Goal: Task Accomplishment & Management: Manage account settings

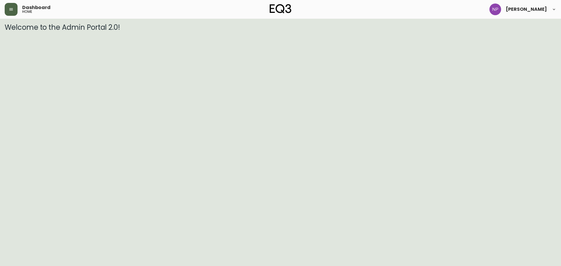
click at [13, 12] on button "button" at bounding box center [11, 9] width 13 height 13
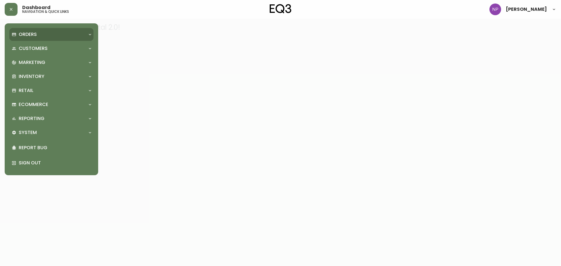
click at [31, 34] on p "Orders" at bounding box center [28, 34] width 18 height 6
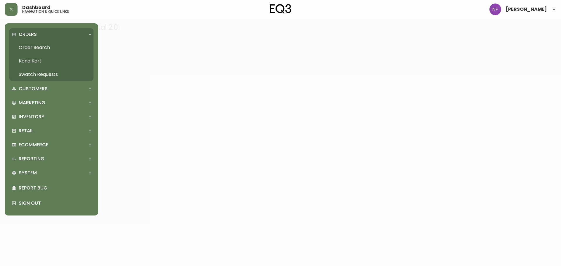
click at [34, 51] on link "Order Search" at bounding box center [51, 47] width 84 height 13
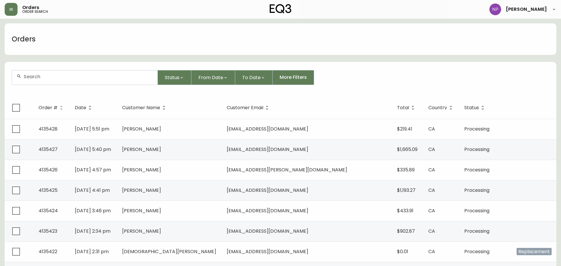
click at [41, 70] on form "Status From Date To Date More Filters" at bounding box center [281, 80] width 552 height 34
click at [44, 76] on input "text" at bounding box center [88, 77] width 129 height 6
type input "4133068"
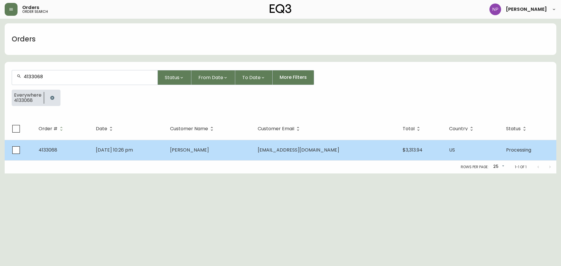
click at [162, 141] on td "[DATE] 10:26 pm" at bounding box center [128, 150] width 74 height 20
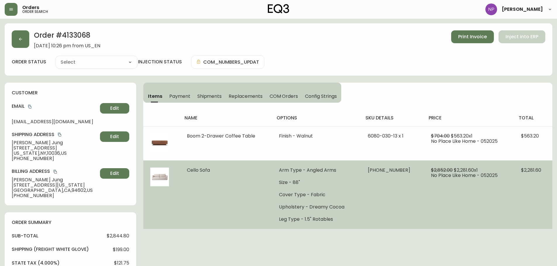
type input "Processing"
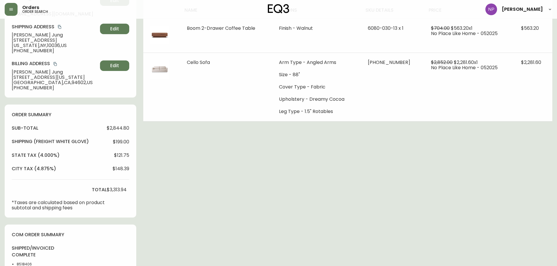
select select "PROCESSING"
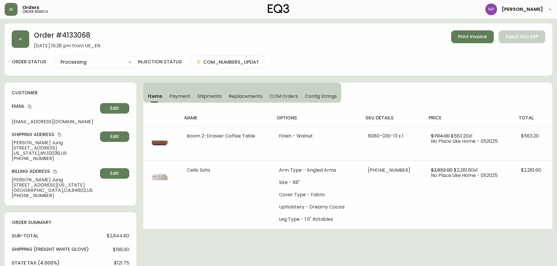
click at [202, 101] on button "Shipments" at bounding box center [210, 96] width 32 height 13
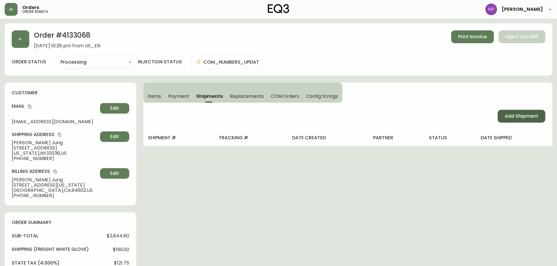
click at [535, 117] on span "Add Shipment" at bounding box center [522, 116] width 34 height 6
select select "PENDING"
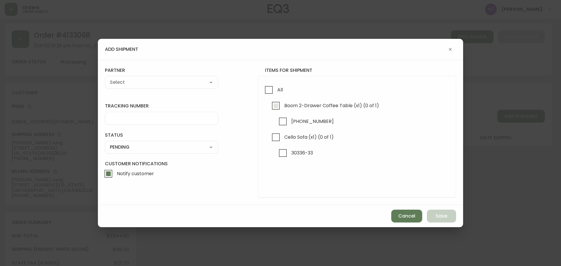
click at [275, 99] on input "Boom 2-Drawer Coffee Table (x1) (0 of 1)" at bounding box center [275, 105] width 13 height 13
checkbox input "true"
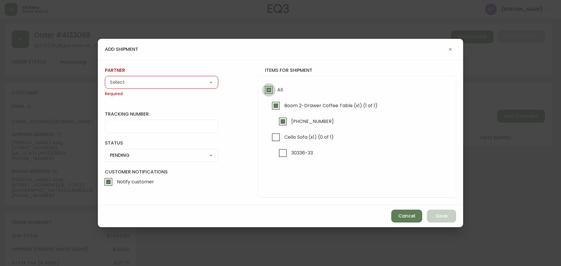
click at [266, 89] on input "All" at bounding box center [268, 89] width 13 height 13
checkbox input "true"
click at [148, 86] on select "A Move to Remember LLC ABF Freight Alero [PERSON_NAME] Canada Post Canpar Expre…" at bounding box center [161, 82] width 113 height 9
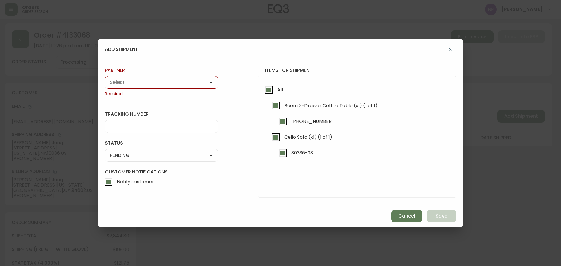
select select "cke1dpc0yc9gj0134t8k3ng1a"
click at [105, 78] on select "A Move to Remember LLC ABF Freight Alero [PERSON_NAME] Canada Post Canpar Expre…" at bounding box center [161, 82] width 113 height 9
type input "RXO"
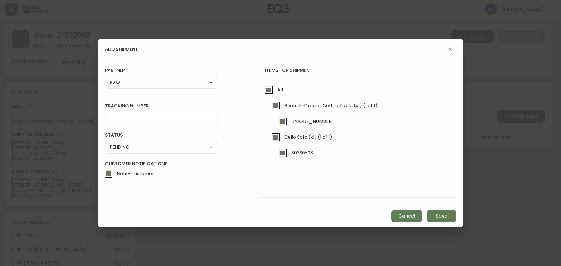
click at [121, 125] on form "tracking number status PENDING SHIPPED PENDING CANCELLED partner RXO A Move to …" at bounding box center [280, 132] width 351 height 131
click at [122, 121] on input "tracking number" at bounding box center [162, 119] width 104 height 6
type input "4133068"
drag, startPoint x: 126, startPoint y: 147, endPoint x: 126, endPoint y: 150, distance: 3.5
click at [126, 147] on select "SHIPPED PENDING CANCELLED" at bounding box center [161, 147] width 113 height 9
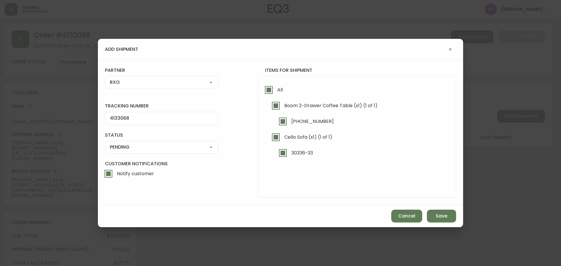
click at [105, 143] on select "SHIPPED PENDING CANCELLED" at bounding box center [161, 147] width 113 height 9
select select "PENDING"
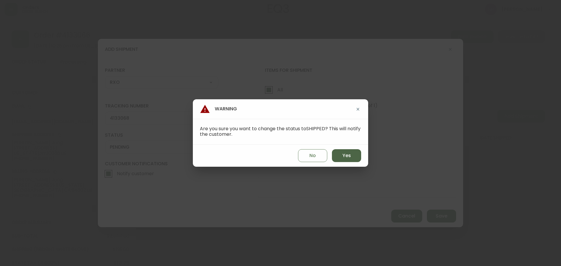
click at [344, 159] on span "Yes" at bounding box center [347, 156] width 8 height 6
type input "SHIPPED"
select select "SHIPPED"
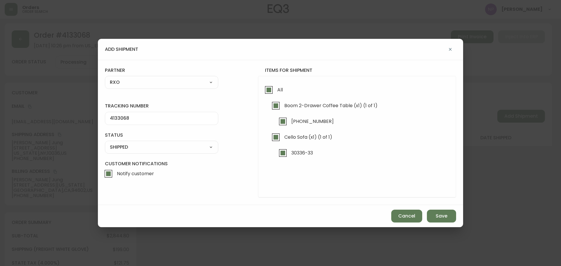
drag, startPoint x: 111, startPoint y: 178, endPoint x: 130, endPoint y: 179, distance: 19.3
click at [110, 178] on input "Notify customer" at bounding box center [108, 173] width 13 height 13
checkbox input "false"
click at [446, 216] on span "Save" at bounding box center [442, 216] width 12 height 6
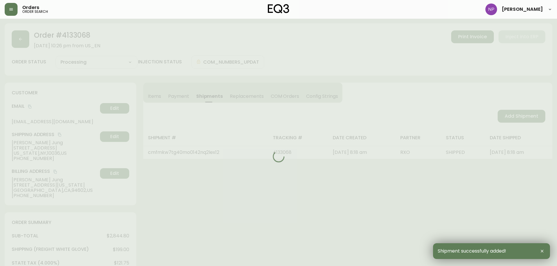
type input "Fully Shipped"
select select "FULLY_SHIPPED"
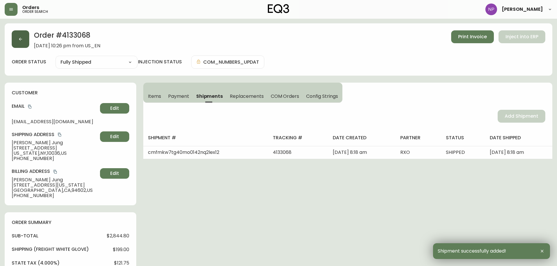
click at [24, 35] on button "button" at bounding box center [21, 39] width 18 height 18
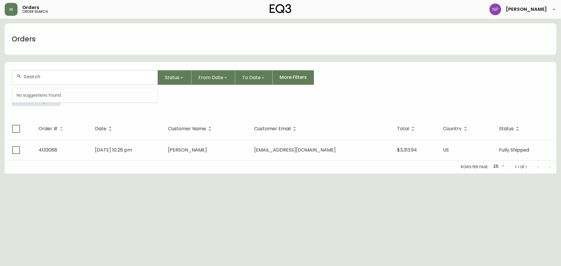
click at [71, 77] on input "text" at bounding box center [88, 77] width 129 height 6
type input "4132592"
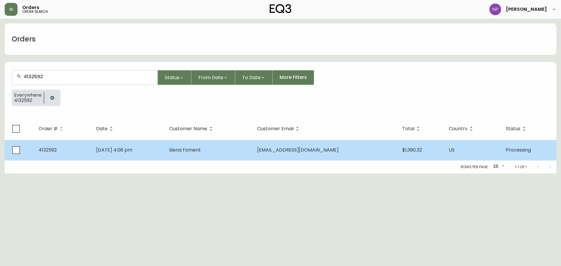
click at [165, 151] on td "[DATE] 4:08 pm" at bounding box center [128, 150] width 73 height 20
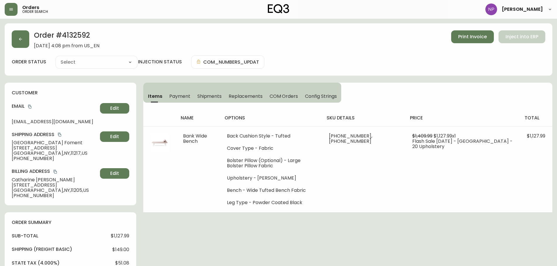
type input "Processing"
select select "PROCESSING"
drag, startPoint x: 204, startPoint y: 95, endPoint x: 223, endPoint y: 100, distance: 18.8
click at [204, 94] on span "Shipments" at bounding box center [209, 96] width 25 height 6
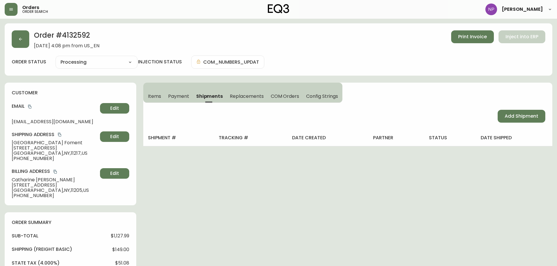
drag, startPoint x: 518, startPoint y: 113, endPoint x: 454, endPoint y: 114, distance: 63.7
click at [518, 113] on span "Add Shipment" at bounding box center [522, 116] width 34 height 6
select select "PENDING"
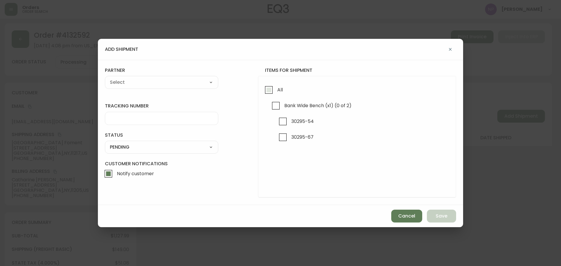
click at [269, 86] on input "All" at bounding box center [268, 89] width 13 height 13
checkbox input "true"
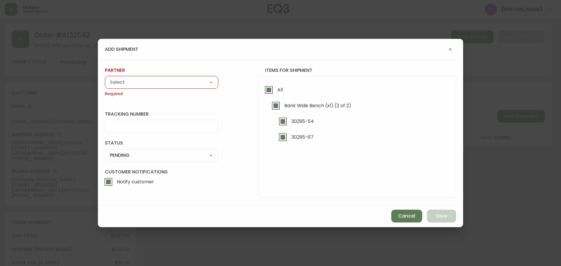
click at [185, 92] on span "Required" at bounding box center [161, 94] width 113 height 6
click at [184, 86] on select "A Move to Remember LLC ABF Freight Alero [PERSON_NAME] Canada Post Canpar Expre…" at bounding box center [161, 82] width 113 height 9
select select "cke1dpc0yc9gj0134t8k3ng1a"
click at [105, 78] on select "A Move to Remember LLC ABF Freight Alero [PERSON_NAME] Canada Post Canpar Expre…" at bounding box center [161, 82] width 113 height 9
type input "RXO"
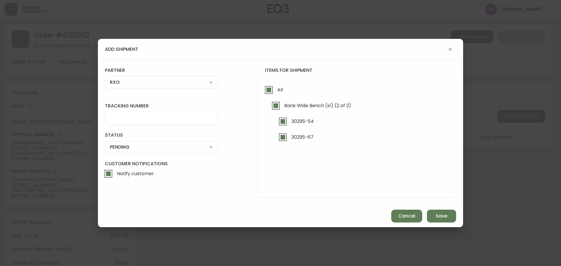
click at [162, 123] on div at bounding box center [161, 118] width 113 height 13
type input "4132592"
click at [168, 145] on select "SHIPPED PENDING CANCELLED" at bounding box center [161, 147] width 113 height 9
click at [105, 143] on select "SHIPPED PENDING CANCELLED" at bounding box center [161, 147] width 113 height 9
select select "PENDING"
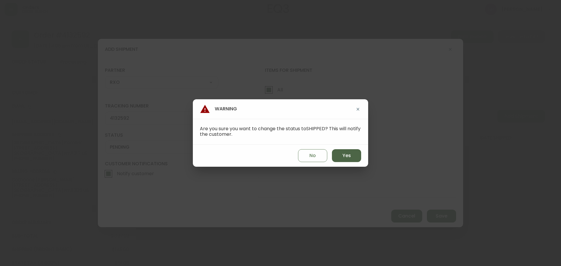
click at [353, 157] on button "Yes" at bounding box center [346, 155] width 29 height 13
type input "SHIPPED"
select select "SHIPPED"
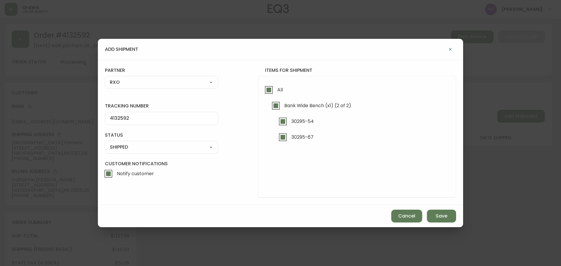
click at [106, 175] on input "Notify customer" at bounding box center [108, 173] width 13 height 13
checkbox input "false"
click at [448, 215] on button "Save" at bounding box center [441, 216] width 29 height 13
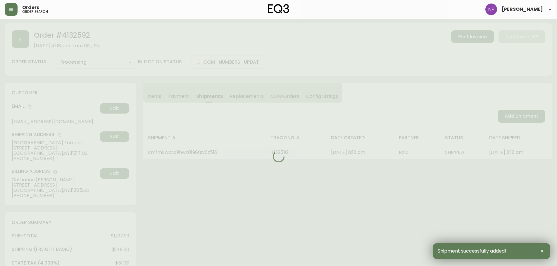
type input "Fully Shipped"
select select "FULLY_SHIPPED"
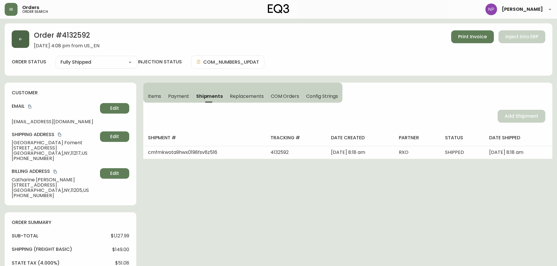
click at [23, 38] on icon "button" at bounding box center [20, 39] width 5 height 5
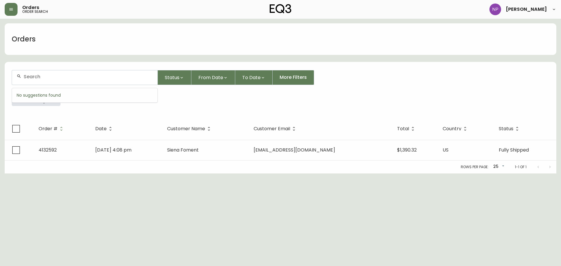
click at [58, 75] on input "text" at bounding box center [88, 77] width 129 height 6
type input "4133068"
click at [51, 100] on button "button" at bounding box center [52, 98] width 12 height 12
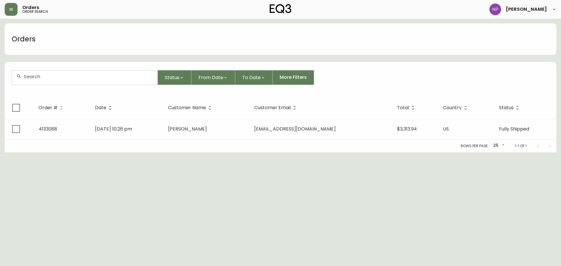
click at [53, 86] on form "Status From Date To Date More Filters" at bounding box center [281, 80] width 552 height 34
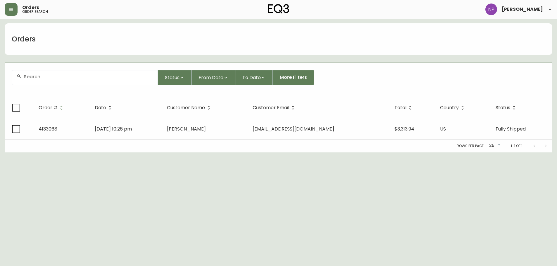
drag, startPoint x: 54, startPoint y: 80, endPoint x: 51, endPoint y: 84, distance: 4.6
click at [52, 82] on div at bounding box center [85, 77] width 146 height 14
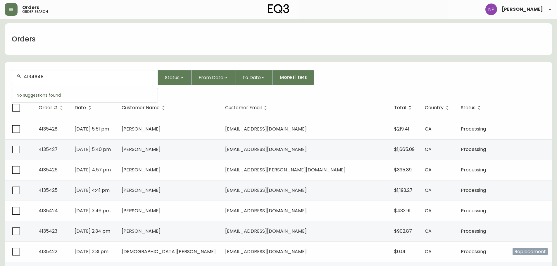
type input "4134648"
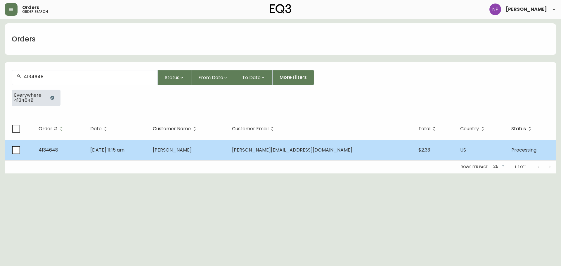
click at [189, 156] on td "[PERSON_NAME]" at bounding box center [187, 150] width 79 height 20
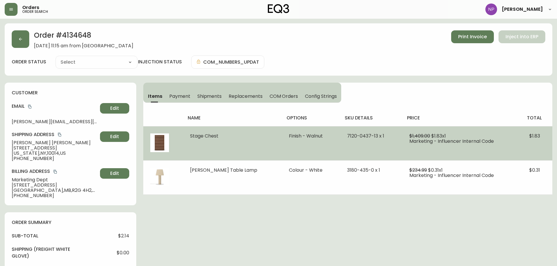
type input "Processing"
select select "PROCESSING"
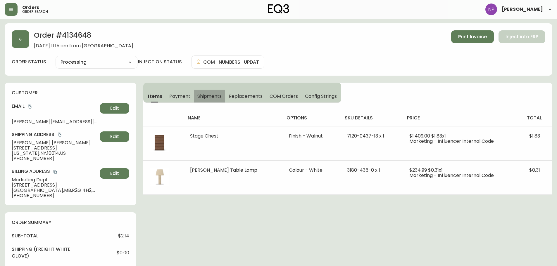
click at [215, 98] on span "Shipments" at bounding box center [209, 96] width 25 height 6
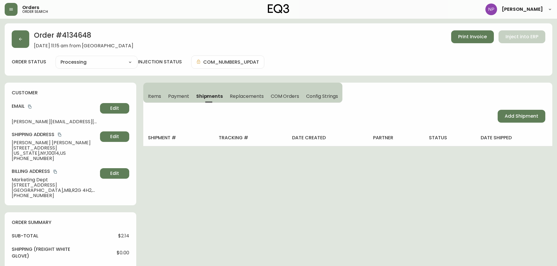
click at [496, 122] on div "Add Shipment" at bounding box center [347, 116] width 409 height 27
click at [500, 120] on button "Add Shipment" at bounding box center [522, 116] width 48 height 13
select select "PENDING"
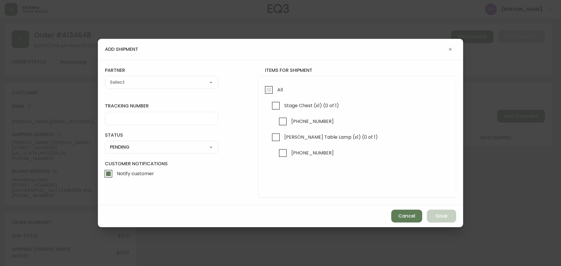
click at [264, 96] on input "All" at bounding box center [268, 89] width 13 height 13
checkbox input "true"
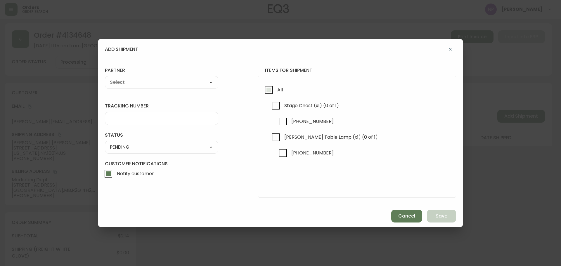
checkbox input "true"
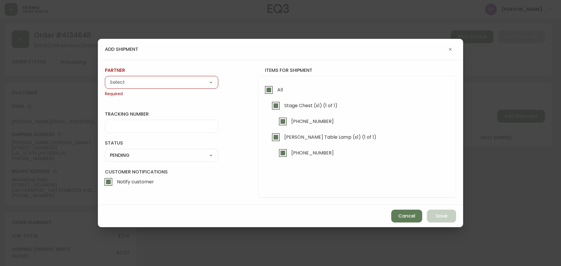
drag, startPoint x: 198, startPoint y: 84, endPoint x: 196, endPoint y: 82, distance: 3.3
click at [198, 84] on select "A Move to Remember LLC ABF Freight Alero [PERSON_NAME] Canada Post Canpar Expre…" at bounding box center [161, 82] width 113 height 9
select select "cke1dpc0yc9gj0134t8k3ng1a"
click at [105, 78] on select "A Move to Remember LLC ABF Freight Alero [PERSON_NAME] Canada Post Canpar Expre…" at bounding box center [161, 82] width 113 height 9
type input "RXO"
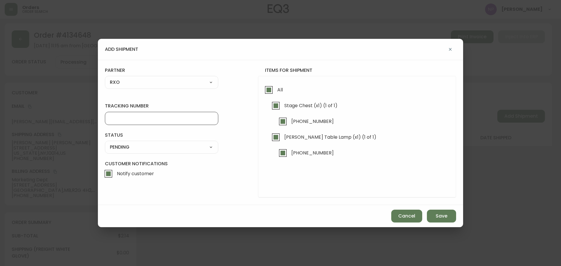
click at [130, 120] on input "tracking number" at bounding box center [162, 119] width 104 height 6
type input "4134648"
click at [129, 146] on select "SHIPPED PENDING CANCELLED" at bounding box center [161, 147] width 113 height 9
click at [105, 143] on select "SHIPPED PENDING CANCELLED" at bounding box center [161, 147] width 113 height 9
select select "PENDING"
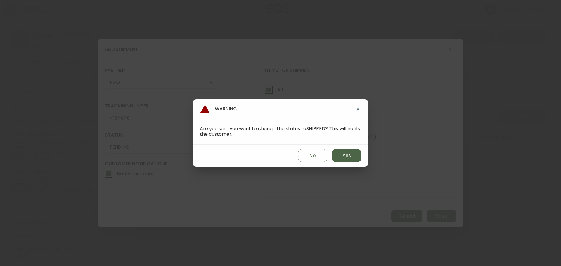
click at [355, 157] on button "Yes" at bounding box center [346, 155] width 29 height 13
type input "SHIPPED"
select select "SHIPPED"
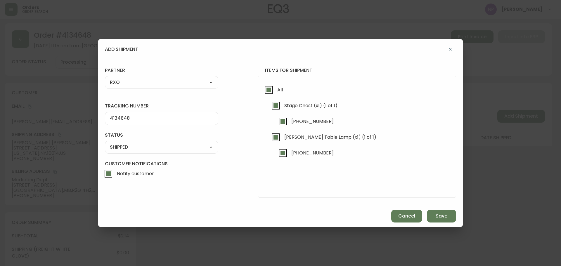
click at [111, 173] on input "Notify customer" at bounding box center [108, 173] width 13 height 13
checkbox input "false"
click at [439, 216] on span "Save" at bounding box center [442, 216] width 12 height 6
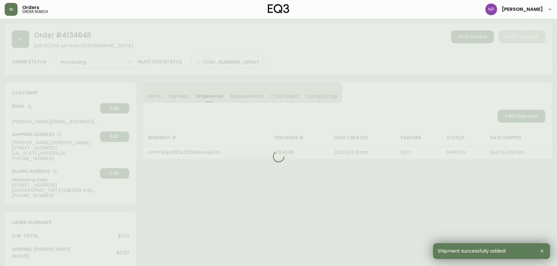
type input "Fully Shipped"
select select "FULLY_SHIPPED"
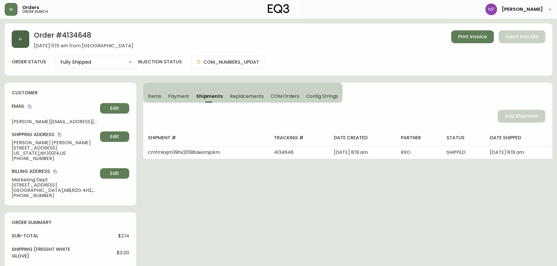
click at [14, 43] on button "button" at bounding box center [21, 39] width 18 height 18
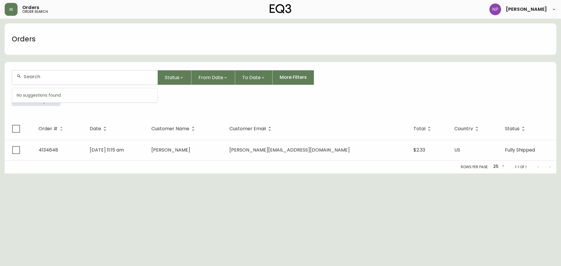
click at [86, 75] on input "text" at bounding box center [88, 77] width 129 height 6
type input "4134908"
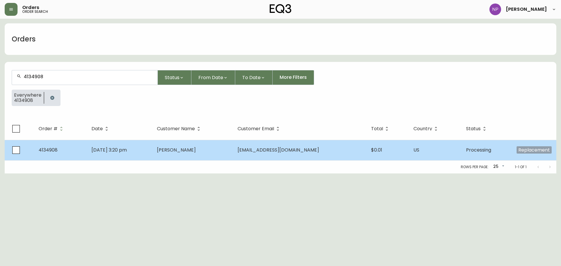
click at [233, 146] on td "[PERSON_NAME]" at bounding box center [192, 150] width 81 height 20
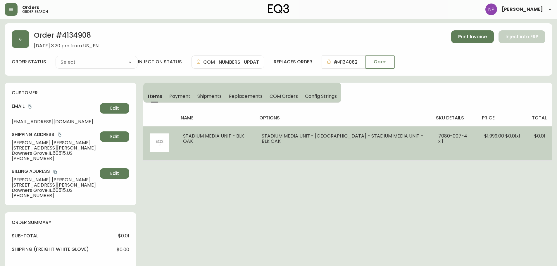
type input "Processing"
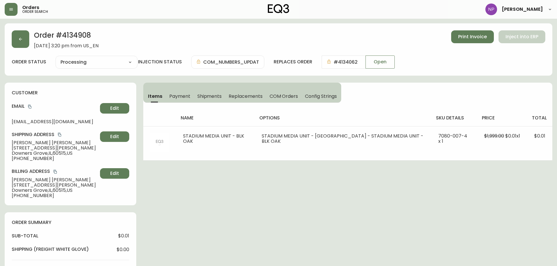
select select "PROCESSING"
click at [206, 100] on button "Shipments" at bounding box center [210, 96] width 32 height 13
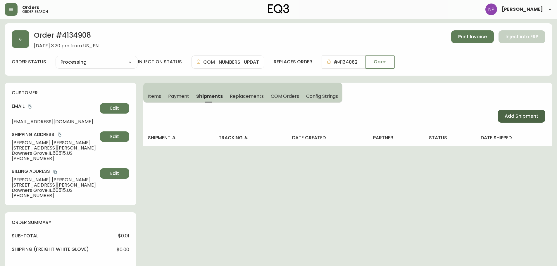
click at [512, 110] on button "Add Shipment" at bounding box center [522, 116] width 48 height 13
select select "PENDING"
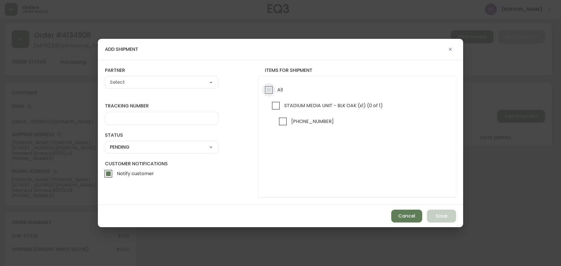
click at [265, 89] on input "All" at bounding box center [268, 89] width 13 height 13
checkbox input "true"
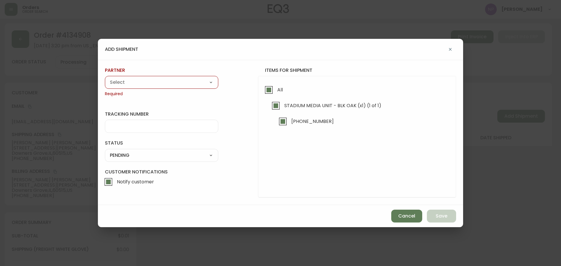
click at [192, 87] on select "A Move to Remember LLC ABF Freight Alero [PERSON_NAME] Canada Post Canpar Expre…" at bounding box center [161, 82] width 113 height 9
select select "cke1dpc0yc9gj0134t8k3ng1a"
click at [105, 78] on select "A Move to Remember LLC ABF Freight Alero [PERSON_NAME] Canada Post Canpar Expre…" at bounding box center [161, 82] width 113 height 9
type input "RXO"
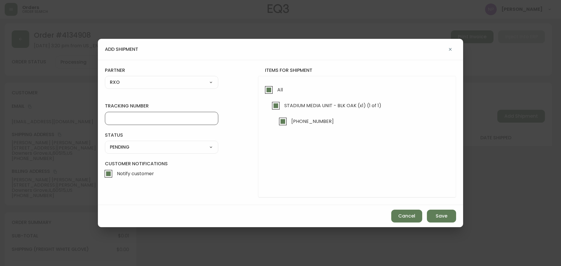
click at [153, 119] on input "tracking number" at bounding box center [162, 119] width 104 height 6
type input "4134908"
click at [160, 150] on select "SHIPPED PENDING CANCELLED" at bounding box center [161, 147] width 113 height 9
click at [105, 143] on select "SHIPPED PENDING CANCELLED" at bounding box center [161, 147] width 113 height 9
select select "PENDING"
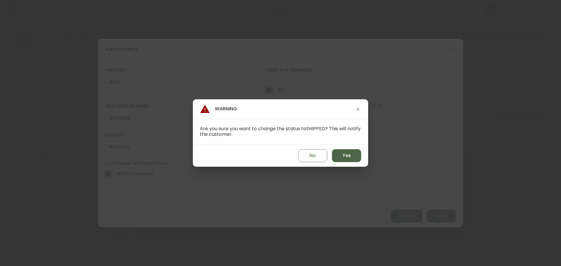
drag, startPoint x: 346, startPoint y: 156, endPoint x: 445, endPoint y: 213, distance: 114.2
click at [347, 156] on span "Yes" at bounding box center [347, 156] width 8 height 6
type input "SHIPPED"
select select "SHIPPED"
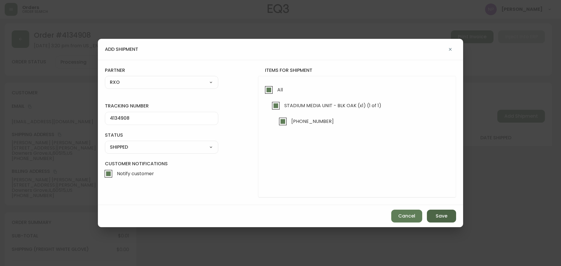
click at [439, 221] on button "Save" at bounding box center [441, 216] width 29 height 13
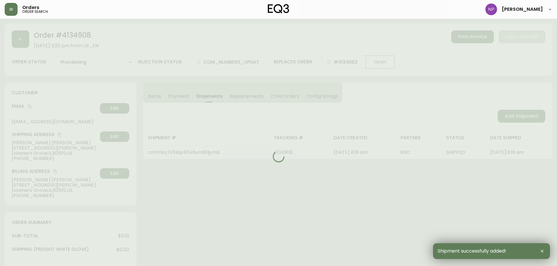
type input "Fully Shipped"
select select "FULLY_SHIPPED"
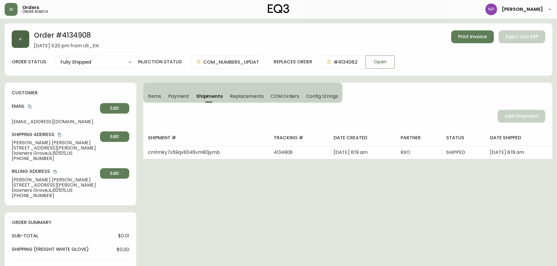
click at [26, 38] on button "button" at bounding box center [21, 39] width 18 height 18
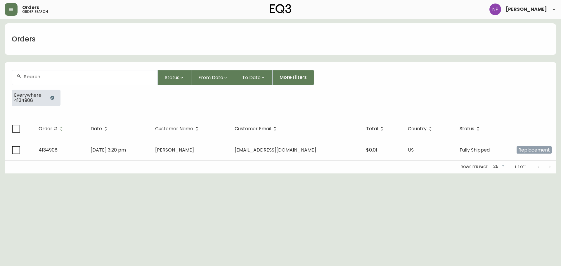
click at [49, 80] on div at bounding box center [85, 77] width 146 height 14
type input "4134700"
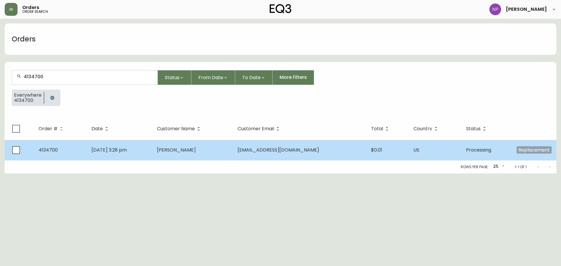
click at [266, 144] on td "[EMAIL_ADDRESS][DOMAIN_NAME]" at bounding box center [300, 150] width 134 height 20
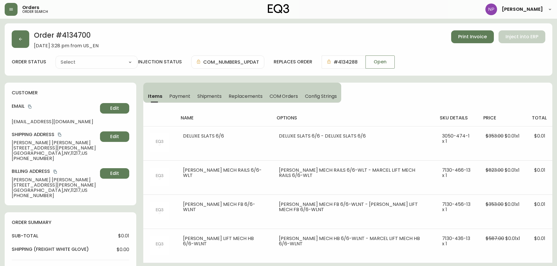
type input "Processing"
select select "PROCESSING"
click at [215, 96] on span "Shipments" at bounding box center [209, 96] width 25 height 6
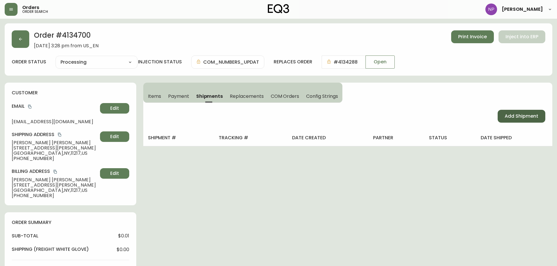
click at [525, 115] on span "Add Shipment" at bounding box center [522, 116] width 34 height 6
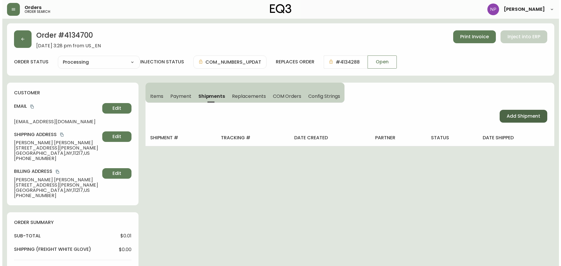
select select "PENDING"
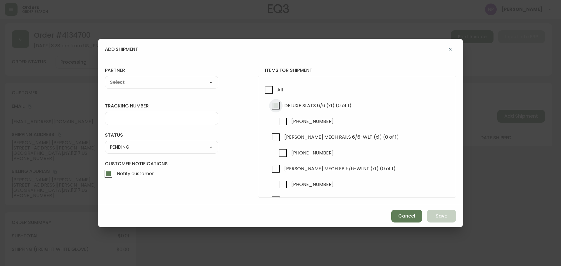
click at [272, 107] on input "DELUXE SLATS 6/6 (x1) (0 of 1)" at bounding box center [275, 105] width 13 height 13
checkbox input "true"
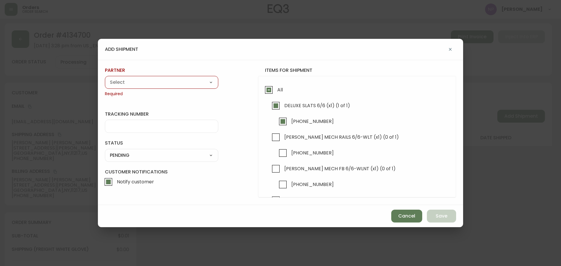
click at [173, 83] on select "A Move to Remember LLC ABF Freight Alero [PERSON_NAME] Canada Post Canpar Expre…" at bounding box center [161, 82] width 113 height 9
select select "cke1dpc0yc9gj0134t8k3ng1a"
click at [105, 78] on select "A Move to Remember LLC ABF Freight Alero [PERSON_NAME] Canada Post Canpar Expre…" at bounding box center [161, 82] width 113 height 9
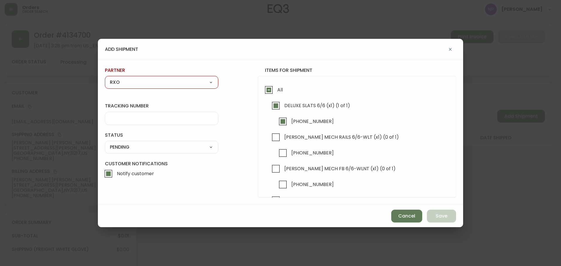
type input "RXO"
click at [131, 116] on input "tracking number" at bounding box center [162, 119] width 104 height 6
type input "4134700"
click at [133, 145] on select "SHIPPED PENDING CANCELLED" at bounding box center [161, 147] width 113 height 9
click at [105, 143] on select "SHIPPED PENDING CANCELLED" at bounding box center [161, 147] width 113 height 9
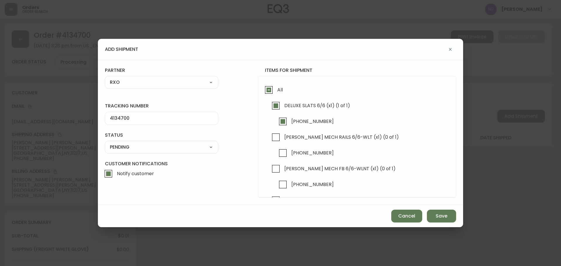
select select "PENDING"
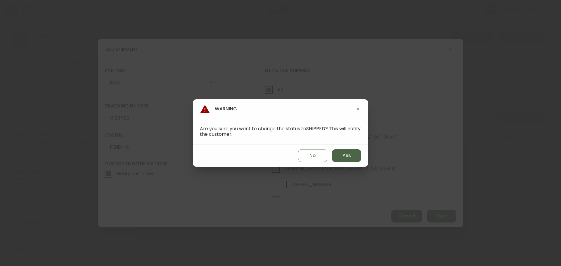
click at [355, 156] on button "Yes" at bounding box center [346, 155] width 29 height 13
type input "SHIPPED"
select select "SHIPPED"
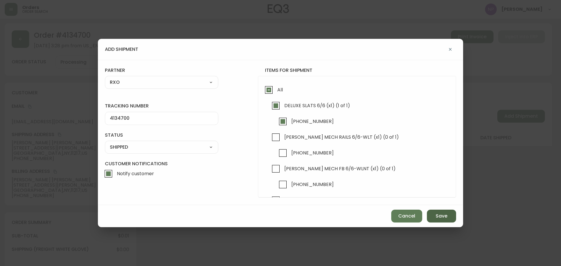
click at [456, 221] on button "Save" at bounding box center [441, 216] width 29 height 13
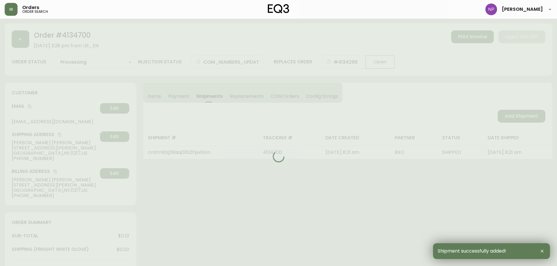
type input "Partially Shipped"
select select "PARTIALLY_SHIPPED"
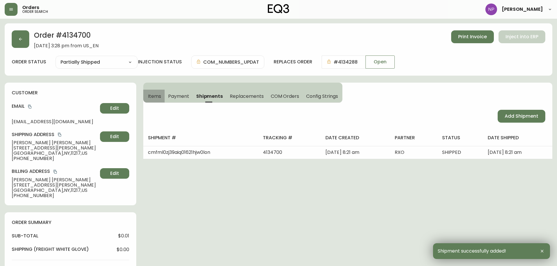
click at [155, 99] on span "Items" at bounding box center [154, 96] width 13 height 6
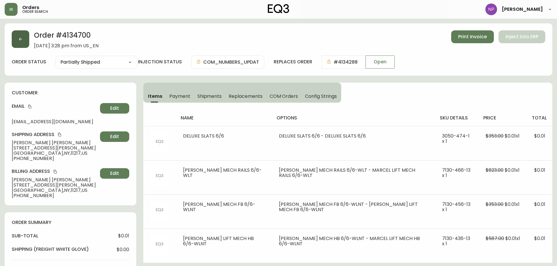
click at [16, 35] on button "button" at bounding box center [21, 39] width 18 height 18
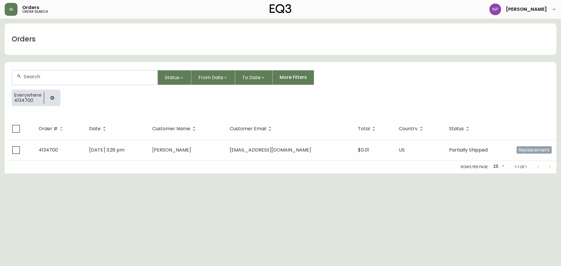
click at [35, 77] on input "text" at bounding box center [88, 77] width 129 height 6
type input "4134934"
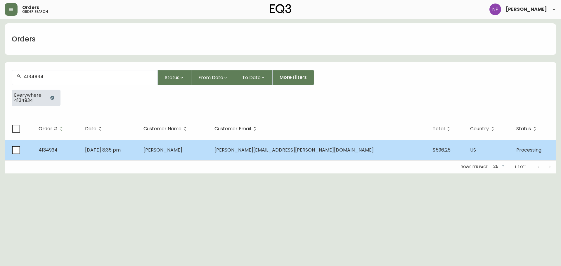
click at [284, 148] on td "[PERSON_NAME][EMAIL_ADDRESS][PERSON_NAME][DOMAIN_NAME]" at bounding box center [319, 150] width 218 height 20
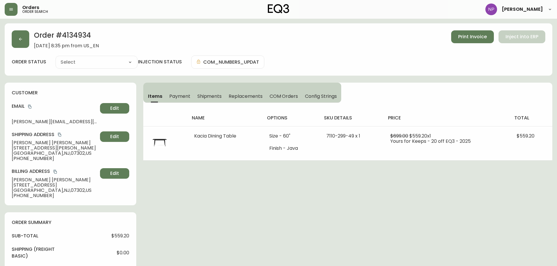
type input "Processing"
select select "PROCESSING"
click at [210, 99] on span "Shipments" at bounding box center [209, 96] width 25 height 6
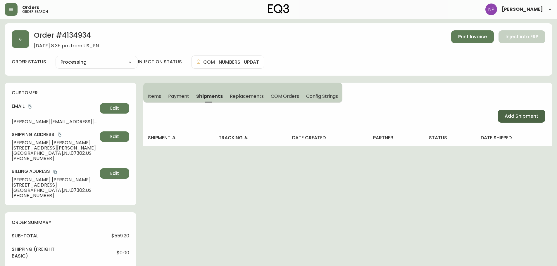
click at [506, 118] on span "Add Shipment" at bounding box center [522, 116] width 34 height 6
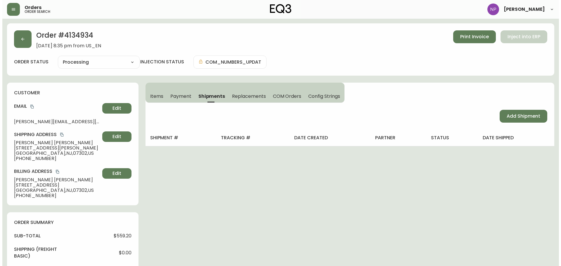
select select "PENDING"
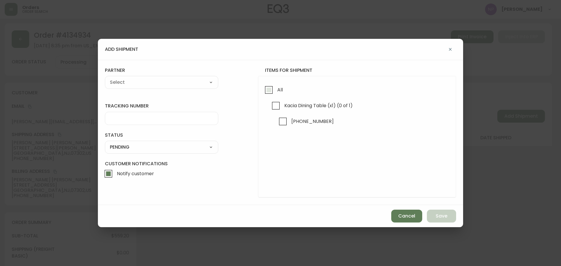
click at [263, 87] on input "All" at bounding box center [268, 89] width 13 height 13
checkbox input "true"
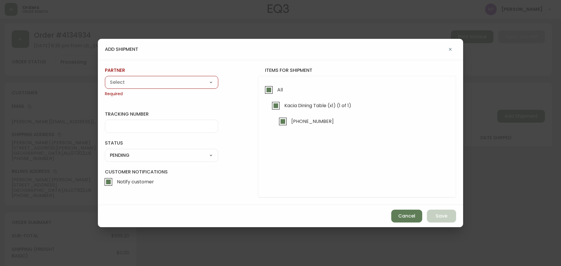
click at [180, 85] on select "A Move to Remember LLC ABF Freight Alero [PERSON_NAME] Canada Post Canpar Expre…" at bounding box center [161, 82] width 113 height 9
select select "cke1dpc0yc9gj0134t8k3ng1a"
click at [105, 78] on select "A Move to Remember LLC ABF Freight Alero [PERSON_NAME] Canada Post Canpar Expre…" at bounding box center [161, 82] width 113 height 9
type input "RXO"
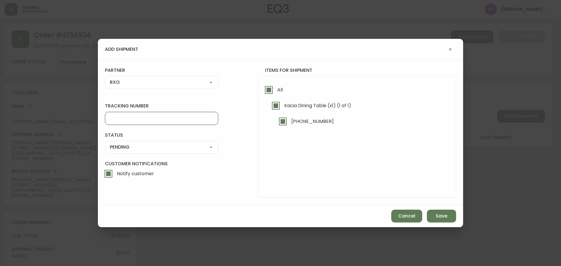
click at [135, 116] on input "tracking number" at bounding box center [162, 119] width 104 height 6
type input "4134934"
click at [170, 144] on select "SHIPPED PENDING CANCELLED" at bounding box center [161, 147] width 113 height 9
click at [105, 143] on select "SHIPPED PENDING CANCELLED" at bounding box center [161, 147] width 113 height 9
select select "PENDING"
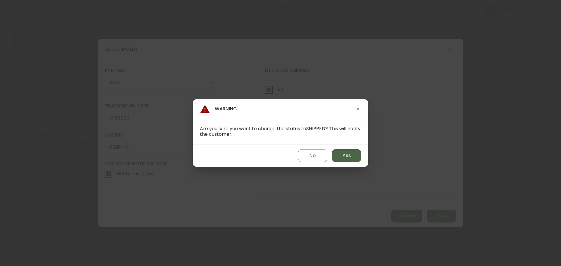
click at [356, 161] on button "Yes" at bounding box center [346, 155] width 29 height 13
type input "SHIPPED"
select select "SHIPPED"
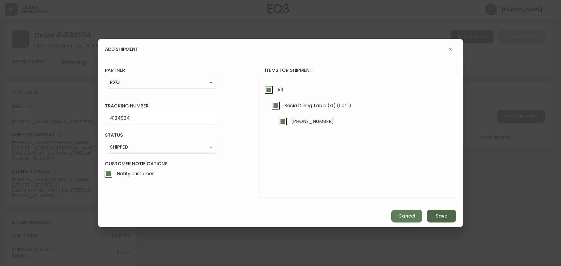
click at [448, 218] on button "Save" at bounding box center [441, 216] width 29 height 13
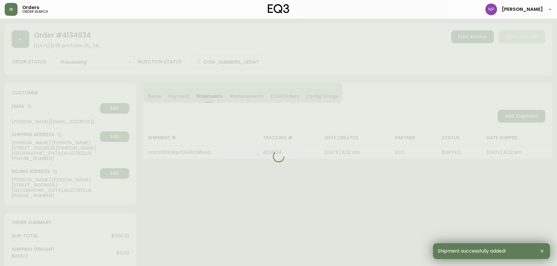
type input "Fully Shipped"
select select "FULLY_SHIPPED"
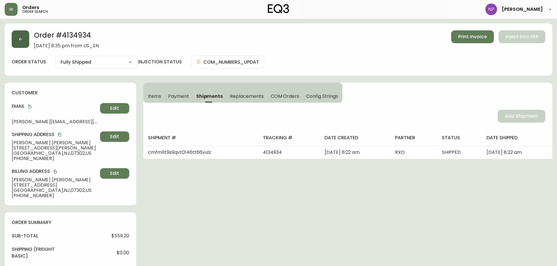
click at [21, 41] on icon "button" at bounding box center [20, 39] width 5 height 5
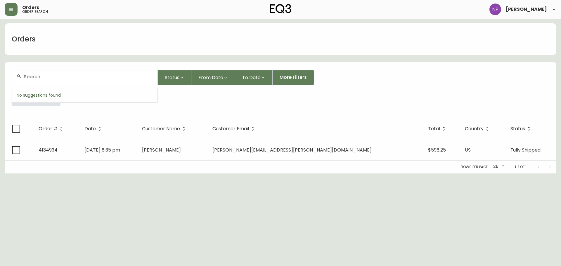
drag, startPoint x: 42, startPoint y: 74, endPoint x: 42, endPoint y: 80, distance: 5.8
click at [42, 76] on input "text" at bounding box center [88, 77] width 129 height 6
type input "4134947"
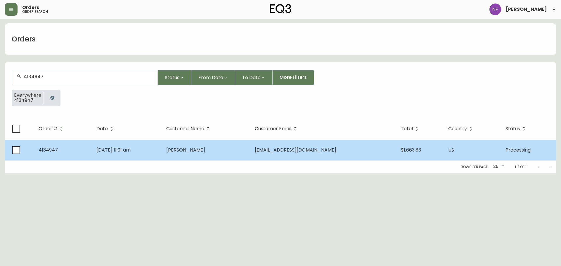
click at [110, 159] on td "[DATE] 11:01 am" at bounding box center [127, 150] width 70 height 20
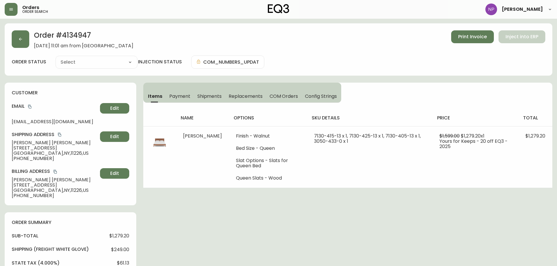
type input "Processing"
select select "PROCESSING"
click at [202, 98] on span "Shipments" at bounding box center [209, 96] width 25 height 6
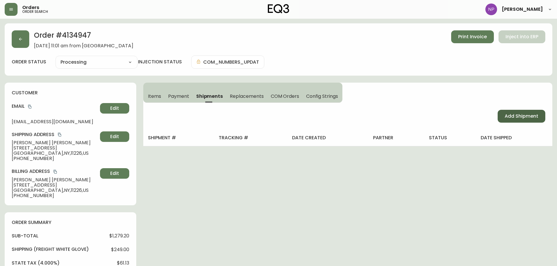
click at [507, 122] on button "Add Shipment" at bounding box center [522, 116] width 48 height 13
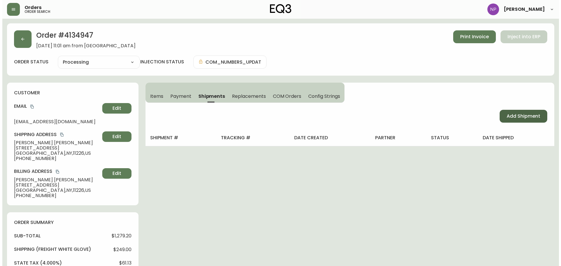
select select "PENDING"
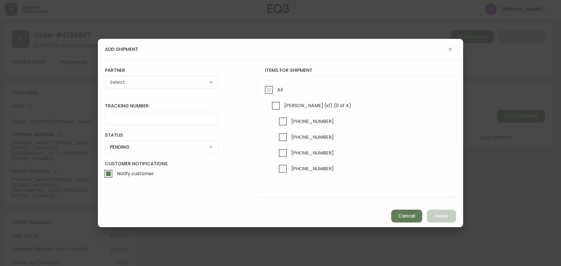
click at [272, 91] on input "All" at bounding box center [268, 89] width 13 height 13
checkbox input "true"
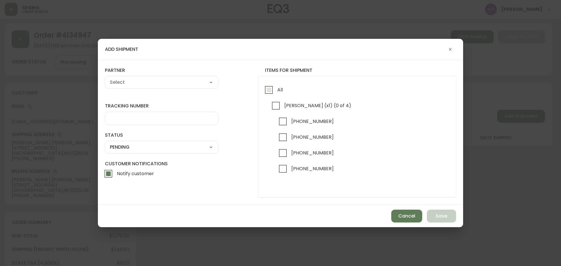
checkbox input "true"
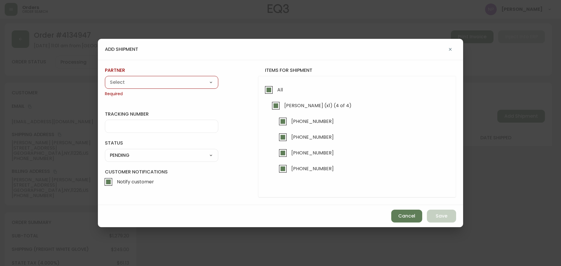
click at [139, 84] on select "A Move to Remember LLC ABF Freight Alero [PERSON_NAME] Canada Post Canpar Expre…" at bounding box center [161, 82] width 113 height 9
select select "cke1dpc0yc9gj0134t8k3ng1a"
click at [105, 78] on select "A Move to Remember LLC ABF Freight Alero [PERSON_NAME] Canada Post Canpar Expre…" at bounding box center [161, 82] width 113 height 9
type input "RXO"
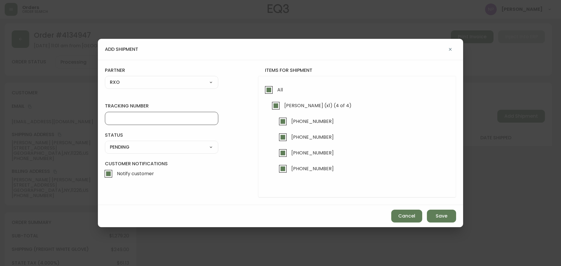
click at [146, 117] on input "tracking number" at bounding box center [162, 119] width 104 height 6
type input "4134947"
drag, startPoint x: 119, startPoint y: 145, endPoint x: 120, endPoint y: 148, distance: 2.9
click at [120, 147] on select "SHIPPED PENDING CANCELLED" at bounding box center [161, 147] width 113 height 9
click at [105, 143] on select "SHIPPED PENDING CANCELLED" at bounding box center [161, 147] width 113 height 9
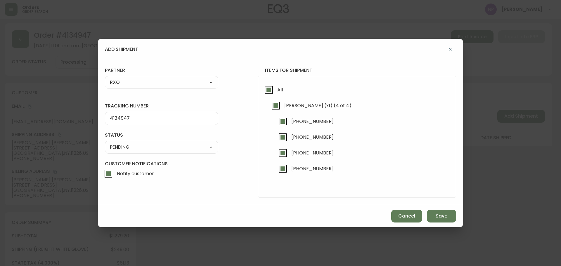
select select "PENDING"
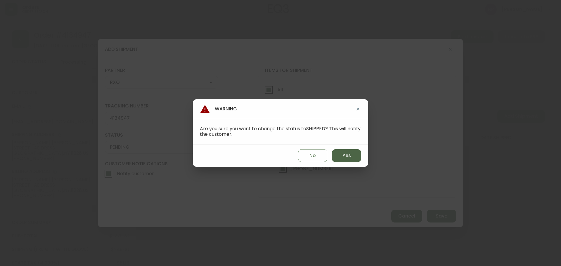
click at [341, 150] on button "Yes" at bounding box center [346, 155] width 29 height 13
type input "SHIPPED"
select select "SHIPPED"
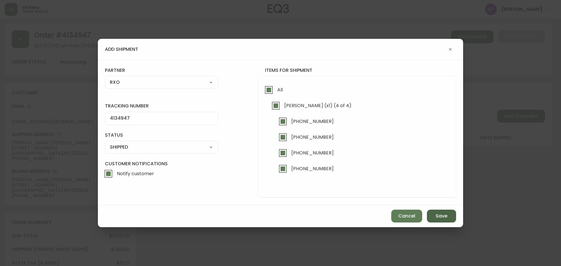
click at [439, 213] on span "Save" at bounding box center [442, 216] width 12 height 6
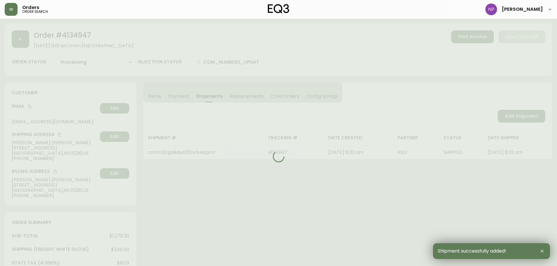
type input "Fully Shipped"
select select "FULLY_SHIPPED"
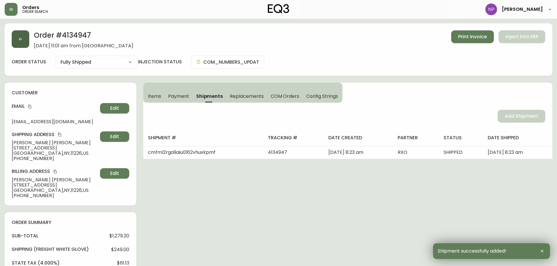
click at [26, 35] on button "button" at bounding box center [21, 39] width 18 height 18
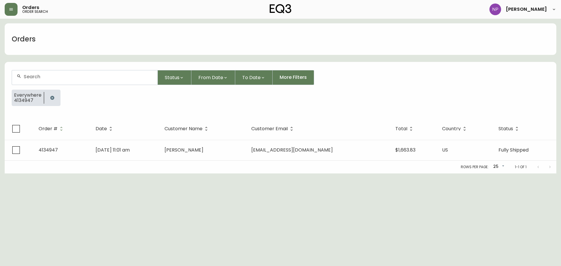
drag, startPoint x: 34, startPoint y: 66, endPoint x: 35, endPoint y: 77, distance: 10.3
click at [35, 77] on form "Status From Date To Date More Filters Everywhere 4134947" at bounding box center [281, 90] width 552 height 55
click at [35, 77] on input "text" at bounding box center [88, 77] width 129 height 6
type input "4134997"
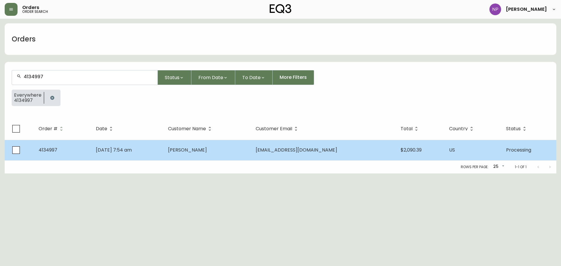
click at [231, 159] on td "[PERSON_NAME]" at bounding box center [207, 150] width 88 height 20
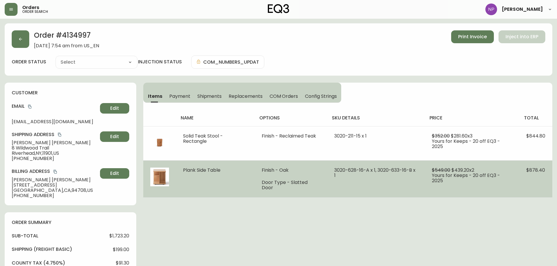
type input "Processing"
select select "PROCESSING"
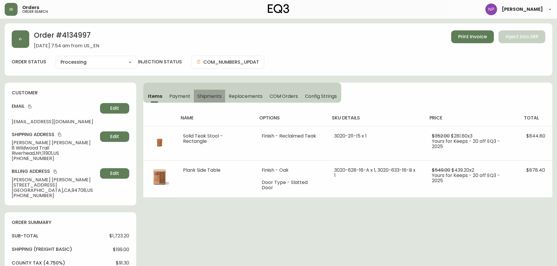
click at [204, 95] on span "Shipments" at bounding box center [209, 96] width 25 height 6
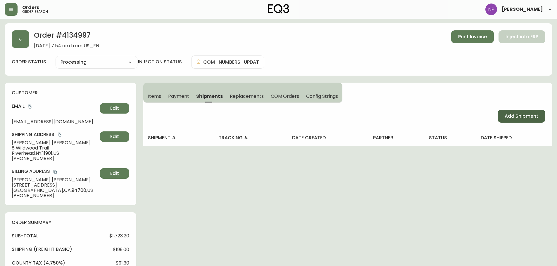
click at [529, 121] on button "Add Shipment" at bounding box center [522, 116] width 48 height 13
select select "PENDING"
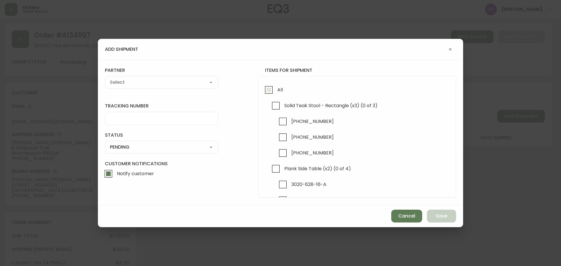
click at [269, 88] on input "All" at bounding box center [268, 89] width 13 height 13
checkbox input "true"
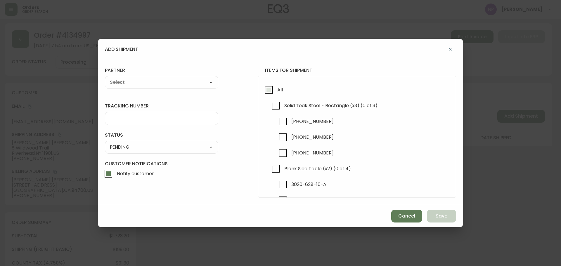
checkbox input "true"
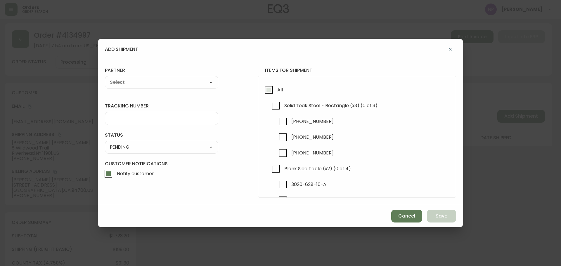
checkbox input "true"
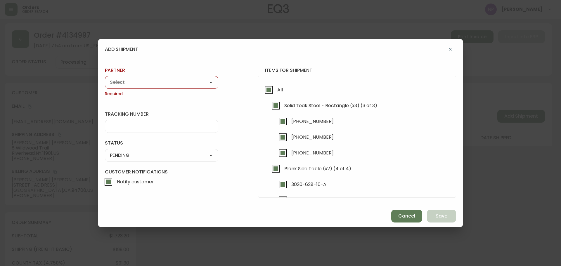
click at [146, 87] on div "A Move to Remember LLC ABF Freight Alero [PERSON_NAME] Canada Post Canpar Expre…" at bounding box center [161, 82] width 113 height 13
drag, startPoint x: 162, startPoint y: 83, endPoint x: 158, endPoint y: 83, distance: 3.2
click at [162, 83] on select "A Move to Remember LLC ABF Freight Alero [PERSON_NAME] Canada Post Canpar Expre…" at bounding box center [161, 82] width 113 height 9
select select "cke1dpc0yc9gj0134t8k3ng1a"
click at [105, 78] on select "A Move to Remember LLC ABF Freight Alero [PERSON_NAME] Canada Post Canpar Expre…" at bounding box center [161, 82] width 113 height 9
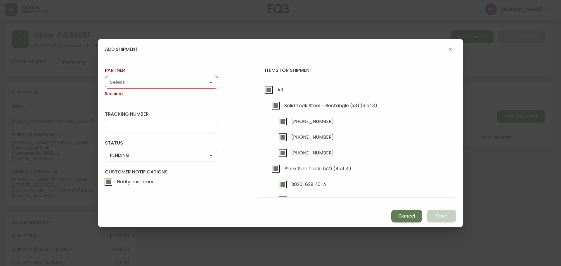
type input "RXO"
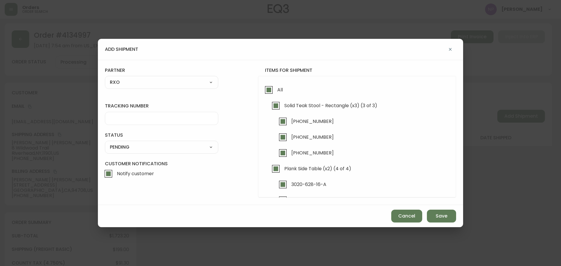
click at [127, 120] on input "tracking number" at bounding box center [162, 119] width 104 height 6
type input "4134997"
click at [137, 146] on select "SHIPPED PENDING CANCELLED" at bounding box center [161, 147] width 113 height 9
click at [105, 143] on select "SHIPPED PENDING CANCELLED" at bounding box center [161, 147] width 113 height 9
select select "PENDING"
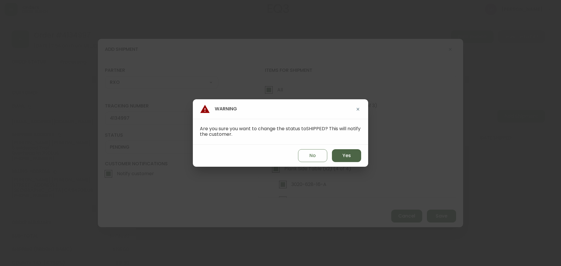
click at [348, 158] on span "Yes" at bounding box center [347, 156] width 8 height 6
type input "SHIPPED"
select select "SHIPPED"
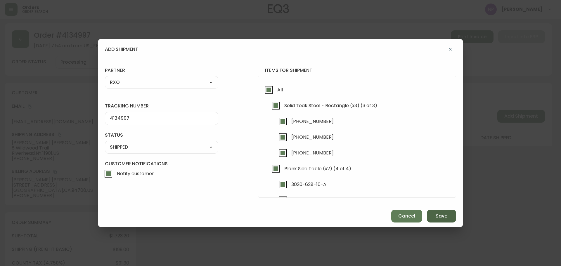
click at [446, 215] on span "Save" at bounding box center [442, 216] width 12 height 6
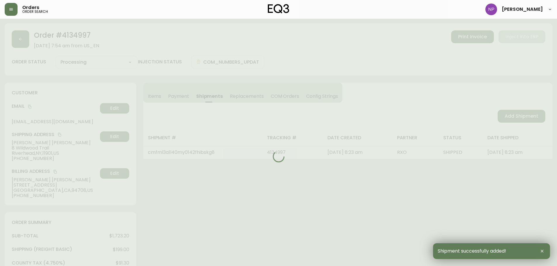
type input "Fully Shipped"
select select "FULLY_SHIPPED"
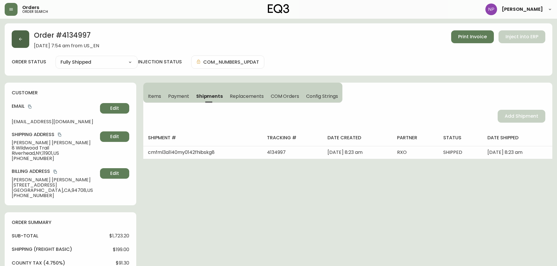
click at [18, 37] on button "button" at bounding box center [21, 39] width 18 height 18
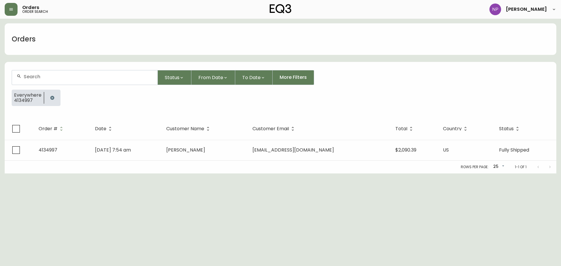
click at [56, 80] on div at bounding box center [85, 77] width 146 height 14
type input "4135007"
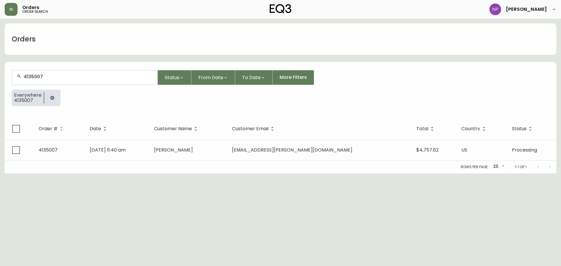
click at [129, 139] on th "Date" at bounding box center [117, 129] width 64 height 22
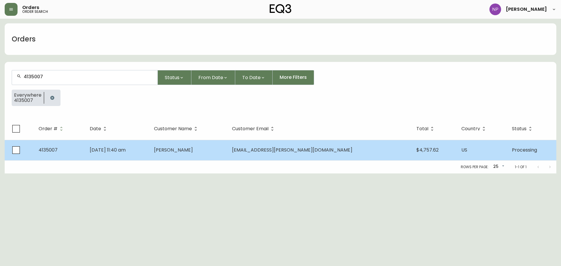
click at [126, 150] on span "[DATE] 11:40 am" at bounding box center [108, 150] width 36 height 7
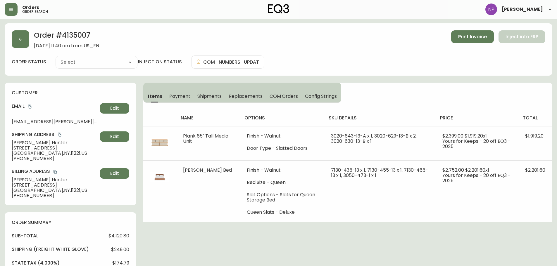
type input "Processing"
select select "PROCESSING"
click at [209, 97] on span "Shipments" at bounding box center [209, 96] width 25 height 6
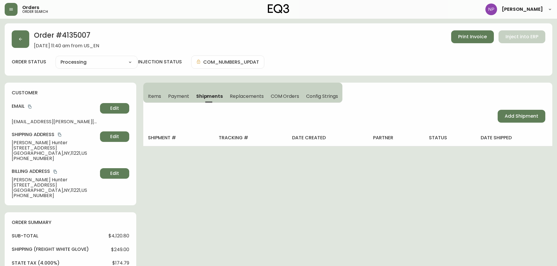
click at [534, 123] on div "Add Shipment" at bounding box center [347, 116] width 409 height 27
click at [531, 115] on span "Add Shipment" at bounding box center [522, 116] width 34 height 6
select select "PENDING"
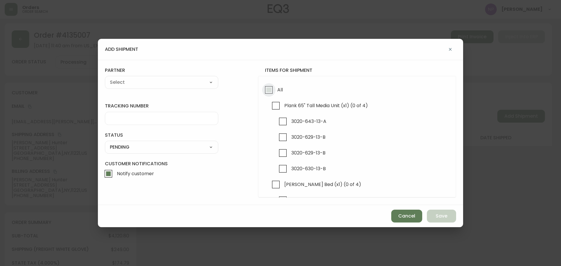
click at [268, 90] on input "All" at bounding box center [268, 89] width 13 height 13
checkbox input "true"
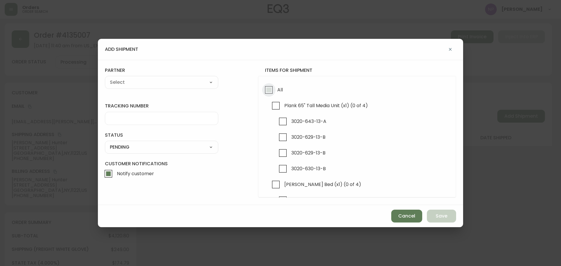
checkbox input "true"
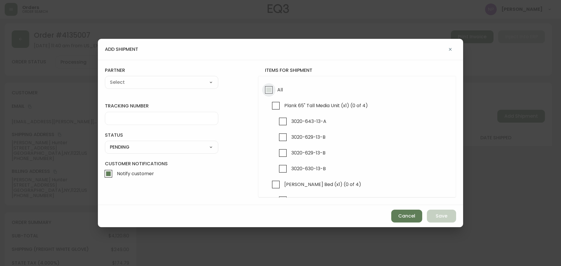
checkbox input "true"
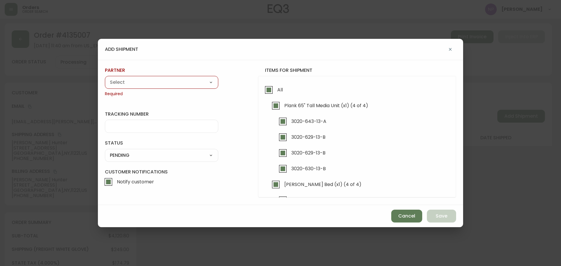
click at [175, 82] on select "A Move to Remember LLC ABF Freight Alero [PERSON_NAME] Canada Post Canpar Expre…" at bounding box center [161, 82] width 113 height 9
select select "cke1dpc0yc9gj0134t8k3ng1a"
click at [105, 78] on select "A Move to Remember LLC ABF Freight Alero [PERSON_NAME] Canada Post Canpar Expre…" at bounding box center [161, 82] width 113 height 9
type input "RXO"
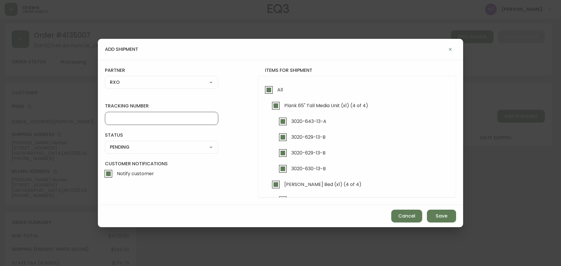
click at [136, 120] on input "tracking number" at bounding box center [162, 119] width 104 height 6
type input "4135007"
click at [123, 146] on select "SHIPPED PENDING CANCELLED" at bounding box center [161, 147] width 113 height 9
click at [105, 143] on select "SHIPPED PENDING CANCELLED" at bounding box center [161, 147] width 113 height 9
select select "PENDING"
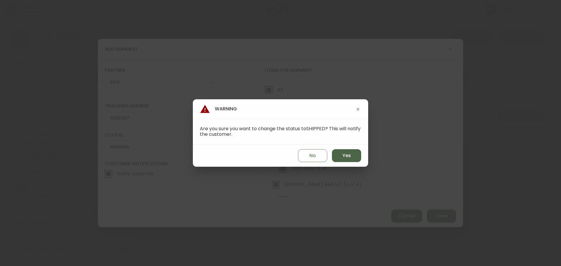
click at [352, 156] on button "Yes" at bounding box center [346, 155] width 29 height 13
type input "SHIPPED"
select select "SHIPPED"
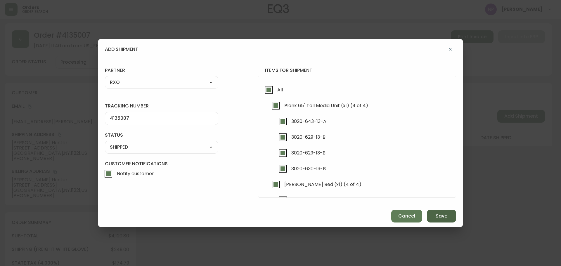
click at [433, 215] on button "Save" at bounding box center [441, 216] width 29 height 13
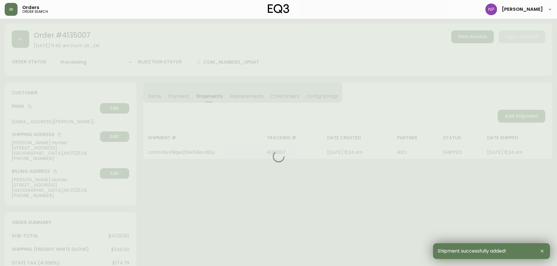
type input "Fully Shipped"
select select "FULLY_SHIPPED"
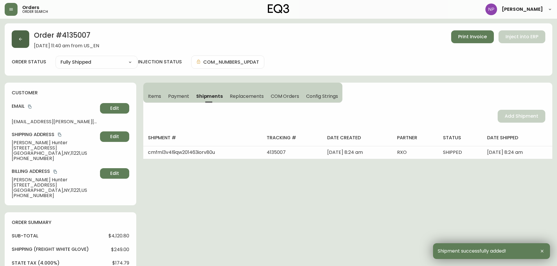
click at [18, 46] on button "button" at bounding box center [21, 39] width 18 height 18
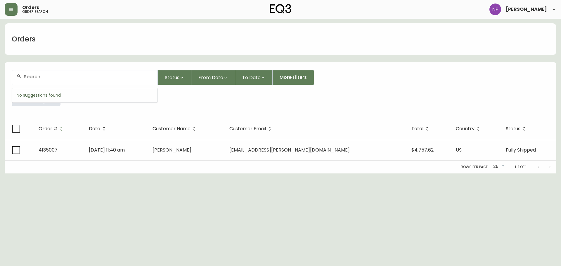
click at [61, 79] on input "text" at bounding box center [88, 77] width 129 height 6
type input "4135021"
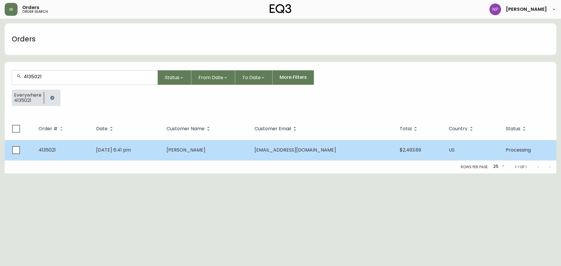
click at [149, 147] on td "[DATE] 6:41 pm" at bounding box center [127, 150] width 70 height 20
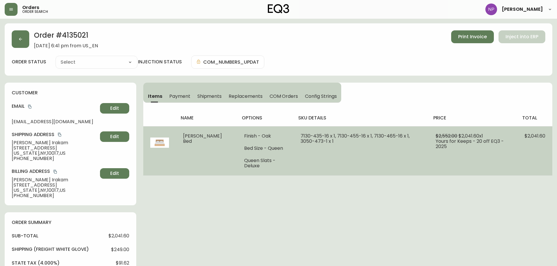
type input "Processing"
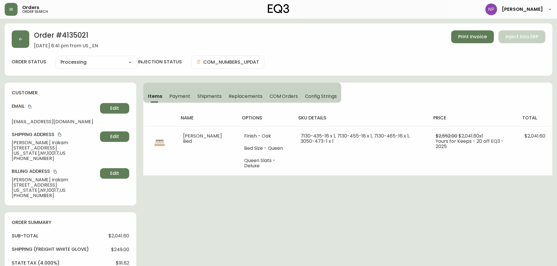
select select "PROCESSING"
click at [200, 103] on div "name options sku details price total [PERSON_NAME] Bed Finish - Oak Bed Size - …" at bounding box center [347, 139] width 409 height 73
click at [205, 100] on button "Shipments" at bounding box center [210, 96] width 32 height 13
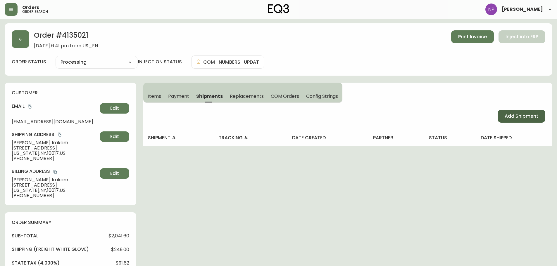
click at [531, 113] on span "Add Shipment" at bounding box center [522, 116] width 34 height 6
select select "PENDING"
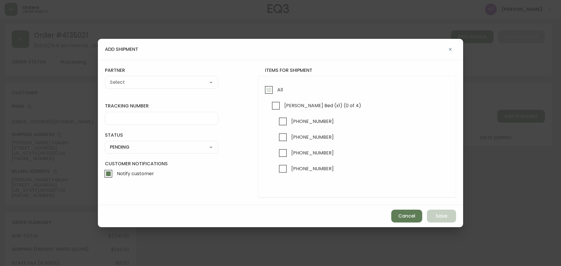
click at [280, 92] on span "All" at bounding box center [280, 90] width 6 height 6
click at [276, 92] on input "All" at bounding box center [268, 89] width 13 height 13
checkbox input "true"
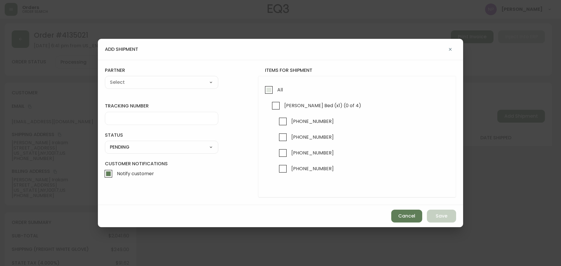
checkbox input "true"
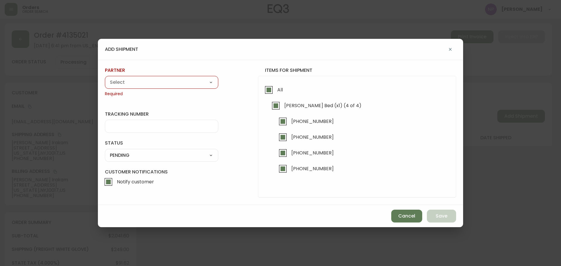
click at [189, 84] on select "A Move to Remember LLC ABF Freight Alero [PERSON_NAME] Canada Post Canpar Expre…" at bounding box center [161, 82] width 113 height 9
select select "cke1dpc0yc9gj0134t8k3ng1a"
click at [105, 78] on select "A Move to Remember LLC ABF Freight Alero [PERSON_NAME] Canada Post Canpar Expre…" at bounding box center [161, 82] width 113 height 9
type input "RXO"
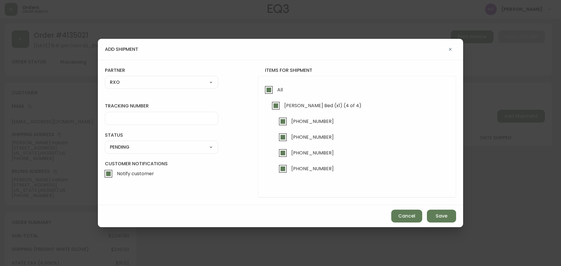
click at [141, 118] on input "tracking number" at bounding box center [162, 119] width 104 height 6
click at [160, 119] on input "tracking number" at bounding box center [162, 119] width 104 height 6
type input "4135021"
click at [152, 153] on div "SHIPPED PENDING CANCELLED" at bounding box center [161, 147] width 113 height 13
click at [152, 149] on select "SHIPPED PENDING CANCELLED" at bounding box center [161, 147] width 113 height 9
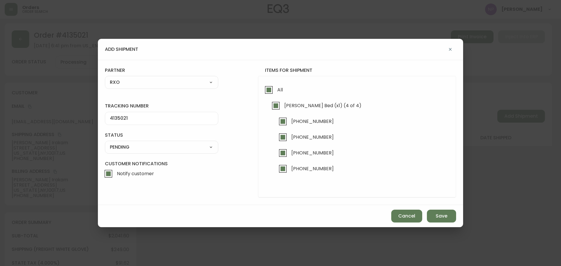
click at [105, 143] on select "SHIPPED PENDING CANCELLED" at bounding box center [161, 147] width 113 height 9
select select "PENDING"
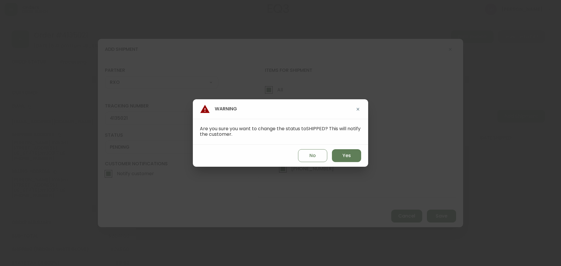
click at [362, 156] on div "No Yes" at bounding box center [280, 156] width 175 height 22
click at [357, 156] on button "Yes" at bounding box center [346, 155] width 29 height 13
type input "SHIPPED"
select select "SHIPPED"
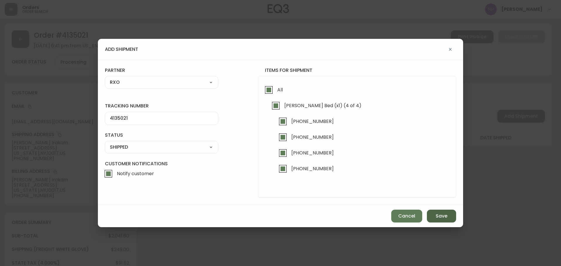
click at [446, 215] on span "Save" at bounding box center [442, 216] width 12 height 6
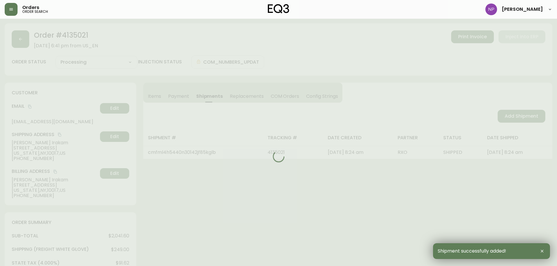
type input "Fully Shipped"
select select "FULLY_SHIPPED"
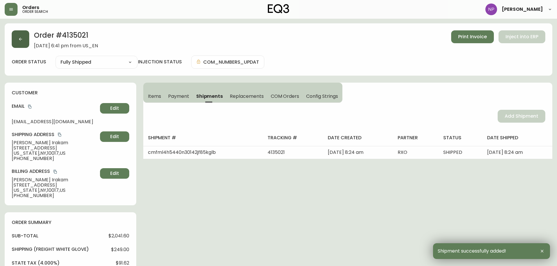
click at [18, 45] on button "button" at bounding box center [21, 39] width 18 height 18
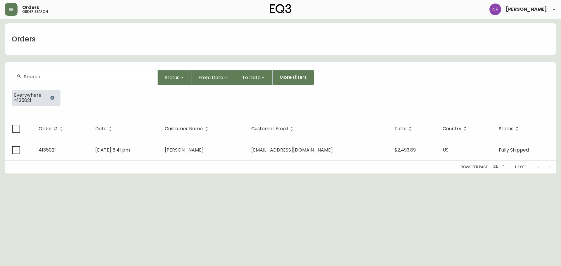
click at [34, 77] on input "text" at bounding box center [88, 77] width 129 height 6
type input "4135103"
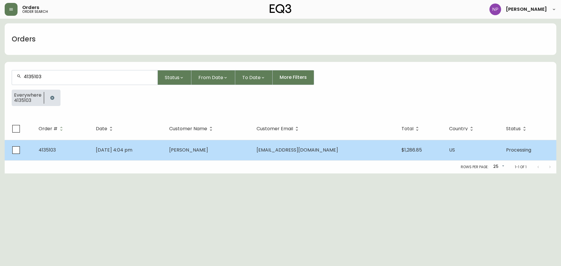
click at [229, 146] on td "[PERSON_NAME]" at bounding box center [209, 150] width 88 height 20
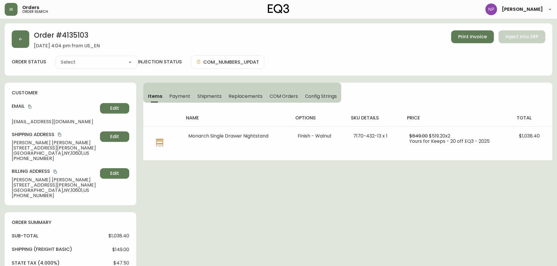
type input "Processing"
select select "PROCESSING"
click at [215, 91] on button "Shipments" at bounding box center [210, 96] width 32 height 13
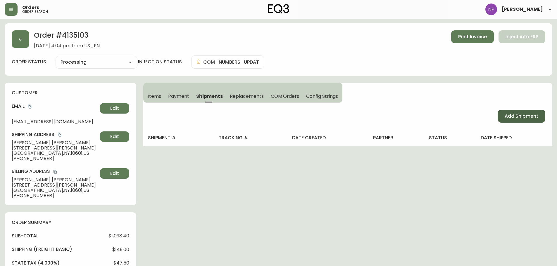
click at [535, 116] on span "Add Shipment" at bounding box center [522, 116] width 34 height 6
select select "PENDING"
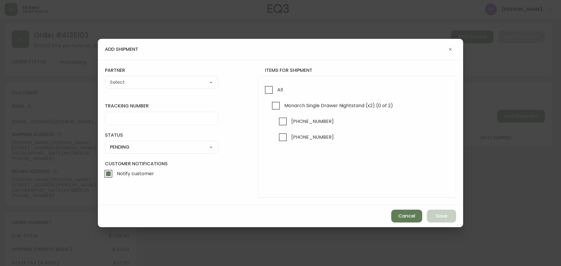
click at [270, 66] on div "tracking number status PENDING SHIPPED PENDING CANCELLED partner A Move to Reme…" at bounding box center [280, 132] width 365 height 145
click at [270, 88] on input "All" at bounding box center [268, 89] width 13 height 13
checkbox input "true"
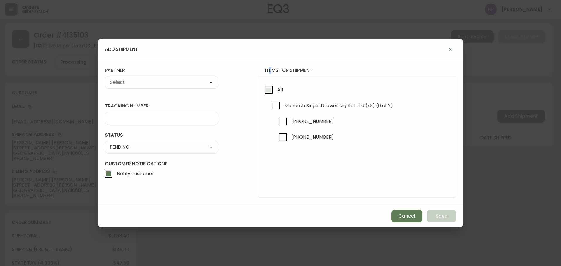
checkbox input "true"
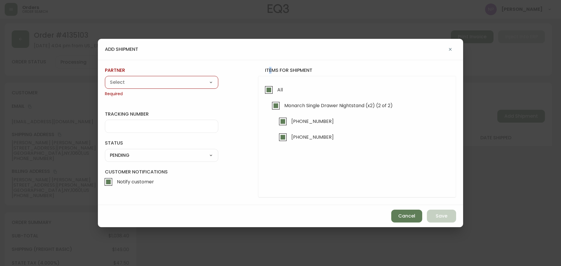
click at [147, 82] on select "A Move to Remember LLC ABF Freight Alero [PERSON_NAME] Canada Post Canpar Expre…" at bounding box center [161, 82] width 113 height 9
select select "cke1dpc0yc9gj0134t8k3ng1a"
click at [105, 78] on select "A Move to Remember LLC ABF Freight Alero [PERSON_NAME] Canada Post Canpar Expre…" at bounding box center [161, 82] width 113 height 9
type input "RXO"
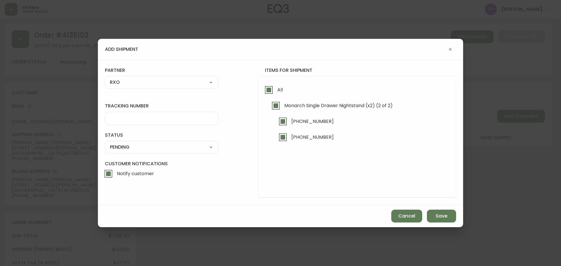
click at [122, 123] on div at bounding box center [161, 118] width 113 height 13
type input "4135103"
click at [132, 148] on select "SHIPPED PENDING CANCELLED" at bounding box center [161, 147] width 113 height 9
click at [105, 143] on select "SHIPPED PENDING CANCELLED" at bounding box center [161, 147] width 113 height 9
select select "PENDING"
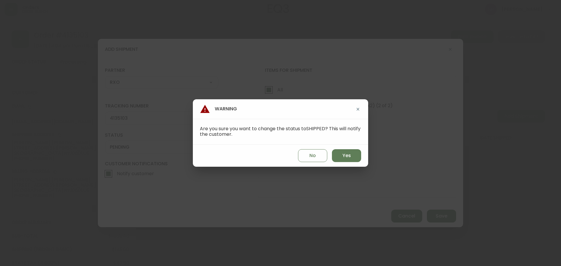
drag, startPoint x: 357, startPoint y: 154, endPoint x: 377, endPoint y: 171, distance: 26.2
click at [357, 155] on button "Yes" at bounding box center [346, 155] width 29 height 13
type input "SHIPPED"
select select "SHIPPED"
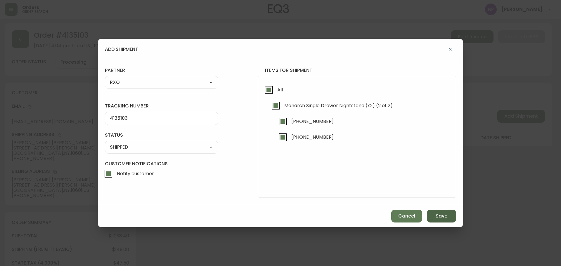
drag, startPoint x: 427, startPoint y: 213, endPoint x: 432, endPoint y: 217, distance: 5.8
click at [430, 216] on button "Save" at bounding box center [441, 216] width 29 height 13
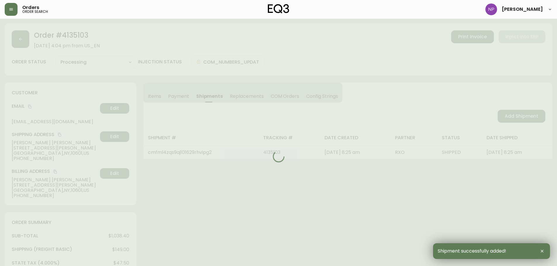
type input "Fully Shipped"
select select "FULLY_SHIPPED"
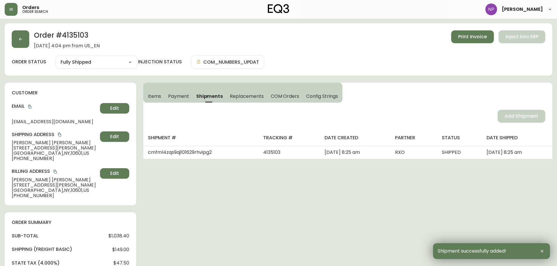
click at [23, 30] on div "Order # 4135103 [DATE] 4:04 pm from US_EN Print Invoice Inject into ERP order s…" at bounding box center [279, 49] width 548 height 52
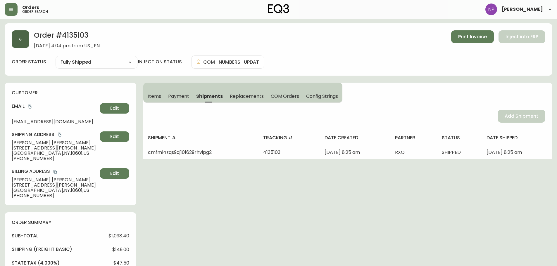
click at [24, 40] on button "button" at bounding box center [21, 39] width 18 height 18
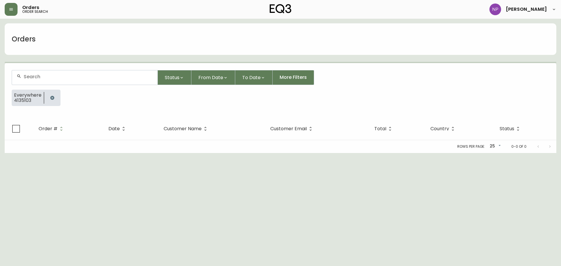
click at [34, 80] on div at bounding box center [85, 77] width 146 height 14
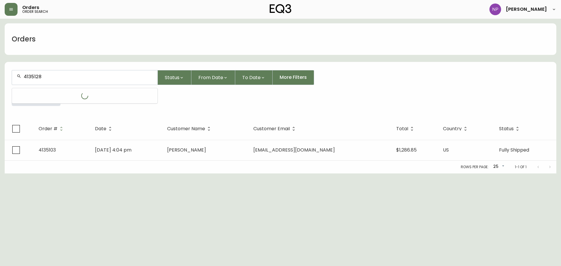
type input "4135128"
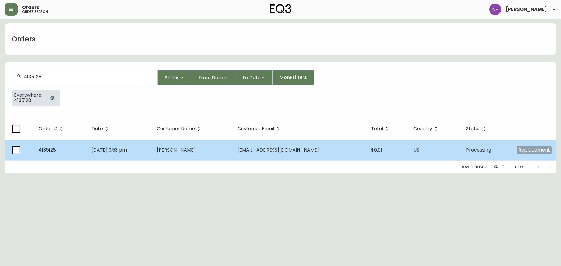
click at [108, 146] on td "[DATE] 3:53 pm" at bounding box center [120, 150] width 66 height 20
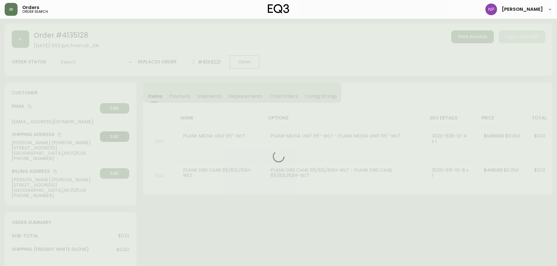
type input "Processing"
select select "PROCESSING"
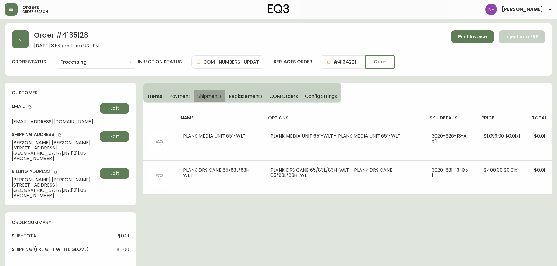
click at [211, 99] on span "Shipments" at bounding box center [209, 96] width 25 height 6
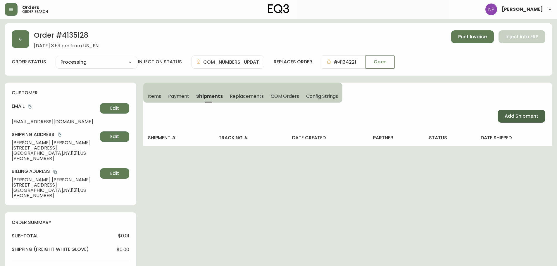
click at [524, 112] on button "Add Shipment" at bounding box center [522, 116] width 48 height 13
select select "PENDING"
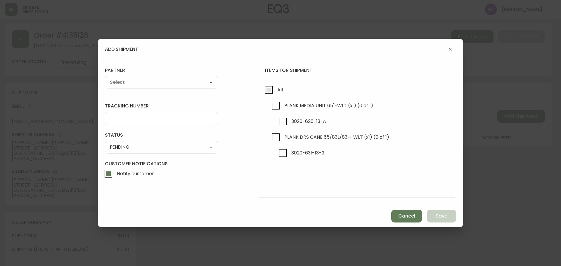
click at [271, 92] on input "All" at bounding box center [268, 89] width 13 height 13
checkbox input "true"
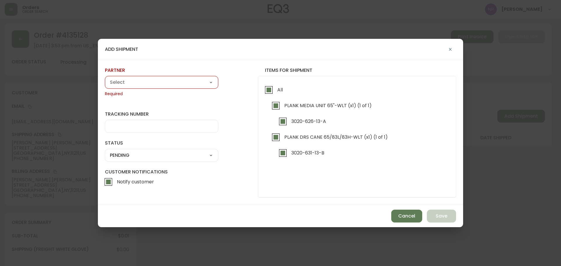
click at [203, 85] on select "A Move to Remember LLC ABF Freight Alero [PERSON_NAME] Canada Post Canpar Expre…" at bounding box center [161, 82] width 113 height 9
click at [105, 78] on select "A Move to Remember LLC ABF Freight Alero [PERSON_NAME] Canada Post Canpar Expre…" at bounding box center [161, 82] width 113 height 9
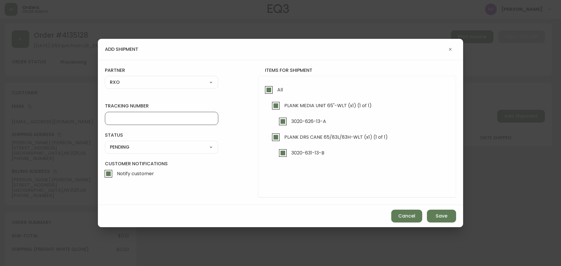
click at [137, 116] on input "tracking number" at bounding box center [162, 119] width 104 height 6
click at [149, 149] on select "SHIPPED PENDING CANCELLED" at bounding box center [161, 147] width 113 height 9
click at [105, 143] on select "SHIPPED PENDING CANCELLED" at bounding box center [161, 147] width 113 height 9
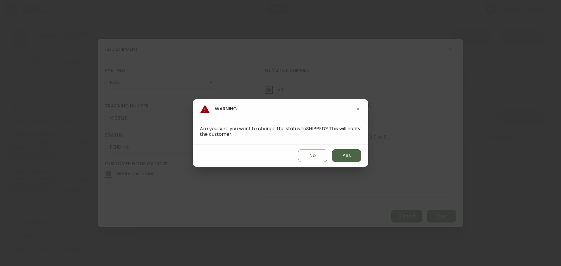
click at [354, 156] on button "Yes" at bounding box center [346, 155] width 29 height 13
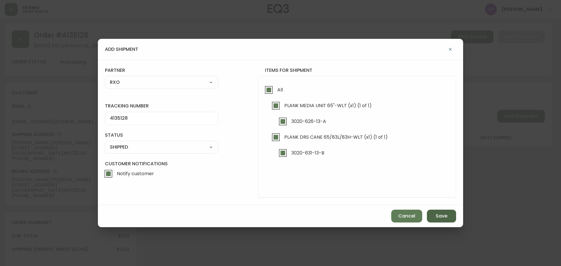
click at [440, 213] on button "Save" at bounding box center [441, 216] width 29 height 13
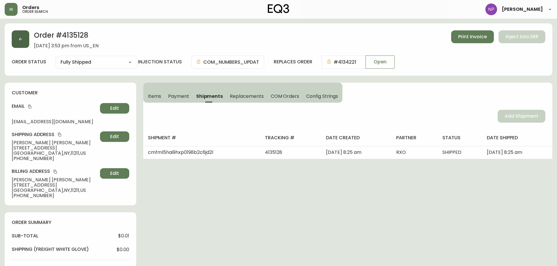
click at [28, 42] on button "button" at bounding box center [21, 39] width 18 height 18
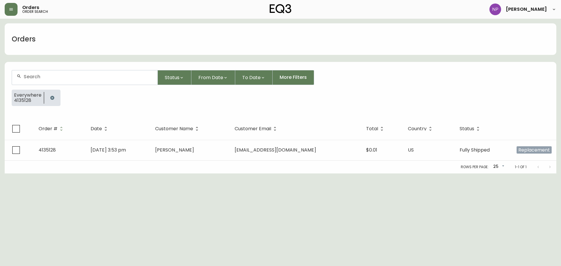
click at [68, 78] on input "text" at bounding box center [88, 77] width 129 height 6
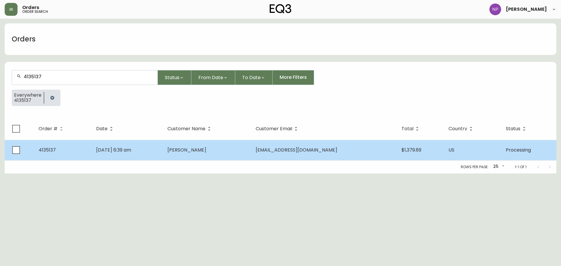
click at [237, 145] on td "[PERSON_NAME]" at bounding box center [207, 150] width 88 height 20
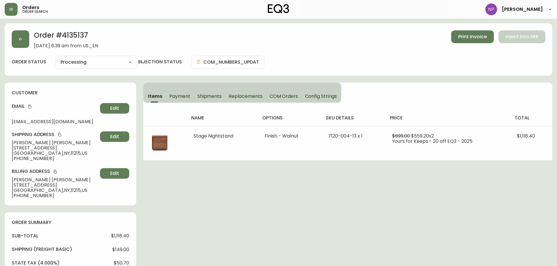
click at [210, 104] on div "name options sku details price total Stage Nightstand Finish - Walnut 7120-004-…" at bounding box center [347, 132] width 409 height 58
click at [222, 94] on button "Shipments" at bounding box center [210, 96] width 32 height 13
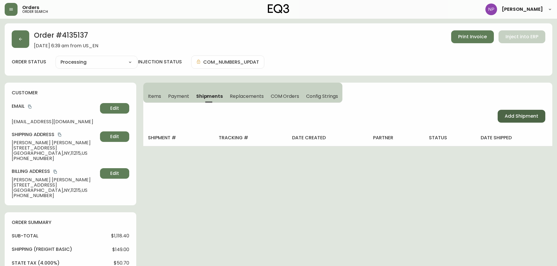
click at [535, 118] on span "Add Shipment" at bounding box center [522, 116] width 34 height 6
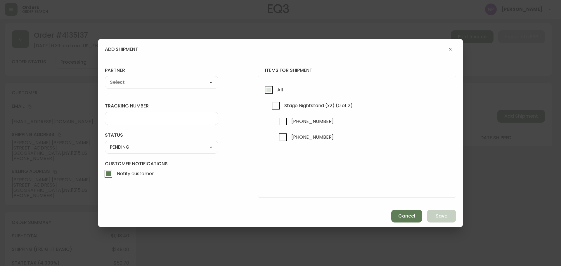
click at [269, 87] on input "All" at bounding box center [268, 89] width 13 height 13
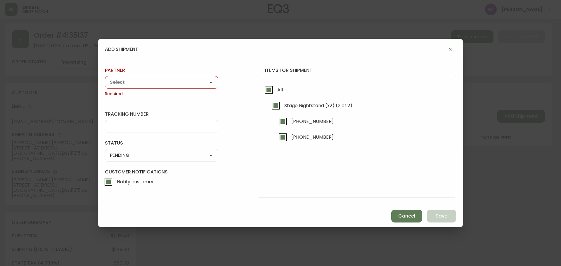
click at [156, 80] on select "A Move to Remember LLC ABF Freight Alero [PERSON_NAME] Canada Post Canpar Expre…" at bounding box center [161, 82] width 113 height 9
click at [105, 78] on select "A Move to Remember LLC ABF Freight Alero [PERSON_NAME] Canada Post Canpar Expre…" at bounding box center [161, 82] width 113 height 9
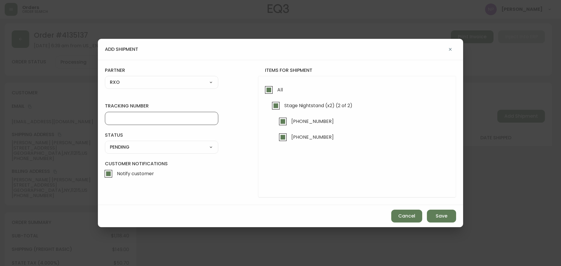
click at [144, 118] on input "tracking number" at bounding box center [162, 119] width 104 height 6
click at [119, 146] on select "SHIPPED PENDING CANCELLED" at bounding box center [161, 147] width 113 height 9
click at [105, 143] on select "SHIPPED PENDING CANCELLED" at bounding box center [161, 147] width 113 height 9
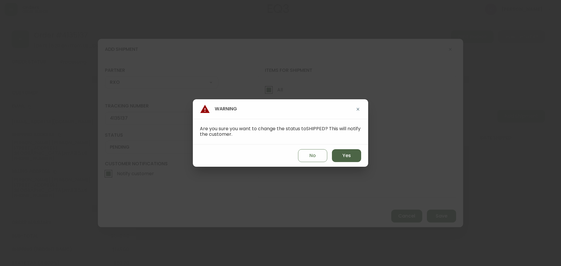
click at [342, 155] on button "Yes" at bounding box center [346, 155] width 29 height 13
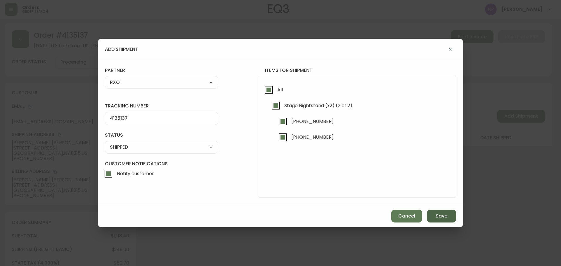
click at [445, 215] on span "Save" at bounding box center [442, 216] width 12 height 6
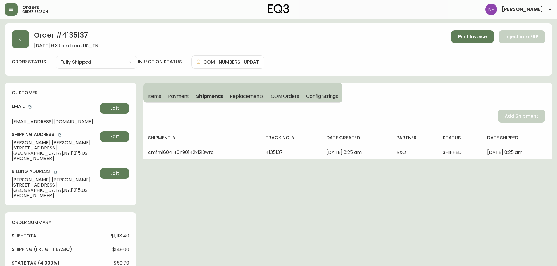
click at [16, 52] on div "Order # 4135137 [DATE] 6:39 am from US_EN Print Invoice Inject into ERP order s…" at bounding box center [279, 49] width 548 height 52
click at [18, 45] on button "button" at bounding box center [21, 39] width 18 height 18
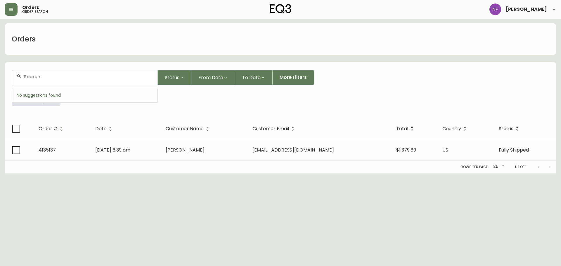
click at [31, 79] on input "text" at bounding box center [88, 77] width 129 height 6
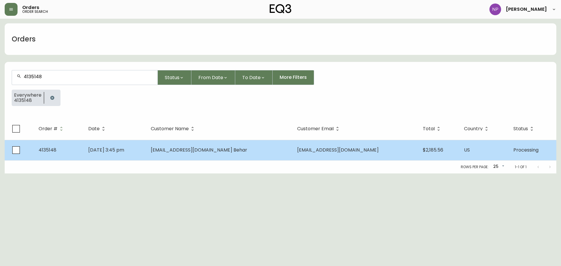
click at [214, 154] on td "[EMAIL_ADDRESS][DOMAIN_NAME] Behar" at bounding box center [219, 150] width 146 height 20
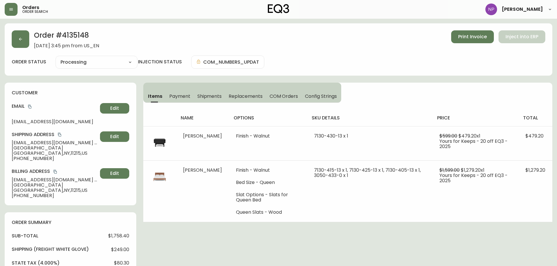
click at [205, 95] on span "Shipments" at bounding box center [209, 96] width 25 height 6
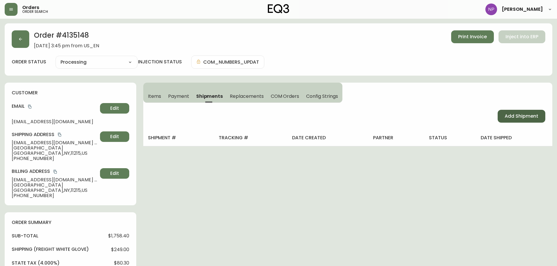
click at [512, 116] on span "Add Shipment" at bounding box center [522, 116] width 34 height 6
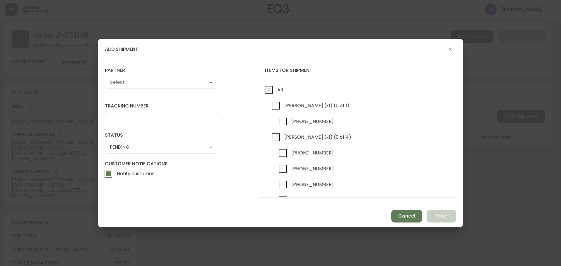
click at [271, 90] on input "All" at bounding box center [268, 89] width 13 height 13
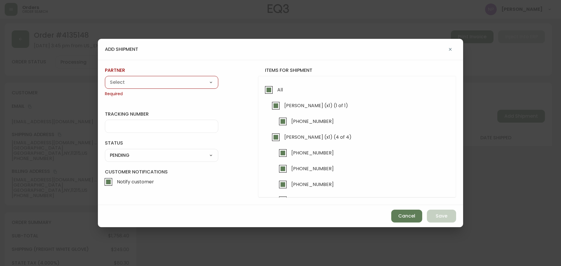
click at [154, 85] on select "A Move to Remember LLC ABF Freight Alero [PERSON_NAME] Canada Post Canpar Expre…" at bounding box center [161, 82] width 113 height 9
click at [105, 78] on select "A Move to Remember LLC ABF Freight Alero [PERSON_NAME] Canada Post Canpar Expre…" at bounding box center [161, 82] width 113 height 9
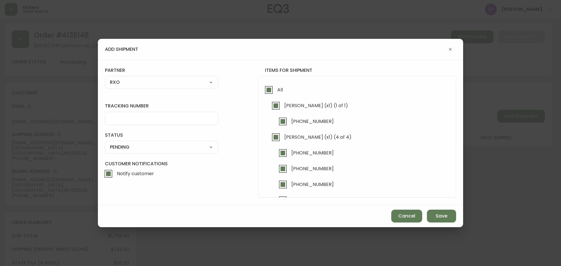
click at [146, 122] on div at bounding box center [161, 118] width 113 height 13
click at [190, 151] on select "SHIPPED PENDING CANCELLED" at bounding box center [161, 147] width 113 height 9
click at [105, 143] on select "SHIPPED PENDING CANCELLED" at bounding box center [161, 147] width 113 height 9
click at [191, 149] on select "SHIPPED PENDING CANCELLED" at bounding box center [161, 147] width 113 height 9
click at [105, 143] on select "SHIPPED PENDING CANCELLED" at bounding box center [161, 147] width 113 height 9
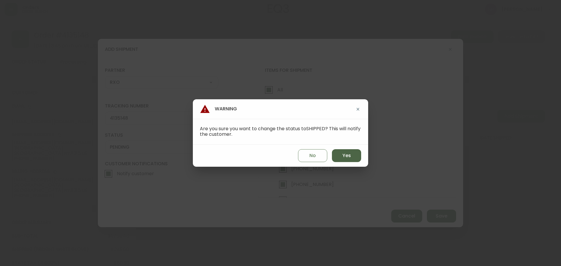
click at [356, 154] on button "Yes" at bounding box center [346, 155] width 29 height 13
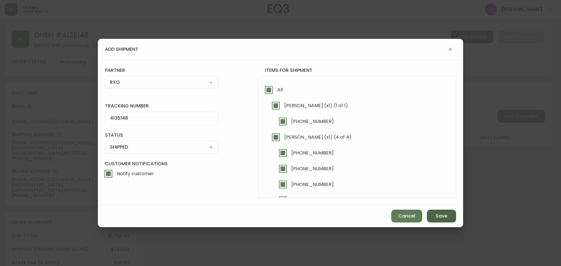
click at [448, 213] on button "Save" at bounding box center [441, 216] width 29 height 13
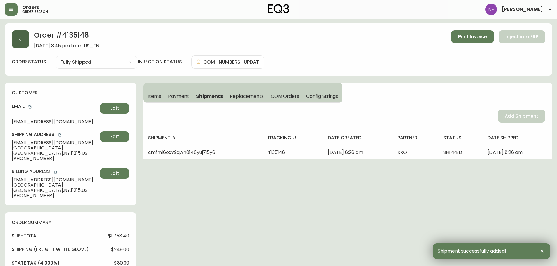
click at [18, 38] on icon "button" at bounding box center [20, 39] width 5 height 5
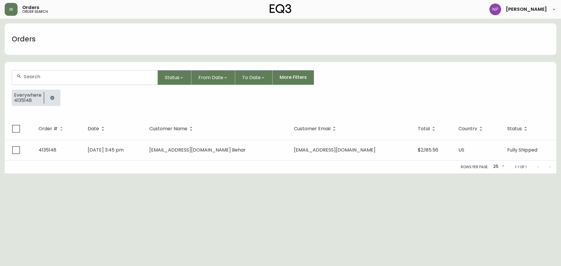
click at [61, 82] on div at bounding box center [85, 77] width 146 height 14
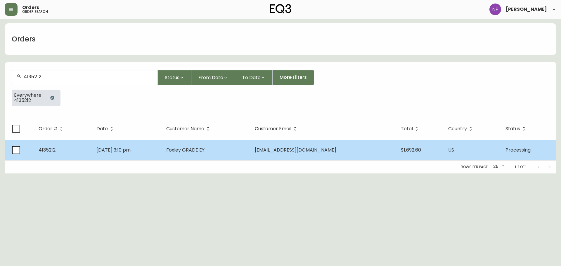
click at [185, 157] on td "Foxley GRADE EY" at bounding box center [206, 150] width 88 height 20
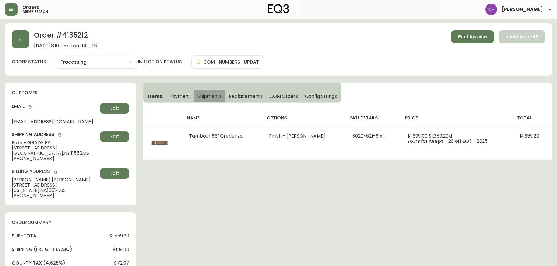
click at [211, 92] on button "Shipments" at bounding box center [210, 96] width 32 height 13
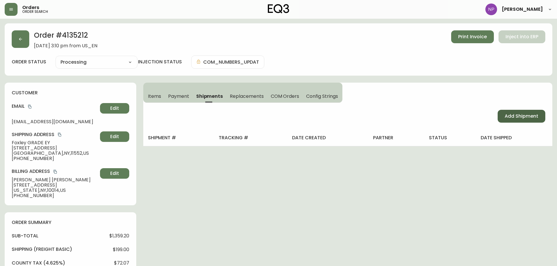
click at [506, 115] on span "Add Shipment" at bounding box center [522, 116] width 34 height 6
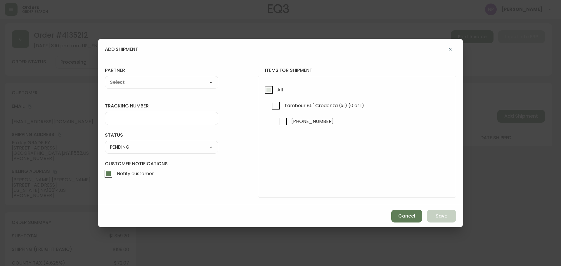
click at [275, 87] on input "All" at bounding box center [268, 89] width 13 height 13
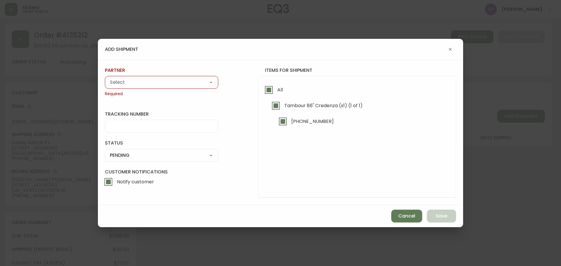
click at [198, 85] on select "A Move to Remember LLC ABF Freight Alero [PERSON_NAME] Canada Post Canpar Expre…" at bounding box center [161, 82] width 113 height 9
click at [105, 78] on select "A Move to Remember LLC ABF Freight Alero [PERSON_NAME] Canada Post Canpar Expre…" at bounding box center [161, 82] width 113 height 9
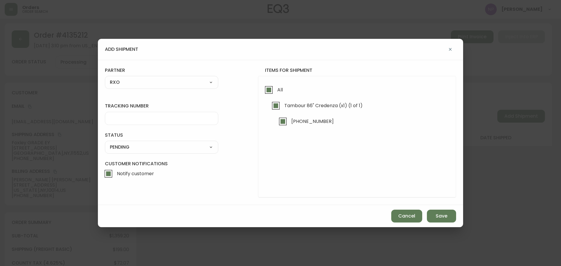
click at [123, 125] on div at bounding box center [161, 118] width 113 height 13
click at [177, 148] on select "SHIPPED PENDING CANCELLED" at bounding box center [161, 147] width 113 height 9
click at [105, 143] on select "SHIPPED PENDING CANCELLED" at bounding box center [161, 147] width 113 height 9
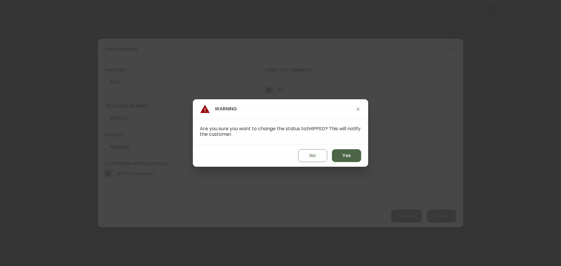
click at [333, 152] on button "Yes" at bounding box center [346, 155] width 29 height 13
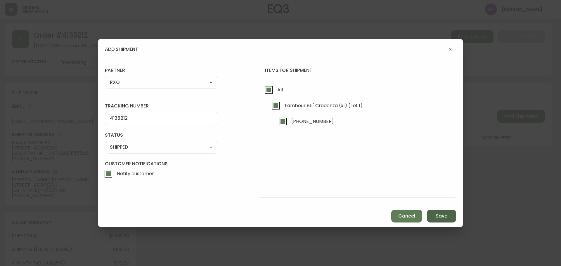
click at [443, 218] on span "Save" at bounding box center [442, 216] width 12 height 6
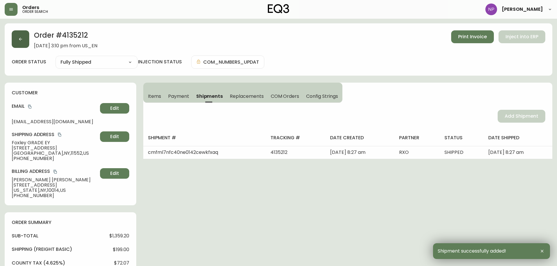
click at [20, 39] on icon "button" at bounding box center [20, 39] width 3 height 3
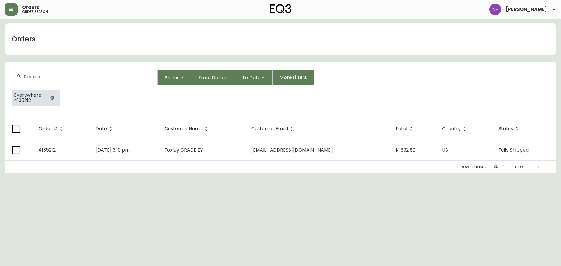
click at [55, 70] on form "Status From Date To Date More Filters Everywhere 4135212" at bounding box center [281, 90] width 552 height 55
click at [56, 75] on input "text" at bounding box center [88, 77] width 129 height 6
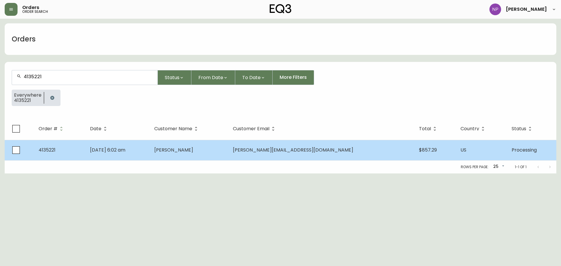
click at [229, 146] on td "[PERSON_NAME]" at bounding box center [189, 150] width 79 height 20
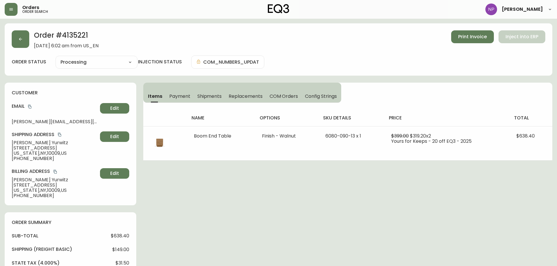
click at [208, 94] on span "Shipments" at bounding box center [209, 96] width 25 height 6
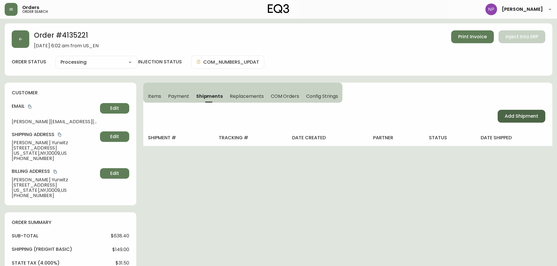
click at [537, 116] on span "Add Shipment" at bounding box center [522, 116] width 34 height 6
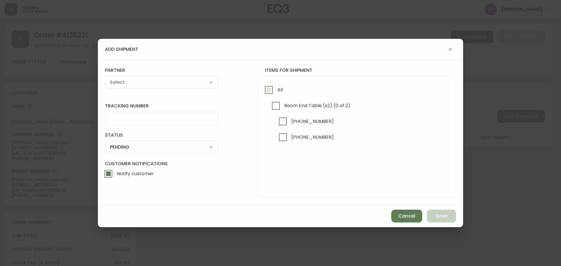
click at [273, 94] on input "All" at bounding box center [268, 89] width 13 height 13
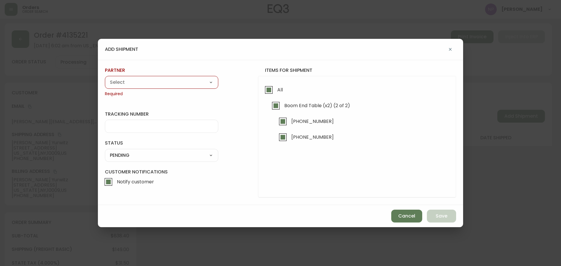
click at [152, 80] on select "A Move to Remember LLC ABF Freight Alero [PERSON_NAME] Canada Post Canpar Expre…" at bounding box center [161, 82] width 113 height 9
click at [105, 78] on select "A Move to Remember LLC ABF Freight Alero [PERSON_NAME] Canada Post Canpar Expre…" at bounding box center [161, 82] width 113 height 9
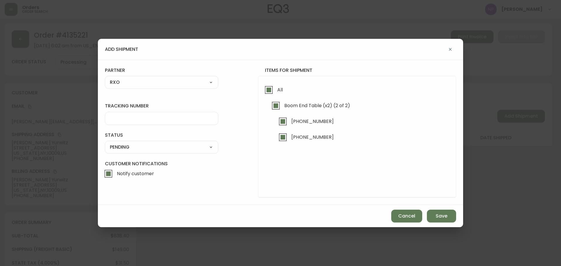
click at [125, 119] on input "tracking number" at bounding box center [162, 119] width 104 height 6
click at [130, 150] on select "SHIPPED PENDING CANCELLED" at bounding box center [161, 147] width 113 height 9
click at [105, 143] on select "SHIPPED PENDING CANCELLED" at bounding box center [161, 147] width 113 height 9
click at [143, 149] on select "SHIPPED PENDING CANCELLED" at bounding box center [161, 147] width 113 height 9
click at [105, 143] on select "SHIPPED PENDING CANCELLED" at bounding box center [161, 147] width 113 height 9
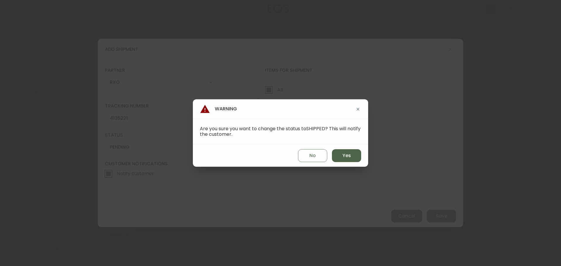
click at [358, 155] on button "Yes" at bounding box center [346, 155] width 29 height 13
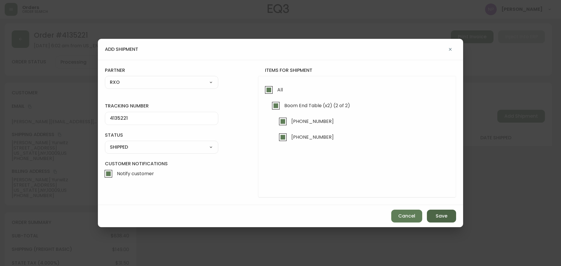
click at [440, 215] on span "Save" at bounding box center [442, 216] width 12 height 6
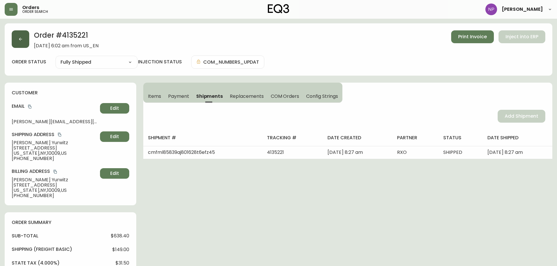
click at [20, 46] on button "button" at bounding box center [21, 39] width 18 height 18
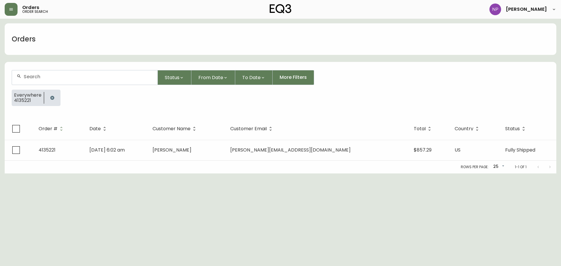
click at [42, 72] on div at bounding box center [85, 77] width 146 height 14
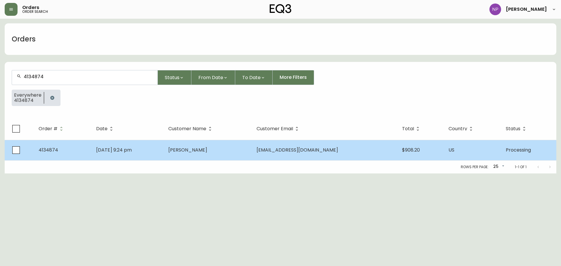
click at [207, 150] on span "[PERSON_NAME]" at bounding box center [187, 150] width 39 height 7
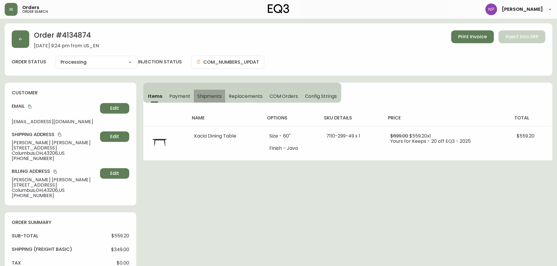
click at [205, 95] on span "Shipments" at bounding box center [209, 96] width 25 height 6
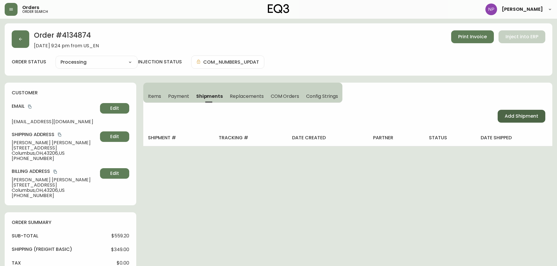
click at [511, 116] on span "Add Shipment" at bounding box center [522, 116] width 34 height 6
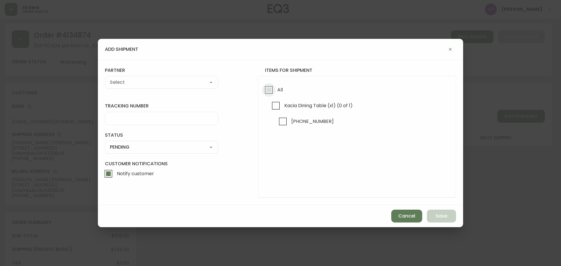
click at [272, 89] on input "All" at bounding box center [268, 89] width 13 height 13
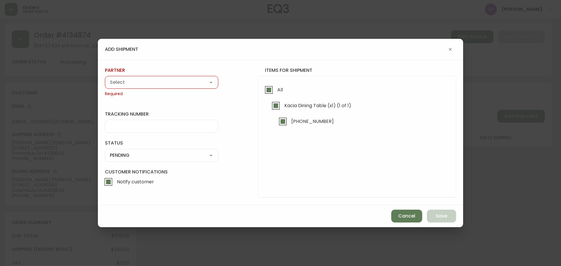
click at [180, 84] on select "A Move to Remember LLC ABF Freight Alero [PERSON_NAME] Canada Post Canpar Expre…" at bounding box center [161, 82] width 113 height 9
click at [105, 78] on select "A Move to Remember LLC ABF Freight Alero [PERSON_NAME] Canada Post Canpar Expre…" at bounding box center [161, 82] width 113 height 9
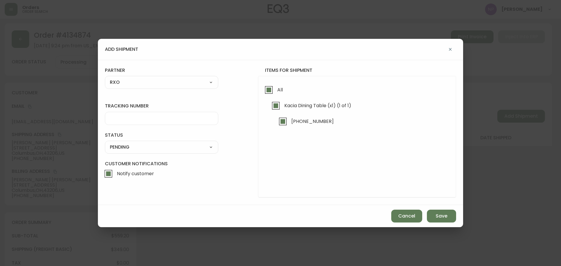
click at [140, 119] on input "tracking number" at bounding box center [162, 119] width 104 height 6
drag, startPoint x: 147, startPoint y: 145, endPoint x: 140, endPoint y: 151, distance: 9.6
click at [147, 145] on select "SHIPPED PENDING CANCELLED" at bounding box center [161, 147] width 113 height 9
click at [105, 143] on select "SHIPPED PENDING CANCELLED" at bounding box center [161, 147] width 113 height 9
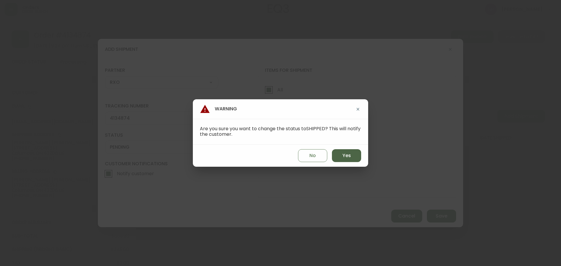
drag, startPoint x: 343, startPoint y: 153, endPoint x: 348, endPoint y: 156, distance: 5.1
click at [345, 154] on span "Yes" at bounding box center [347, 156] width 8 height 6
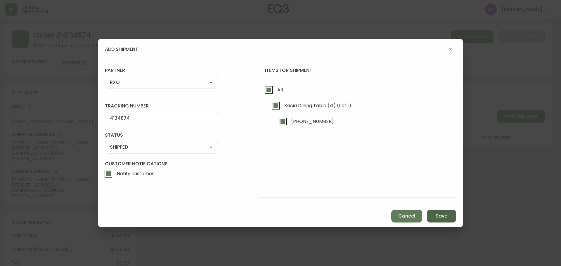
click at [452, 215] on button "Save" at bounding box center [441, 216] width 29 height 13
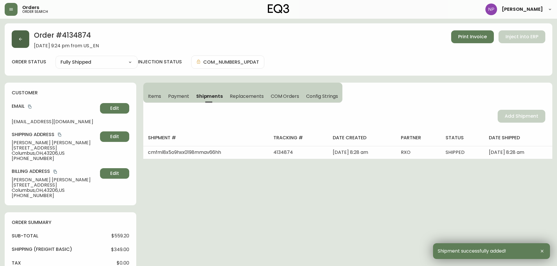
click at [22, 34] on button "button" at bounding box center [21, 39] width 18 height 18
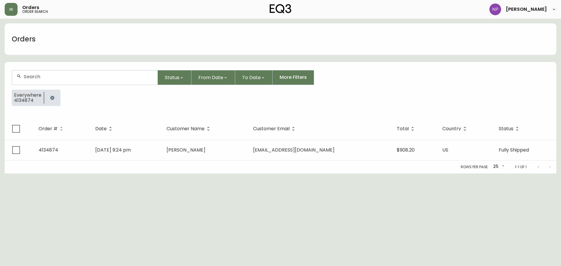
click at [35, 79] on input "text" at bounding box center [88, 77] width 129 height 6
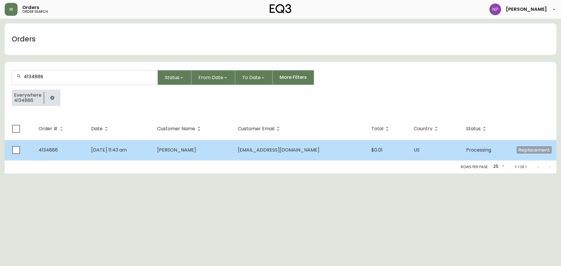
click at [196, 146] on td "[PERSON_NAME]" at bounding box center [193, 150] width 81 height 20
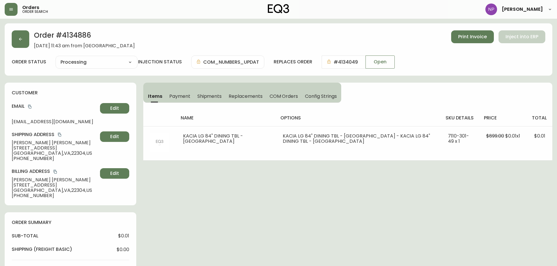
click at [202, 97] on span "Shipments" at bounding box center [209, 96] width 25 height 6
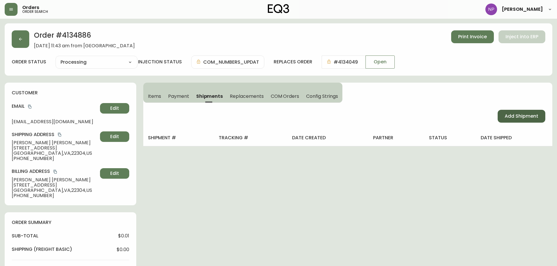
click at [513, 113] on span "Add Shipment" at bounding box center [522, 116] width 34 height 6
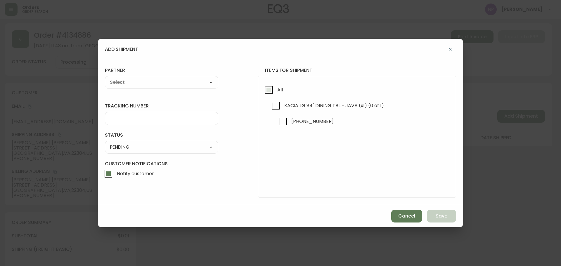
drag, startPoint x: 271, startPoint y: 91, endPoint x: 266, endPoint y: 91, distance: 4.7
click at [270, 91] on input "All" at bounding box center [268, 89] width 13 height 13
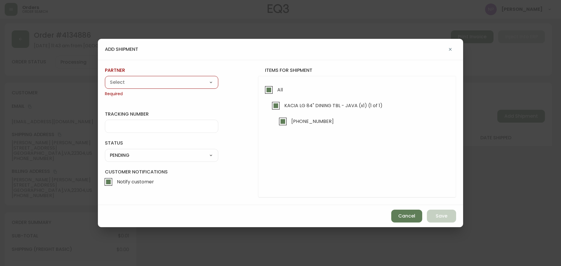
click at [161, 80] on select "A Move to Remember LLC ABF Freight Alero [PERSON_NAME] Canada Post Canpar Expre…" at bounding box center [161, 82] width 113 height 9
click at [105, 78] on select "A Move to Remember LLC ABF Freight Alero [PERSON_NAME] Canada Post Canpar Expre…" at bounding box center [161, 82] width 113 height 9
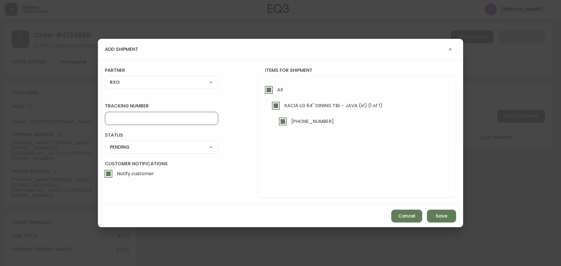
click at [130, 118] on input "tracking number" at bounding box center [162, 119] width 104 height 6
click at [162, 148] on select "SHIPPED PENDING CANCELLED" at bounding box center [161, 147] width 113 height 9
click at [105, 143] on select "SHIPPED PENDING CANCELLED" at bounding box center [161, 147] width 113 height 9
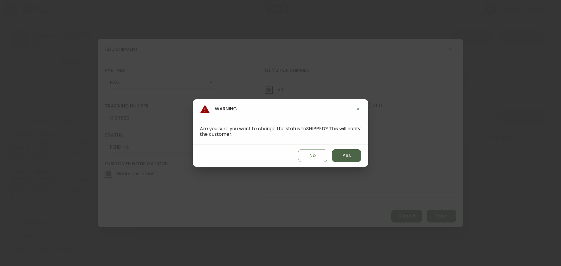
click at [346, 158] on span "Yes" at bounding box center [347, 156] width 8 height 6
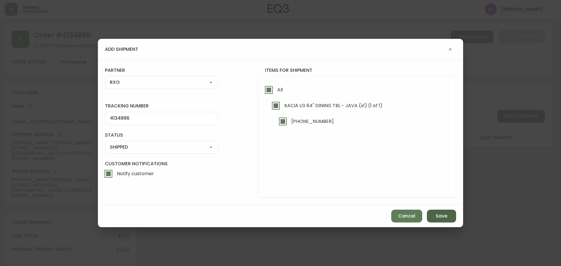
click at [453, 221] on button "Save" at bounding box center [441, 216] width 29 height 13
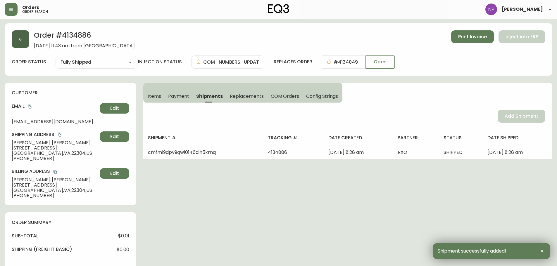
click at [22, 33] on button "button" at bounding box center [21, 39] width 18 height 18
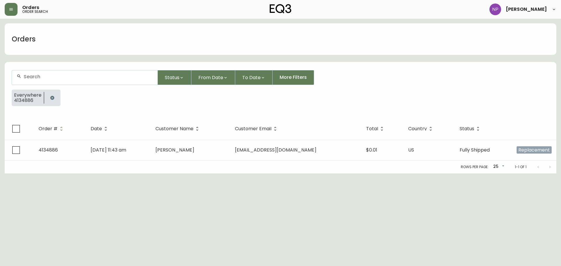
click at [61, 75] on input "text" at bounding box center [88, 77] width 129 height 6
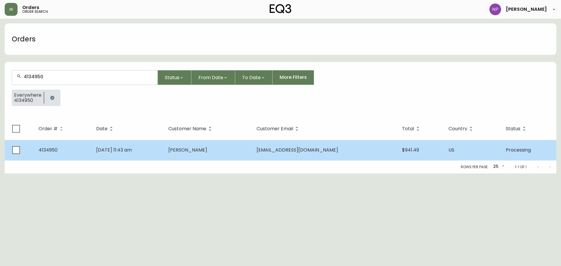
click at [246, 156] on td "[PERSON_NAME]" at bounding box center [208, 150] width 88 height 20
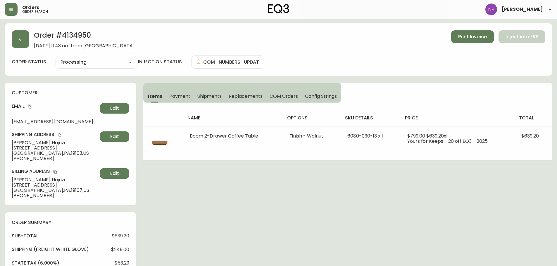
click at [208, 104] on div "name options sku details price total Boom 2-Drawer Coffee Table Finish - Walnut…" at bounding box center [347, 132] width 409 height 58
click at [209, 97] on span "Shipments" at bounding box center [209, 96] width 25 height 6
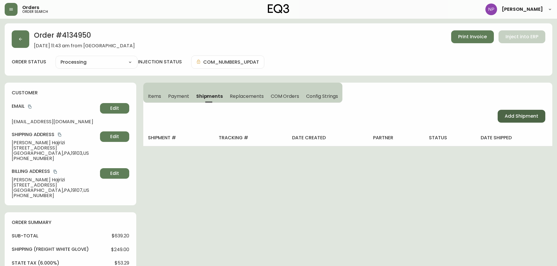
click at [537, 113] on span "Add Shipment" at bounding box center [522, 116] width 34 height 6
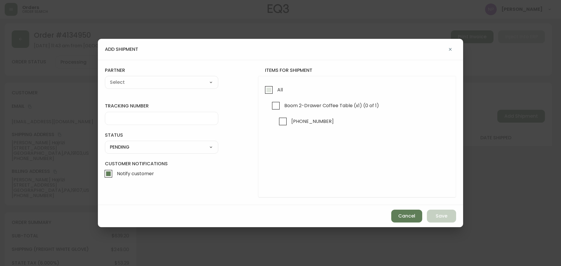
click at [275, 91] on input "All" at bounding box center [268, 89] width 13 height 13
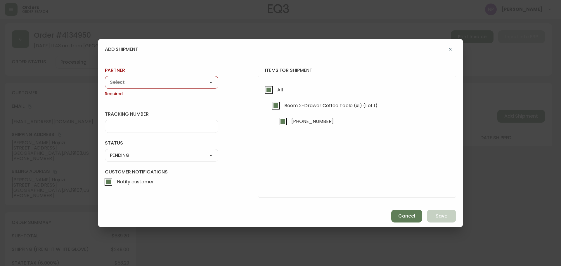
click at [217, 87] on div "A Move to Remember LLC ABF Freight Alero [PERSON_NAME] Canada Post Canpar Expre…" at bounding box center [161, 82] width 113 height 13
click at [197, 84] on select "A Move to Remember LLC ABF Freight Alero [PERSON_NAME] Canada Post Canpar Expre…" at bounding box center [161, 82] width 113 height 9
click at [105, 78] on select "A Move to Remember LLC ABF Freight Alero [PERSON_NAME] Canada Post Canpar Expre…" at bounding box center [161, 82] width 113 height 9
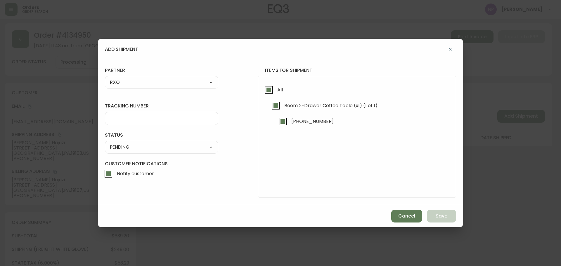
click at [123, 125] on div at bounding box center [161, 118] width 113 height 13
click at [172, 147] on select "SHIPPED PENDING CANCELLED" at bounding box center [161, 147] width 113 height 9
click at [105, 143] on select "SHIPPED PENDING CANCELLED" at bounding box center [161, 147] width 113 height 9
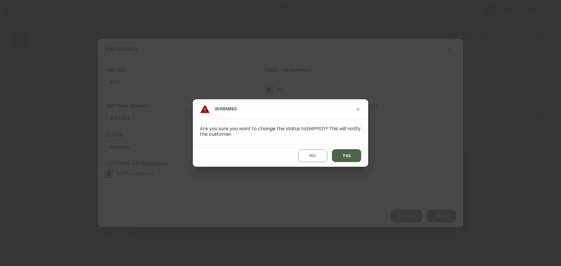
click at [346, 152] on button "Yes" at bounding box center [346, 155] width 29 height 13
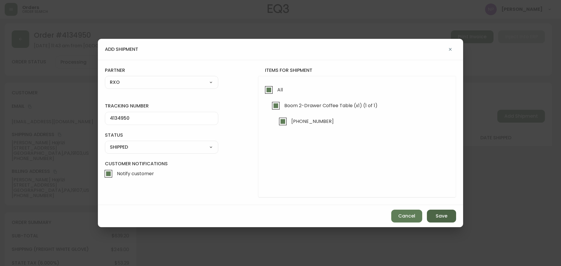
click at [447, 212] on button "Save" at bounding box center [441, 216] width 29 height 13
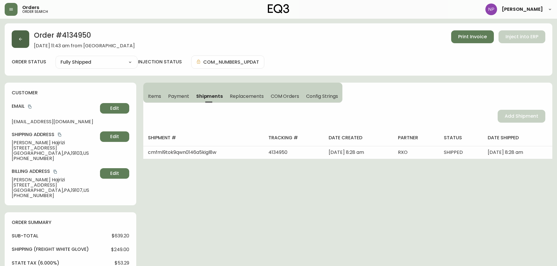
click at [20, 42] on button "button" at bounding box center [21, 39] width 18 height 18
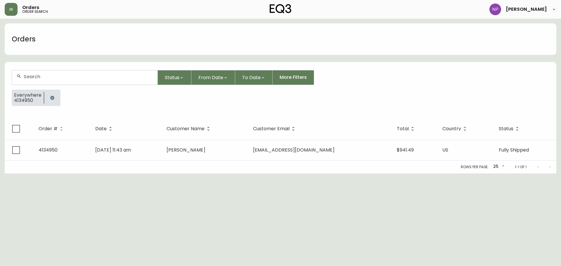
click at [68, 80] on div at bounding box center [85, 77] width 146 height 14
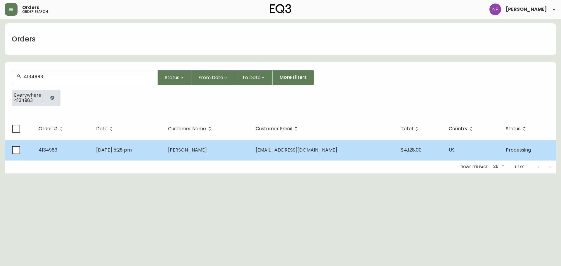
click at [251, 153] on td "[PERSON_NAME]" at bounding box center [207, 150] width 88 height 20
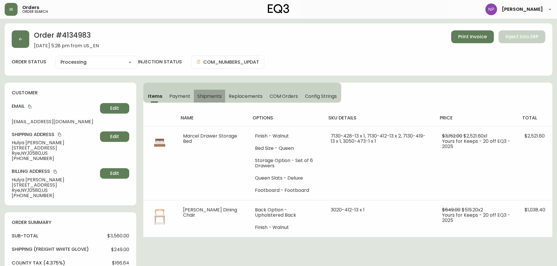
drag, startPoint x: 211, startPoint y: 96, endPoint x: 226, endPoint y: 96, distance: 15.5
click at [211, 97] on span "Shipments" at bounding box center [209, 96] width 25 height 6
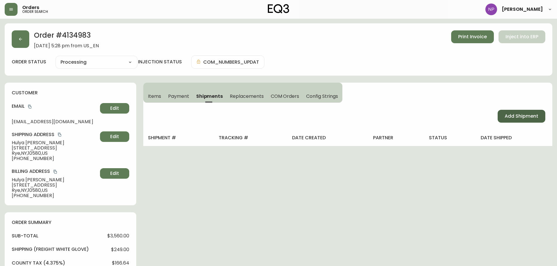
click at [507, 113] on span "Add Shipment" at bounding box center [522, 116] width 34 height 6
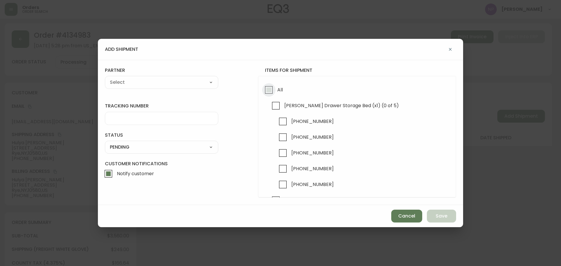
click at [269, 92] on input "All" at bounding box center [268, 89] width 13 height 13
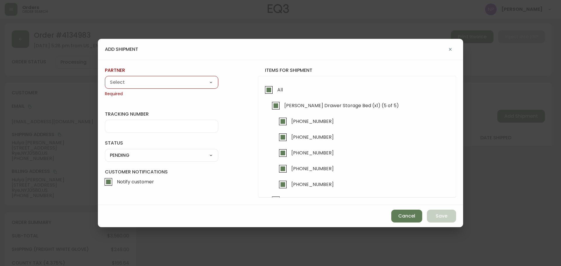
click at [161, 83] on select "A Move to Remember LLC ABF Freight Alero [PERSON_NAME] Canada Post Canpar Expre…" at bounding box center [161, 82] width 113 height 9
click at [105, 78] on select "A Move to Remember LLC ABF Freight Alero [PERSON_NAME] Canada Post Canpar Expre…" at bounding box center [161, 82] width 113 height 9
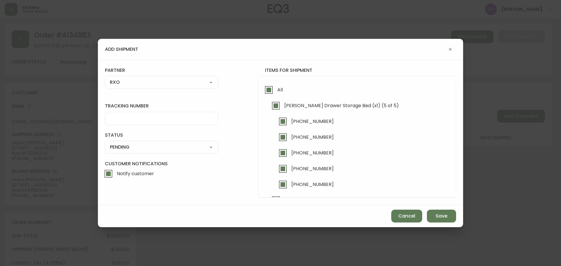
click at [135, 119] on input "tracking number" at bounding box center [162, 119] width 104 height 6
click at [151, 149] on select "SHIPPED PENDING CANCELLED" at bounding box center [161, 147] width 113 height 9
click at [105, 143] on select "SHIPPED PENDING CANCELLED" at bounding box center [161, 147] width 113 height 9
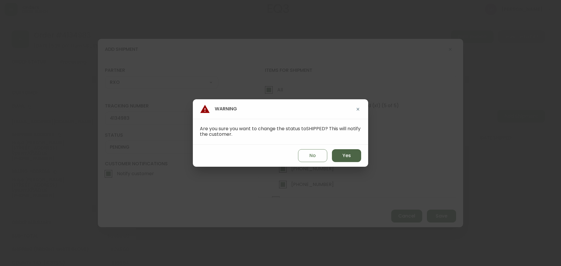
click at [354, 157] on button "Yes" at bounding box center [346, 155] width 29 height 13
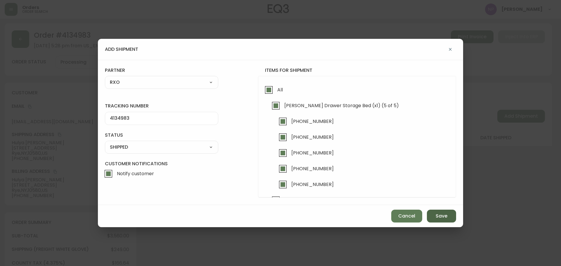
click at [432, 213] on button "Save" at bounding box center [441, 216] width 29 height 13
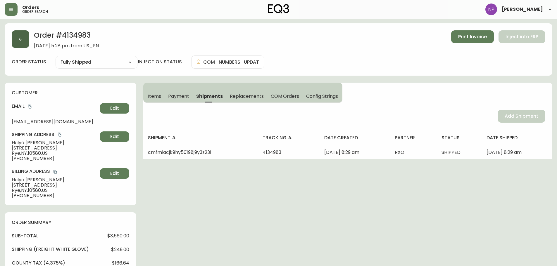
click at [25, 46] on button "button" at bounding box center [21, 39] width 18 height 18
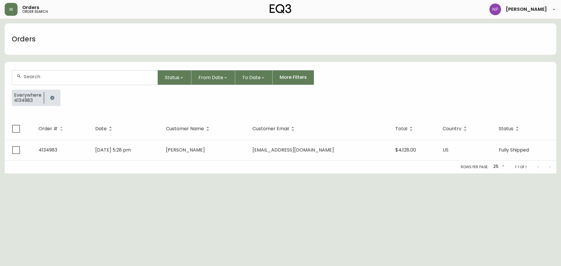
click at [49, 76] on input "text" at bounding box center [88, 77] width 129 height 6
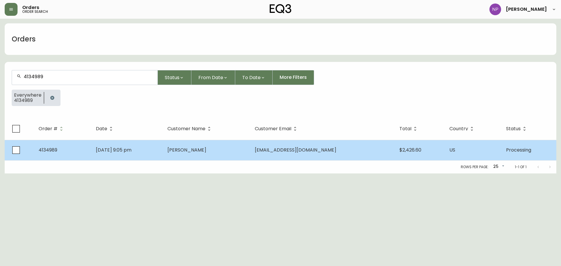
click at [301, 146] on td "[EMAIL_ADDRESS][DOMAIN_NAME]" at bounding box center [322, 150] width 145 height 20
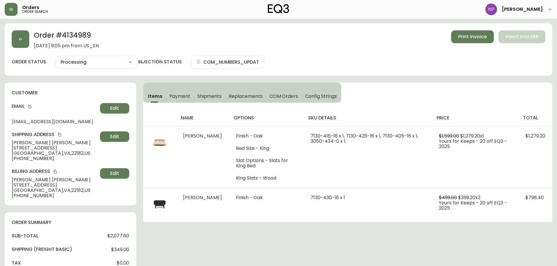
click at [207, 99] on span "Shipments" at bounding box center [209, 96] width 25 height 6
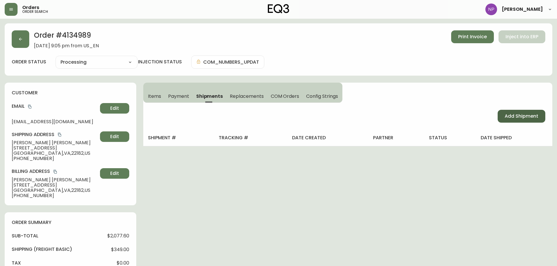
click at [536, 118] on span "Add Shipment" at bounding box center [522, 116] width 34 height 6
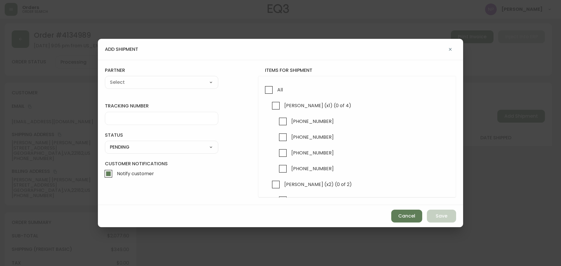
click at [268, 81] on div "All [PERSON_NAME] (x1) (0 of 4) [PHONE_NUMBER] [PHONE_NUMBER] [PHONE_NUMBER] [P…" at bounding box center [357, 137] width 198 height 122
click at [269, 88] on input "All" at bounding box center [268, 89] width 13 height 13
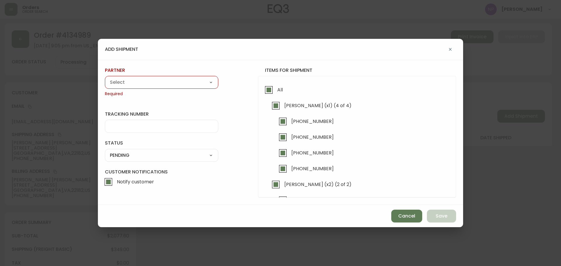
click at [185, 87] on div "A Move to Remember LLC ABF Freight Alero [PERSON_NAME] Canada Post Canpar Expre…" at bounding box center [161, 82] width 113 height 13
click at [185, 83] on select "A Move to Remember LLC ABF Freight Alero [PERSON_NAME] Canada Post Canpar Expre…" at bounding box center [161, 82] width 113 height 9
click at [105, 78] on select "A Move to Remember LLC ABF Freight Alero [PERSON_NAME] Canada Post Canpar Expre…" at bounding box center [161, 82] width 113 height 9
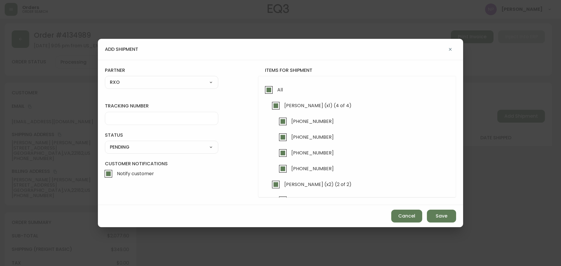
click at [132, 118] on input "tracking number" at bounding box center [162, 119] width 104 height 6
click at [122, 143] on select "SHIPPED PENDING CANCELLED" at bounding box center [161, 147] width 113 height 9
click at [105, 143] on select "SHIPPED PENDING CANCELLED" at bounding box center [161, 147] width 113 height 9
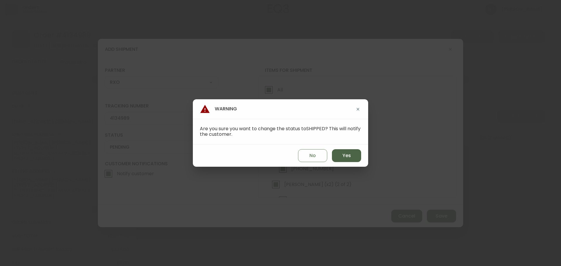
click at [354, 157] on button "Yes" at bounding box center [346, 155] width 29 height 13
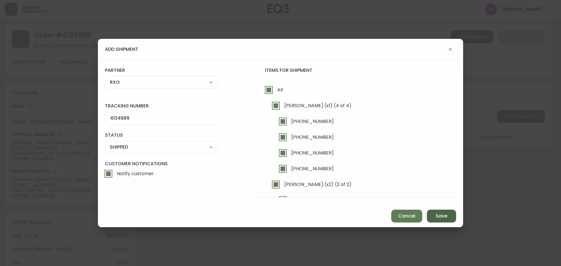
click at [438, 214] on span "Save" at bounding box center [442, 216] width 12 height 6
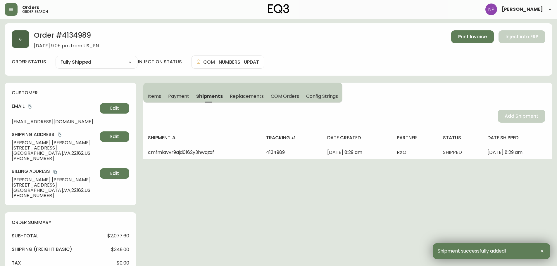
click at [14, 33] on button "button" at bounding box center [21, 39] width 18 height 18
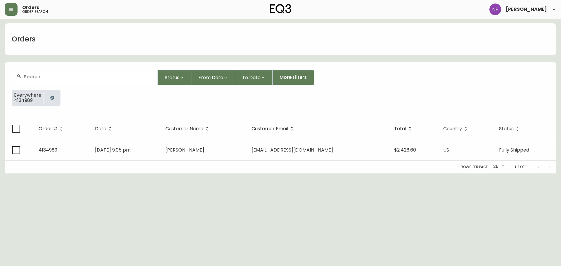
click at [42, 73] on div at bounding box center [85, 77] width 146 height 14
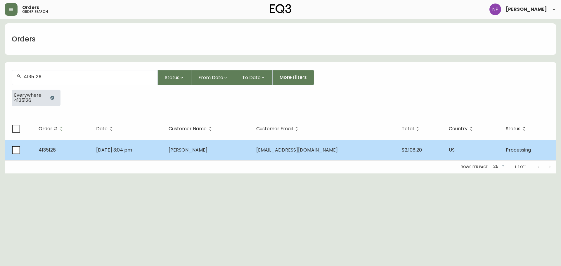
click at [197, 144] on td "[PERSON_NAME]" at bounding box center [208, 150] width 88 height 20
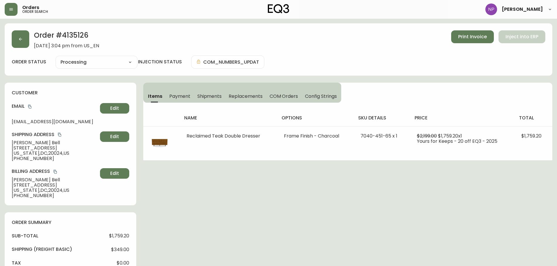
click at [219, 98] on span "Shipments" at bounding box center [209, 96] width 25 height 6
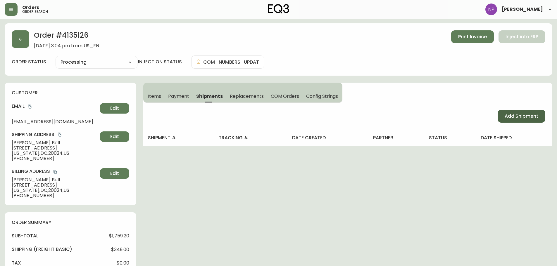
click at [509, 119] on span "Add Shipment" at bounding box center [522, 116] width 34 height 6
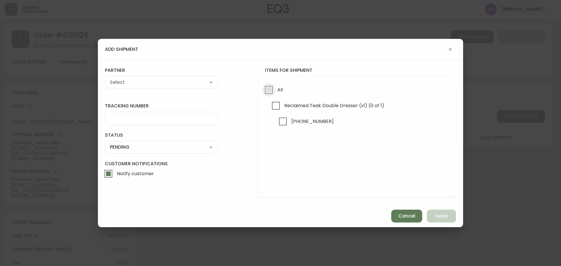
drag, startPoint x: 270, startPoint y: 92, endPoint x: 275, endPoint y: 96, distance: 7.0
click at [271, 93] on input "All" at bounding box center [268, 89] width 13 height 13
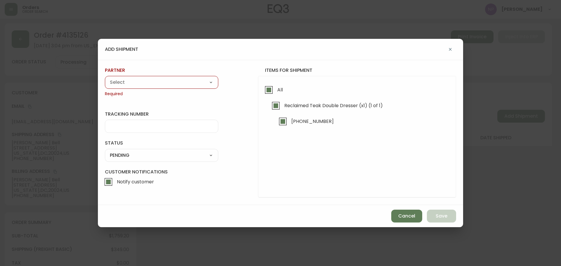
click at [146, 89] on div "partner A Move to Remember LLC ABF Freight Alero [PERSON_NAME] Canada Post Canp…" at bounding box center [161, 82] width 113 height 30
click at [146, 84] on select "A Move to Remember LLC ABF Freight Alero [PERSON_NAME] Canada Post Canpar Expre…" at bounding box center [161, 82] width 113 height 9
click at [105, 78] on select "A Move to Remember LLC ABF Freight Alero [PERSON_NAME] Canada Post Canpar Expre…" at bounding box center [161, 82] width 113 height 9
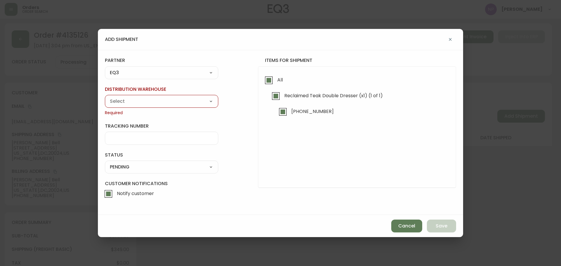
click at [123, 70] on select "A Move to Remember LLC ABF Freight Alero [PERSON_NAME] Canada Post Canpar Expre…" at bounding box center [161, 72] width 113 height 9
click at [105, 77] on select "A Move to Remember LLC ABF Freight Alero [PERSON_NAME] Canada Post Canpar Expre…" at bounding box center [161, 72] width 113 height 9
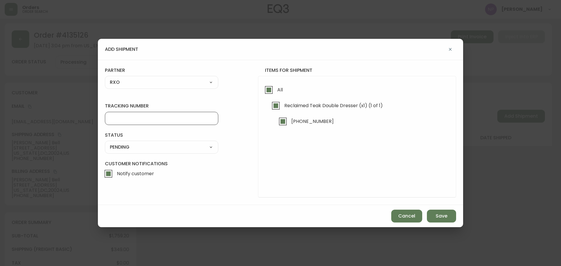
click at [118, 116] on input "tracking number" at bounding box center [162, 119] width 104 height 6
click at [137, 146] on select "SHIPPED PENDING CANCELLED" at bounding box center [161, 147] width 113 height 9
click at [105, 143] on select "SHIPPED PENDING CANCELLED" at bounding box center [161, 147] width 113 height 9
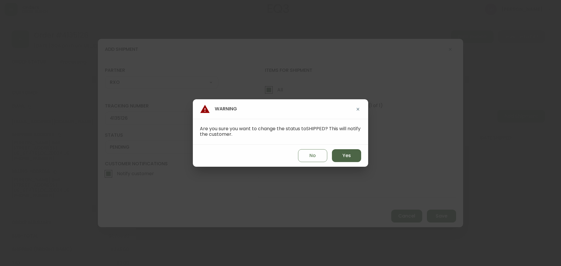
click at [342, 151] on button "Yes" at bounding box center [346, 155] width 29 height 13
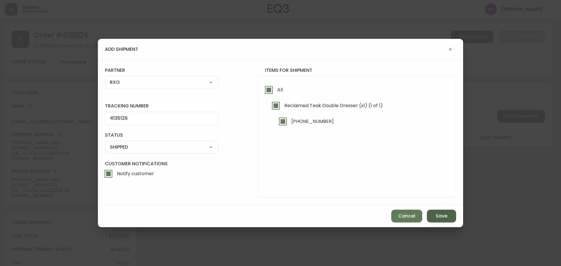
click at [447, 215] on span "Save" at bounding box center [442, 216] width 12 height 6
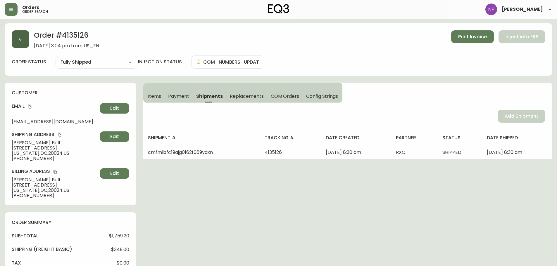
click at [25, 43] on button "button" at bounding box center [21, 39] width 18 height 18
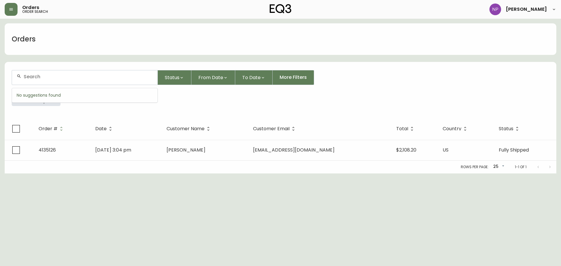
click at [62, 77] on input "text" at bounding box center [88, 77] width 129 height 6
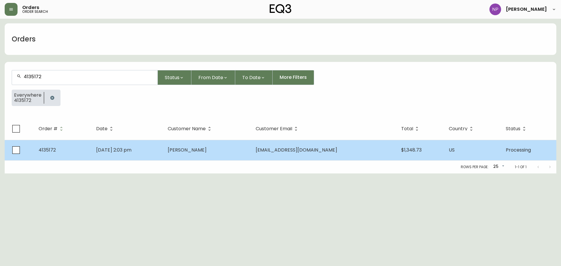
click at [240, 152] on td "[PERSON_NAME]" at bounding box center [207, 150] width 88 height 20
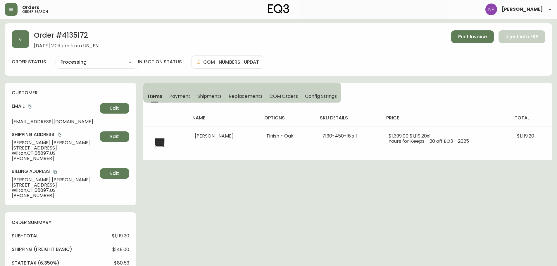
click at [212, 95] on span "Shipments" at bounding box center [209, 96] width 25 height 6
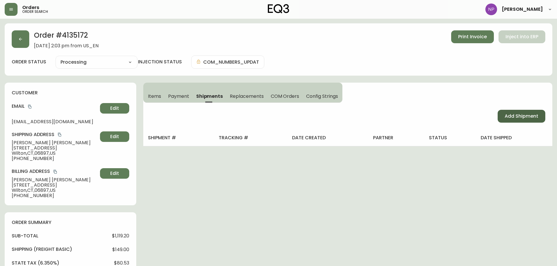
click at [532, 118] on span "Add Shipment" at bounding box center [522, 116] width 34 height 6
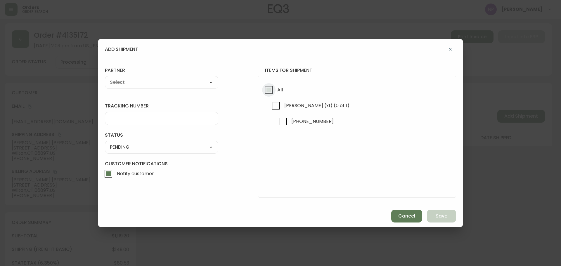
click at [270, 91] on input "All" at bounding box center [268, 89] width 13 height 13
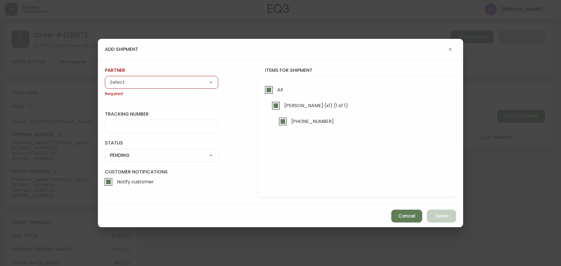
click at [175, 86] on select "A Move to Remember LLC ABF Freight Alero [PERSON_NAME] Canada Post Canpar Expre…" at bounding box center [161, 82] width 113 height 9
click at [105, 78] on select "A Move to Remember LLC ABF Freight Alero [PERSON_NAME] Canada Post Canpar Expre…" at bounding box center [161, 82] width 113 height 9
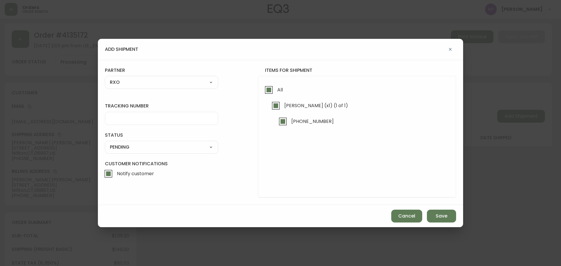
click at [138, 122] on div at bounding box center [161, 118] width 113 height 13
click at [177, 151] on select "SHIPPED PENDING CANCELLED" at bounding box center [161, 147] width 113 height 9
click at [105, 143] on select "SHIPPED PENDING CANCELLED" at bounding box center [161, 147] width 113 height 9
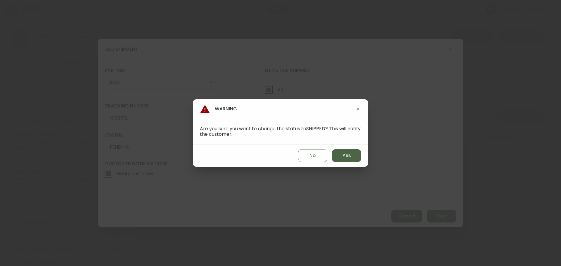
click at [353, 153] on button "Yes" at bounding box center [346, 155] width 29 height 13
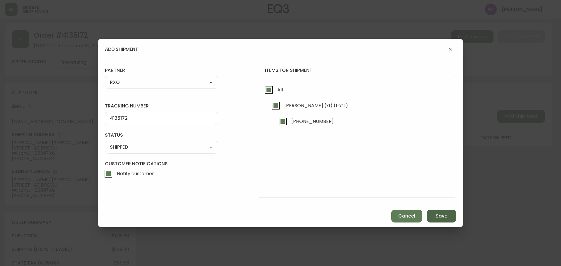
click at [428, 212] on button "Save" at bounding box center [441, 216] width 29 height 13
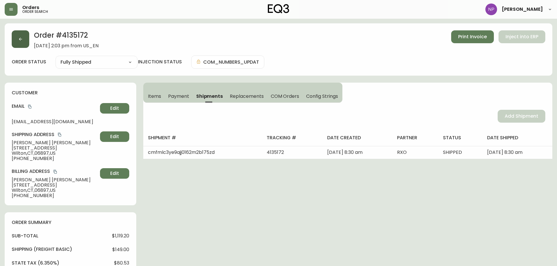
click at [28, 36] on button "button" at bounding box center [21, 39] width 18 height 18
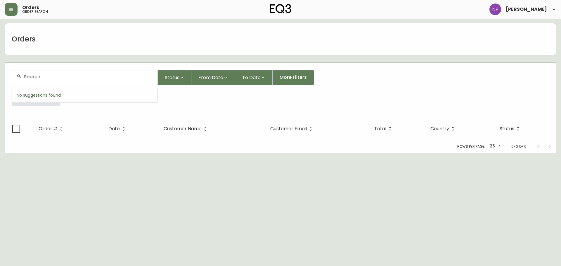
click at [49, 78] on input "text" at bounding box center [88, 77] width 129 height 6
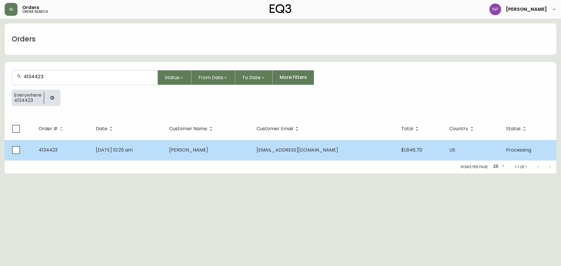
click at [232, 152] on td "[PERSON_NAME]" at bounding box center [208, 150] width 87 height 20
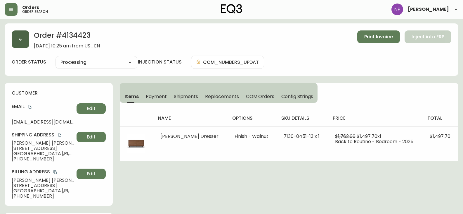
click at [18, 47] on button "button" at bounding box center [21, 39] width 18 height 18
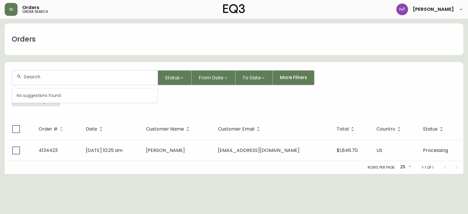
click at [36, 78] on input "text" at bounding box center [88, 77] width 129 height 6
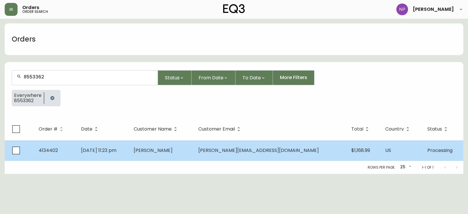
click at [166, 152] on td "[PERSON_NAME]" at bounding box center [161, 150] width 65 height 20
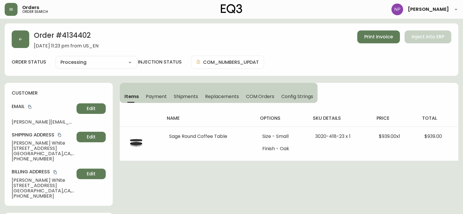
drag, startPoint x: 180, startPoint y: 91, endPoint x: 185, endPoint y: 92, distance: 5.0
click at [180, 91] on button "Shipments" at bounding box center [186, 96] width 32 height 13
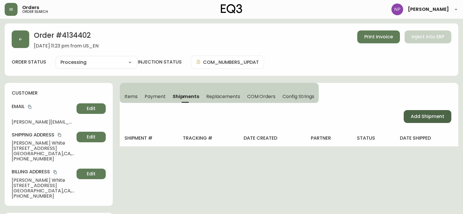
click at [435, 115] on span "Add Shipment" at bounding box center [428, 116] width 34 height 6
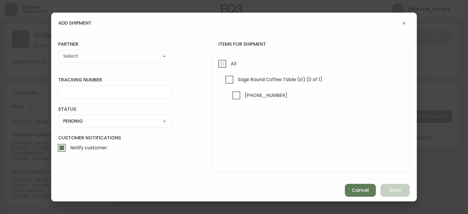
click at [231, 63] on span "All" at bounding box center [234, 64] width 6 height 6
click at [229, 63] on input "All" at bounding box center [221, 63] width 13 height 13
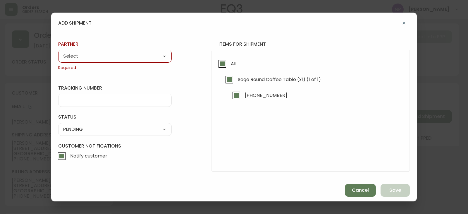
click at [159, 52] on select "A Move to Remember LLC ABF Freight Alero [PERSON_NAME] Canada Post Canpar Expre…" at bounding box center [114, 56] width 113 height 9
click at [58, 52] on select "A Move to Remember LLC ABF Freight Alero [PERSON_NAME] Canada Post Canpar Expre…" at bounding box center [114, 56] width 113 height 9
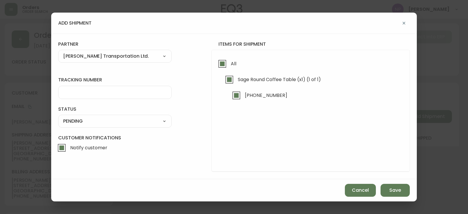
click at [77, 59] on select "A Move to Remember LLC ABF Freight Alero [PERSON_NAME] Canada Post Canpar Expre…" at bounding box center [114, 56] width 113 height 9
click at [58, 52] on select "A Move to Remember LLC ABF Freight Alero [PERSON_NAME] Canada Post Canpar Expre…" at bounding box center [114, 56] width 113 height 9
click at [96, 92] on input "tracking number" at bounding box center [115, 92] width 104 height 6
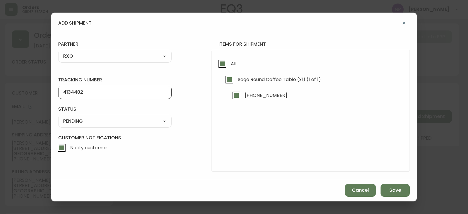
click at [122, 122] on select "SHIPPED PENDING CANCELLED" at bounding box center [114, 121] width 113 height 9
click at [58, 117] on select "SHIPPED PENDING CANCELLED" at bounding box center [114, 121] width 113 height 9
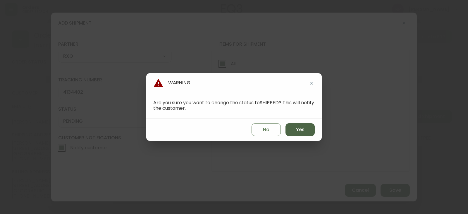
drag, startPoint x: 289, startPoint y: 124, endPoint x: 375, endPoint y: 170, distance: 96.7
click at [289, 125] on button "Yes" at bounding box center [299, 129] width 29 height 13
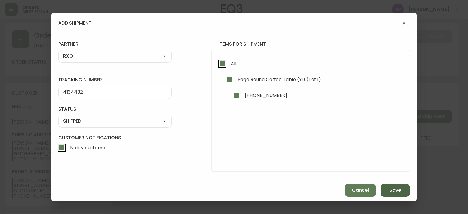
click at [387, 192] on button "Save" at bounding box center [394, 190] width 29 height 13
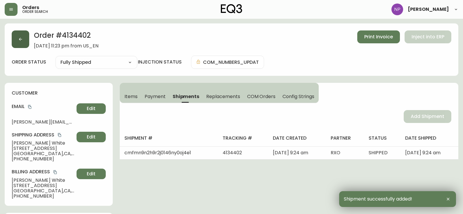
click at [25, 43] on button "button" at bounding box center [21, 39] width 18 height 18
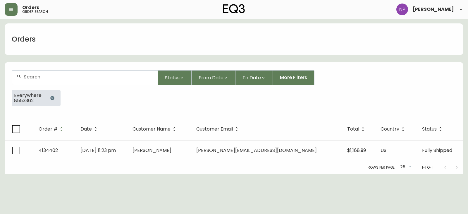
click at [35, 72] on div at bounding box center [85, 77] width 146 height 14
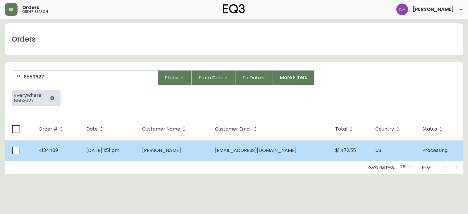
click at [210, 147] on td "[PERSON_NAME]" at bounding box center [173, 150] width 73 height 20
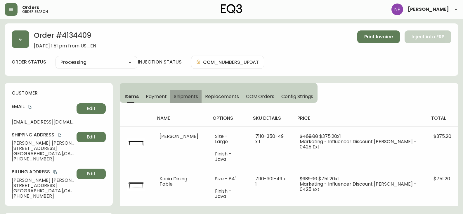
click at [189, 96] on span "Shipments" at bounding box center [186, 96] width 25 height 6
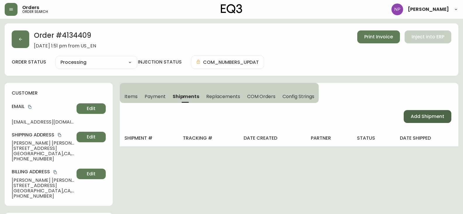
click at [408, 113] on button "Add Shipment" at bounding box center [428, 116] width 48 height 13
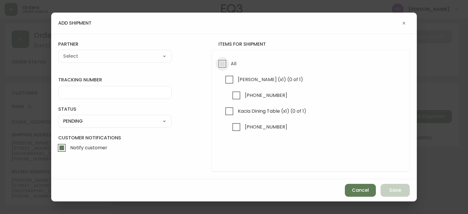
drag, startPoint x: 223, startPoint y: 61, endPoint x: 219, endPoint y: 61, distance: 3.9
click at [223, 61] on input "All" at bounding box center [221, 63] width 13 height 13
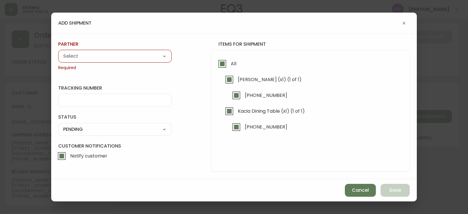
click at [127, 57] on select "A Move to Remember LLC ABF Freight Alero [PERSON_NAME] Canada Post Canpar Expre…" at bounding box center [114, 56] width 113 height 9
click at [58, 52] on select "A Move to Remember LLC ABF Freight Alero [PERSON_NAME] Canada Post Canpar Expre…" at bounding box center [114, 56] width 113 height 9
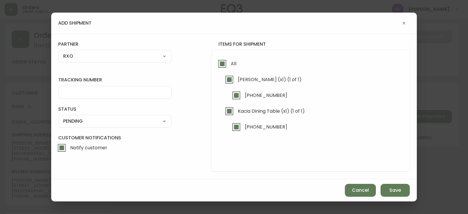
drag, startPoint x: 85, startPoint y: 87, endPoint x: 86, endPoint y: 92, distance: 5.0
click at [85, 91] on div at bounding box center [114, 92] width 113 height 13
click at [90, 124] on select "SHIPPED PENDING CANCELLED" at bounding box center [114, 121] width 113 height 9
click at [58, 117] on select "SHIPPED PENDING CANCELLED" at bounding box center [114, 121] width 113 height 9
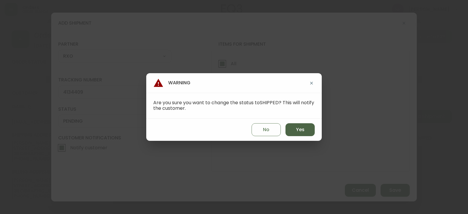
click at [305, 125] on button "Yes" at bounding box center [299, 129] width 29 height 13
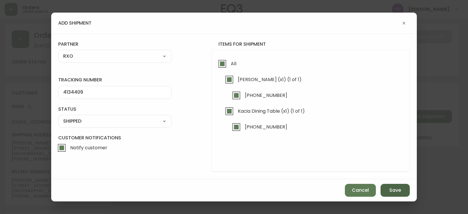
click at [391, 192] on span "Save" at bounding box center [395, 190] width 12 height 6
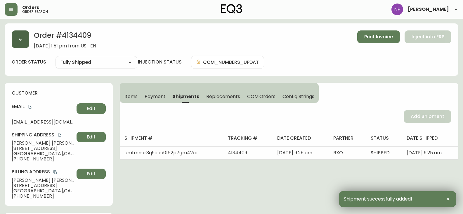
click at [18, 42] on button "button" at bounding box center [21, 39] width 18 height 18
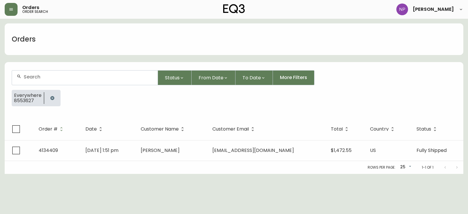
click at [40, 84] on div at bounding box center [85, 77] width 146 height 14
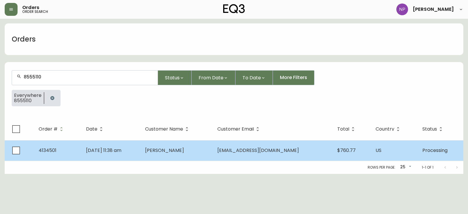
click at [140, 155] on td "[DATE] 11:38 am" at bounding box center [110, 150] width 59 height 20
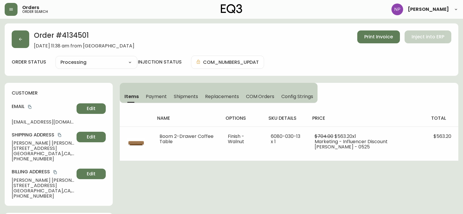
click at [189, 93] on button "Shipments" at bounding box center [186, 96] width 32 height 13
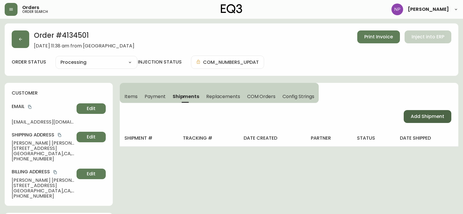
click at [423, 120] on button "Add Shipment" at bounding box center [428, 116] width 48 height 13
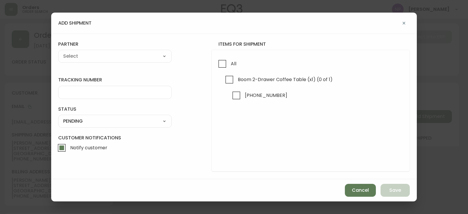
click at [404, 21] on icon "button" at bounding box center [403, 23] width 5 height 5
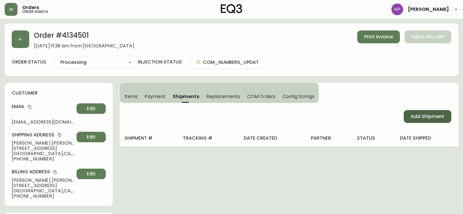
click at [430, 117] on span "Add Shipment" at bounding box center [428, 116] width 34 height 6
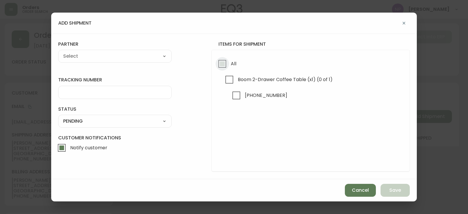
click at [227, 64] on input "All" at bounding box center [221, 63] width 13 height 13
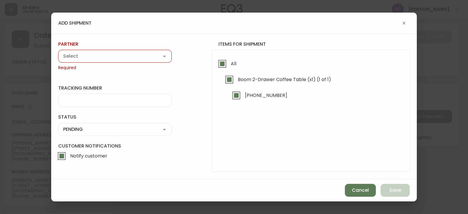
click at [87, 55] on select "A Move to Remember LLC ABF Freight Alero [PERSON_NAME] Canada Post Canpar Expre…" at bounding box center [114, 56] width 113 height 9
click at [58, 52] on select "A Move to Remember LLC ABF Freight Alero [PERSON_NAME] Canada Post Canpar Expre…" at bounding box center [114, 56] width 113 height 9
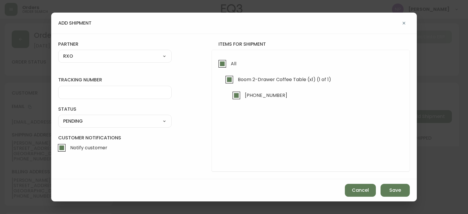
click at [85, 88] on div at bounding box center [114, 92] width 113 height 13
click at [111, 124] on select "SHIPPED PENDING CANCELLED" at bounding box center [114, 121] width 113 height 9
click at [58, 117] on select "SHIPPED PENDING CANCELLED" at bounding box center [114, 121] width 113 height 9
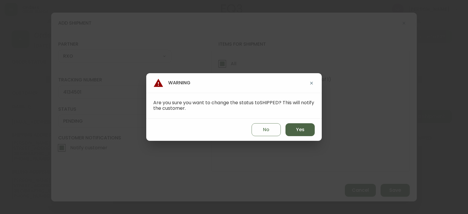
click at [289, 130] on button "Yes" at bounding box center [299, 129] width 29 height 13
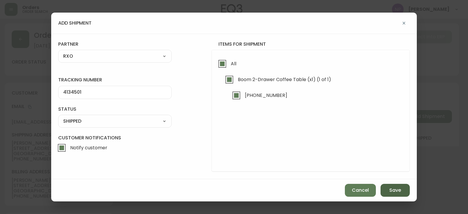
click at [395, 194] on button "Save" at bounding box center [394, 190] width 29 height 13
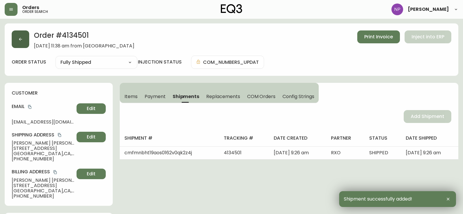
click at [18, 40] on button "button" at bounding box center [21, 39] width 18 height 18
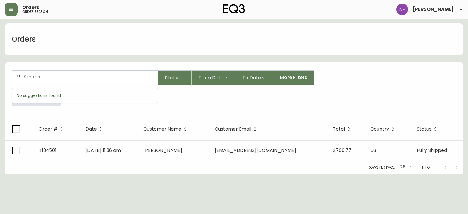
click at [61, 78] on input "text" at bounding box center [88, 77] width 129 height 6
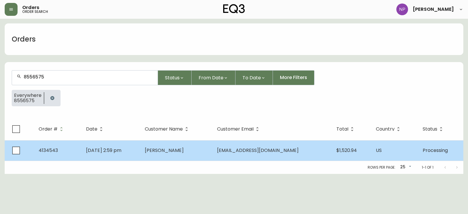
click at [292, 153] on td "[EMAIL_ADDRESS][DOMAIN_NAME]" at bounding box center [272, 150] width 120 height 20
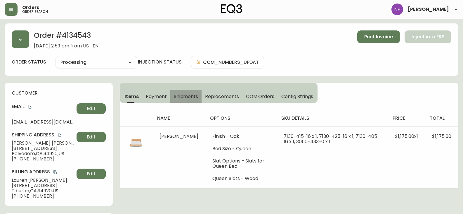
click at [193, 94] on span "Shipments" at bounding box center [186, 96] width 25 height 6
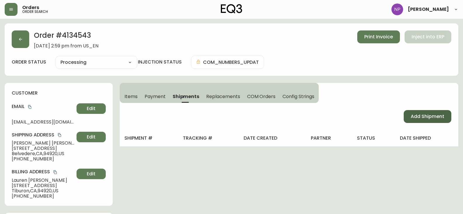
click at [412, 117] on span "Add Shipment" at bounding box center [428, 116] width 34 height 6
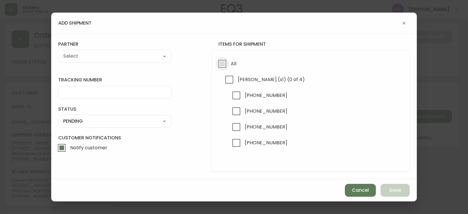
click at [227, 68] on input "All" at bounding box center [221, 63] width 13 height 13
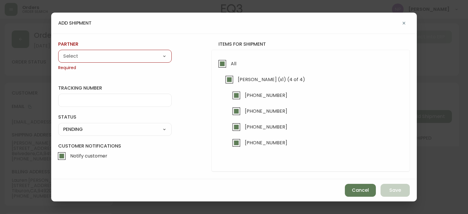
click at [83, 55] on select "A Move to Remember LLC ABF Freight Alero [PERSON_NAME] Canada Post Canpar Expre…" at bounding box center [114, 56] width 113 height 9
click at [58, 52] on select "A Move to Remember LLC ABF Freight Alero [PERSON_NAME] Canada Post Canpar Expre…" at bounding box center [114, 56] width 113 height 9
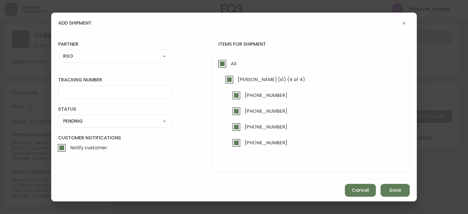
drag, startPoint x: 85, startPoint y: 83, endPoint x: 85, endPoint y: 87, distance: 4.1
click at [85, 87] on div "tracking number" at bounding box center [114, 88] width 113 height 22
click at [85, 87] on div at bounding box center [114, 92] width 113 height 13
click at [79, 122] on select "SHIPPED PENDING CANCELLED" at bounding box center [114, 121] width 113 height 9
click at [58, 117] on select "SHIPPED PENDING CANCELLED" at bounding box center [114, 121] width 113 height 9
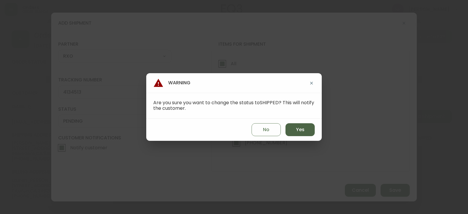
click at [304, 125] on button "Yes" at bounding box center [299, 129] width 29 height 13
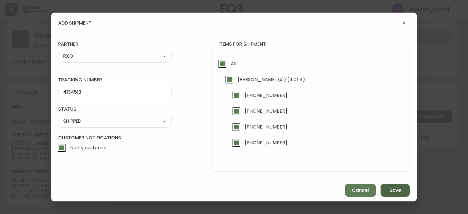
click at [389, 186] on button "Save" at bounding box center [394, 190] width 29 height 13
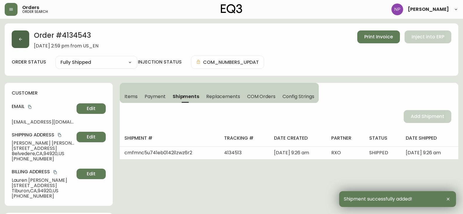
click at [12, 37] on button "button" at bounding box center [21, 39] width 18 height 18
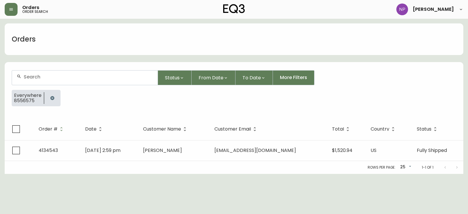
click at [87, 74] on div at bounding box center [85, 77] width 146 height 14
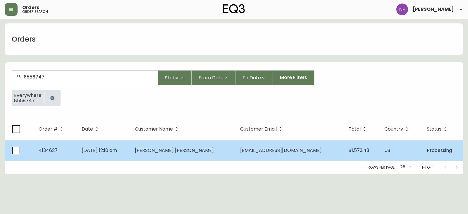
click at [130, 156] on td "[DATE] 12:10 am" at bounding box center [103, 150] width 53 height 20
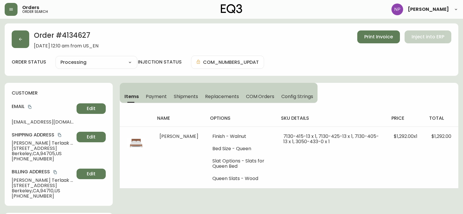
click at [184, 97] on span "Shipments" at bounding box center [186, 96] width 25 height 6
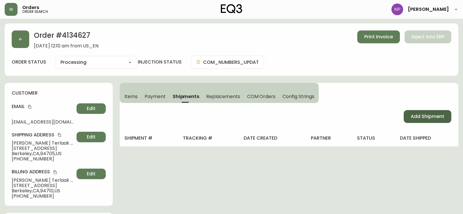
click at [421, 117] on span "Add Shipment" at bounding box center [428, 116] width 34 height 6
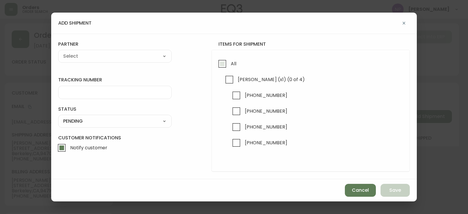
click at [233, 61] on span "All" at bounding box center [234, 64] width 6 height 6
click at [229, 61] on input "All" at bounding box center [221, 63] width 13 height 13
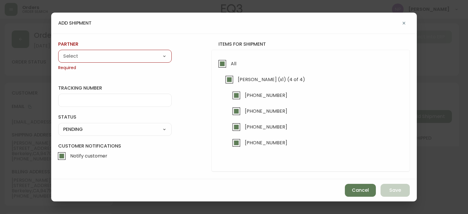
click at [159, 59] on select "A Move to Remember LLC ABF Freight Alero [PERSON_NAME] Canada Post Canpar Expre…" at bounding box center [114, 56] width 113 height 9
click at [58, 52] on select "A Move to Remember LLC ABF Freight Alero [PERSON_NAME] Canada Post Canpar Expre…" at bounding box center [114, 56] width 113 height 9
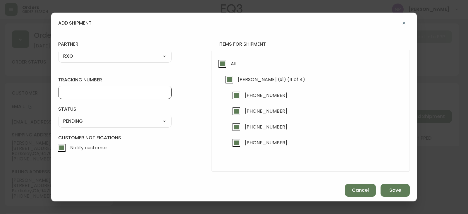
click at [92, 92] on input "tracking number" at bounding box center [115, 92] width 104 height 6
click at [82, 123] on select "SHIPPED PENDING CANCELLED" at bounding box center [114, 121] width 113 height 9
click at [58, 117] on select "SHIPPED PENDING CANCELLED" at bounding box center [114, 121] width 113 height 9
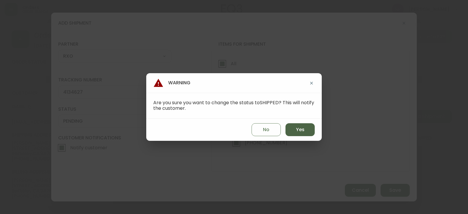
drag, startPoint x: 293, startPoint y: 131, endPoint x: 344, endPoint y: 162, distance: 59.5
click at [293, 132] on button "Yes" at bounding box center [299, 129] width 29 height 13
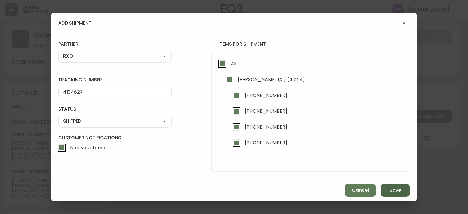
click at [399, 190] on span "Save" at bounding box center [395, 190] width 12 height 6
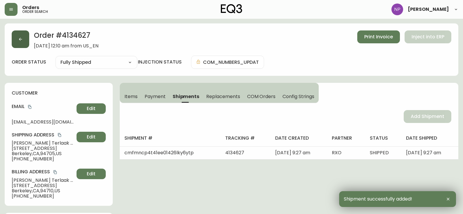
click at [18, 39] on icon "button" at bounding box center [20, 39] width 5 height 5
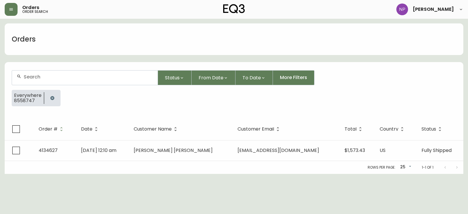
click at [41, 77] on input "text" at bounding box center [88, 77] width 129 height 6
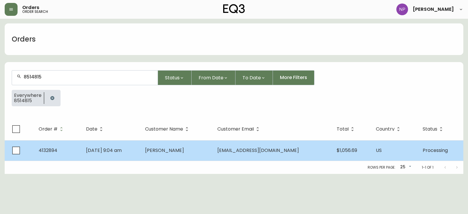
click at [211, 152] on td "[PERSON_NAME]" at bounding box center [176, 150] width 72 height 20
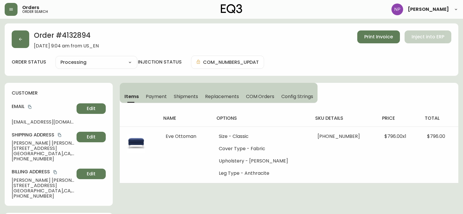
click at [184, 92] on button "Shipments" at bounding box center [186, 96] width 32 height 13
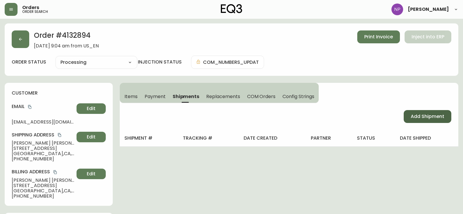
drag, startPoint x: 444, startPoint y: 118, endPoint x: 437, endPoint y: 119, distance: 7.1
click at [444, 118] on span "Add Shipment" at bounding box center [428, 116] width 34 height 6
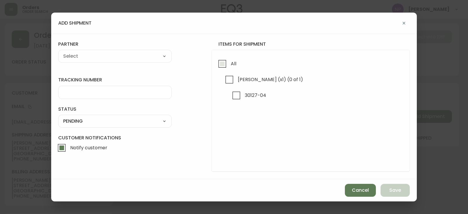
click at [225, 67] on input "All" at bounding box center [221, 63] width 13 height 13
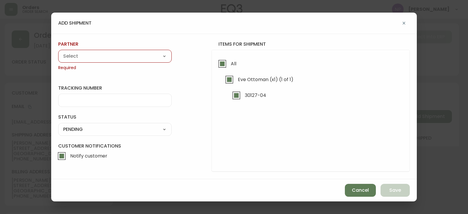
click at [138, 52] on select "A Move to Remember LLC ABF Freight Alero [PERSON_NAME] Canada Post Canpar Expre…" at bounding box center [114, 56] width 113 height 9
click at [58, 52] on select "A Move to Remember LLC ABF Freight Alero [PERSON_NAME] Canada Post Canpar Expre…" at bounding box center [114, 56] width 113 height 9
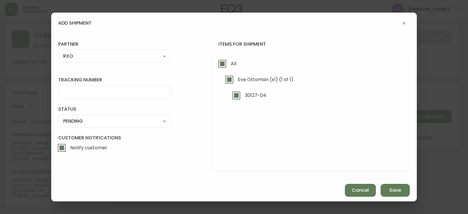
click at [75, 87] on div at bounding box center [114, 92] width 113 height 13
click at [91, 125] on select "SHIPPED PENDING CANCELLED" at bounding box center [114, 121] width 113 height 9
click at [87, 124] on select "SHIPPED PENDING CANCELLED" at bounding box center [114, 121] width 113 height 9
click at [99, 121] on select "SHIPPED PENDING CANCELLED" at bounding box center [114, 121] width 113 height 9
click at [58, 117] on select "SHIPPED PENDING CANCELLED" at bounding box center [114, 121] width 113 height 9
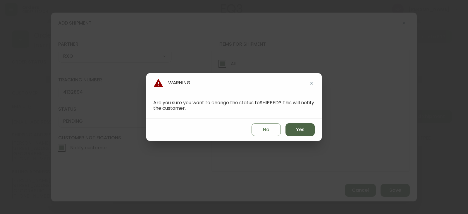
click at [298, 130] on span "Yes" at bounding box center [300, 129] width 8 height 6
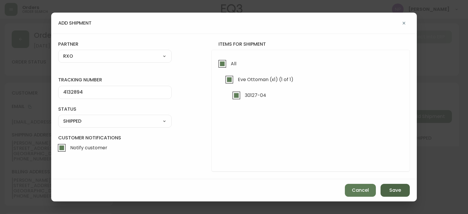
click at [400, 194] on button "Save" at bounding box center [394, 190] width 29 height 13
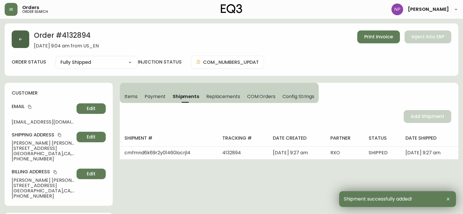
click at [18, 35] on button "button" at bounding box center [21, 39] width 18 height 18
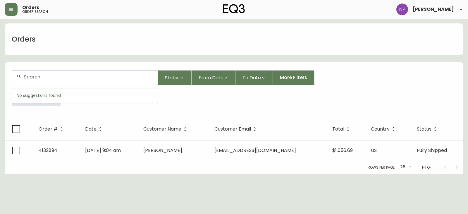
click at [64, 79] on input "text" at bounding box center [88, 77] width 129 height 6
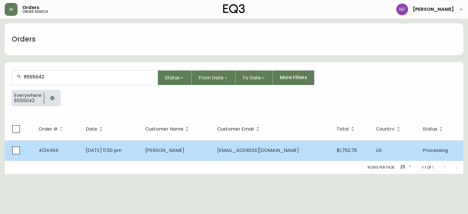
click at [131, 160] on td "[DATE] 11:50 pm" at bounding box center [110, 150] width 59 height 20
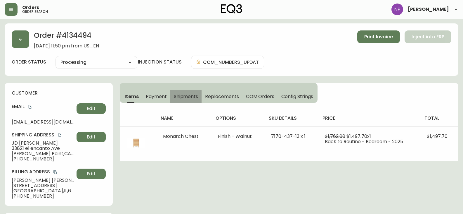
click at [189, 102] on button "Shipments" at bounding box center [186, 96] width 32 height 13
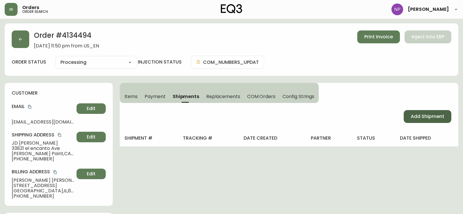
click at [422, 118] on span "Add Shipment" at bounding box center [428, 116] width 34 height 6
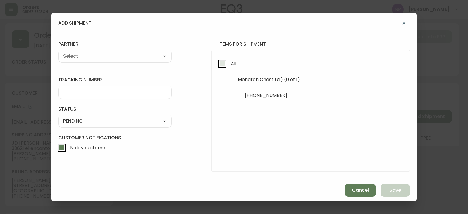
click at [230, 63] on span "All" at bounding box center [232, 63] width 7 height 13
click at [229, 63] on input "All" at bounding box center [221, 63] width 13 height 13
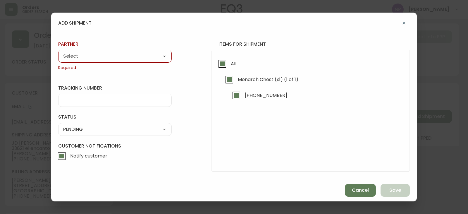
click at [97, 59] on select "A Move to Remember LLC ABF Freight Alero [PERSON_NAME] Canada Post Canpar Expre…" at bounding box center [114, 56] width 113 height 9
click at [180, 17] on div "add shipment" at bounding box center [233, 23] width 365 height 21
click at [405, 25] on icon "button" at bounding box center [403, 23] width 5 height 5
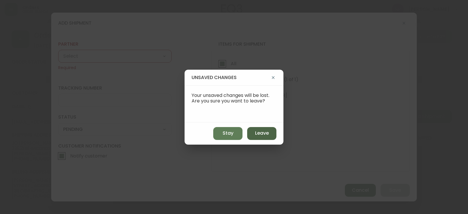
click at [262, 132] on span "Leave" at bounding box center [262, 133] width 14 height 6
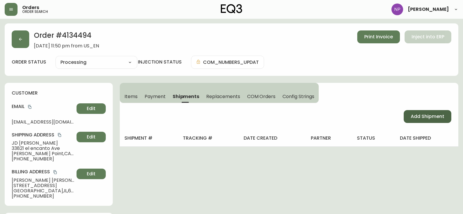
click at [428, 114] on span "Add Shipment" at bounding box center [428, 116] width 34 height 6
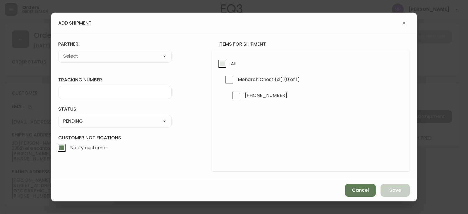
drag, startPoint x: 230, startPoint y: 68, endPoint x: 218, endPoint y: 65, distance: 11.6
click at [230, 68] on span "All" at bounding box center [232, 63] width 7 height 13
click at [229, 68] on input "All" at bounding box center [221, 63] width 13 height 13
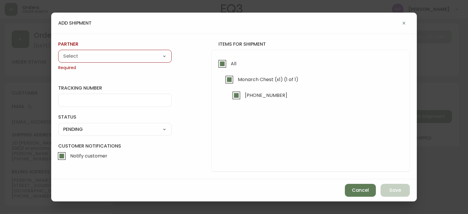
click at [151, 59] on select "A Move to Remember LLC ABF Freight Alero [PERSON_NAME] Canada Post Canpar Expre…" at bounding box center [114, 56] width 113 height 9
click at [58, 52] on select "A Move to Remember LLC ABF Freight Alero [PERSON_NAME] Canada Post Canpar Expre…" at bounding box center [114, 56] width 113 height 9
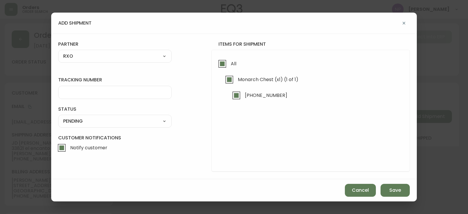
click at [95, 89] on input "tracking number" at bounding box center [115, 92] width 104 height 6
click at [108, 123] on select "SHIPPED PENDING CANCELLED" at bounding box center [114, 121] width 113 height 9
click at [58, 117] on select "SHIPPED PENDING CANCELLED" at bounding box center [114, 121] width 113 height 9
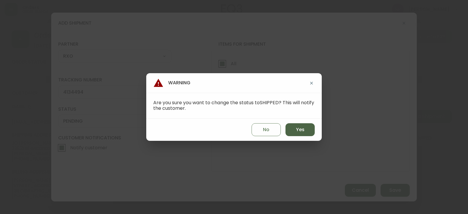
click at [305, 127] on button "Yes" at bounding box center [299, 129] width 29 height 13
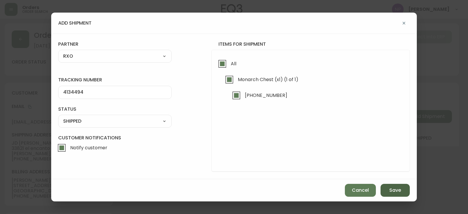
click at [394, 189] on span "Save" at bounding box center [395, 190] width 12 height 6
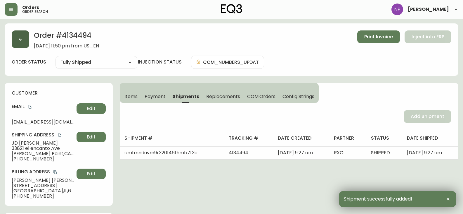
click at [23, 35] on button "button" at bounding box center [21, 39] width 18 height 18
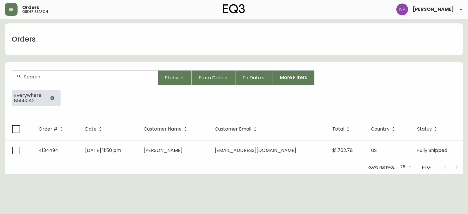
click at [45, 83] on div at bounding box center [85, 77] width 146 height 14
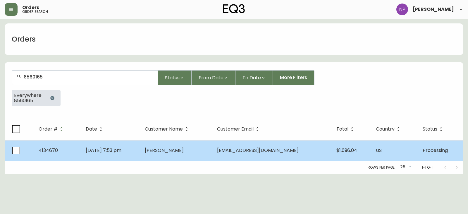
click at [140, 153] on td "[DATE] 7:53 pm" at bounding box center [110, 150] width 59 height 20
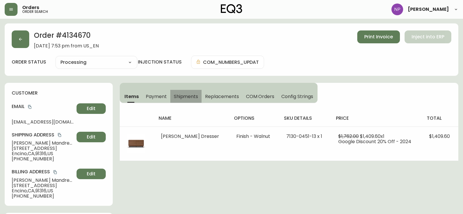
click at [194, 96] on span "Shipments" at bounding box center [186, 96] width 25 height 6
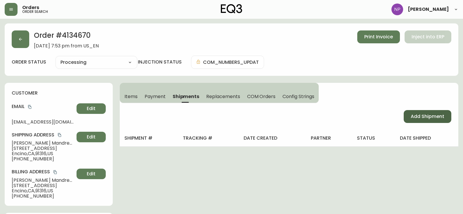
click at [417, 115] on span "Add Shipment" at bounding box center [428, 116] width 34 height 6
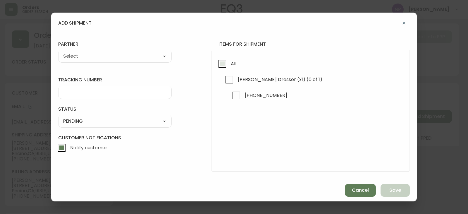
click at [220, 62] on input "All" at bounding box center [221, 63] width 13 height 13
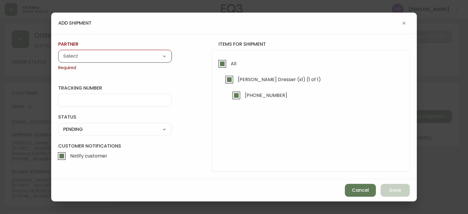
click at [139, 60] on select "A Move to Remember LLC ABF Freight Alero [PERSON_NAME] Canada Post Canpar Expre…" at bounding box center [114, 56] width 113 height 9
click at [58, 52] on select "A Move to Remember LLC ABF Freight Alero [PERSON_NAME] Canada Post Canpar Expre…" at bounding box center [114, 56] width 113 height 9
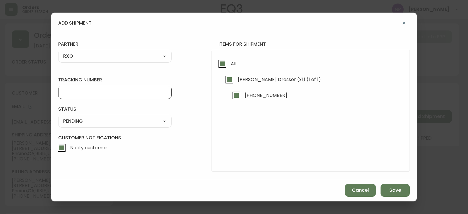
click at [77, 93] on input "tracking number" at bounding box center [115, 92] width 104 height 6
click at [134, 117] on select "SHIPPED PENDING CANCELLED" at bounding box center [114, 121] width 113 height 9
click at [58, 117] on select "SHIPPED PENDING CANCELLED" at bounding box center [114, 121] width 113 height 9
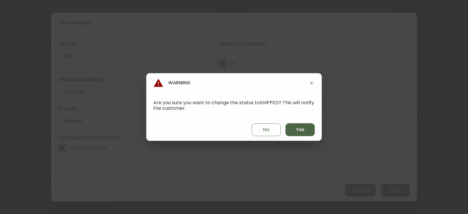
click at [296, 128] on span "Yes" at bounding box center [300, 129] width 8 height 6
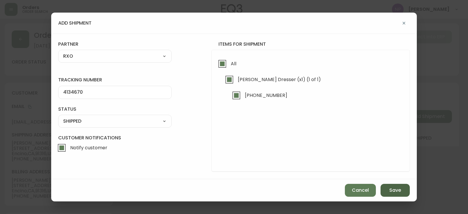
click at [404, 193] on button "Save" at bounding box center [394, 190] width 29 height 13
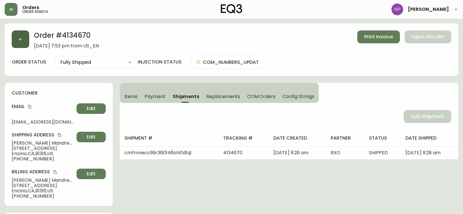
click at [17, 34] on button "button" at bounding box center [21, 39] width 18 height 18
